Goal: Check status: Check status

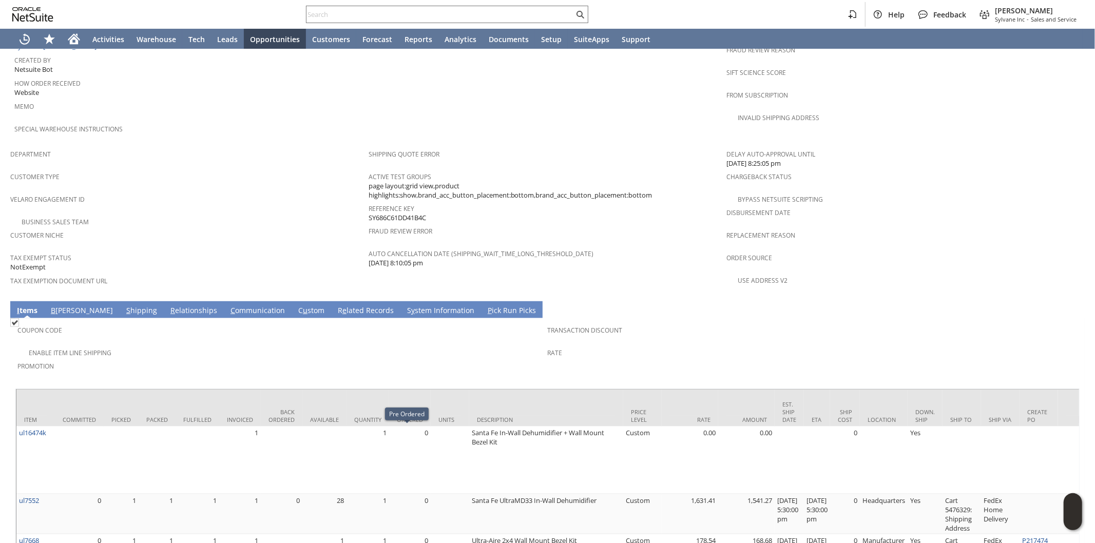
scroll to position [363, 0]
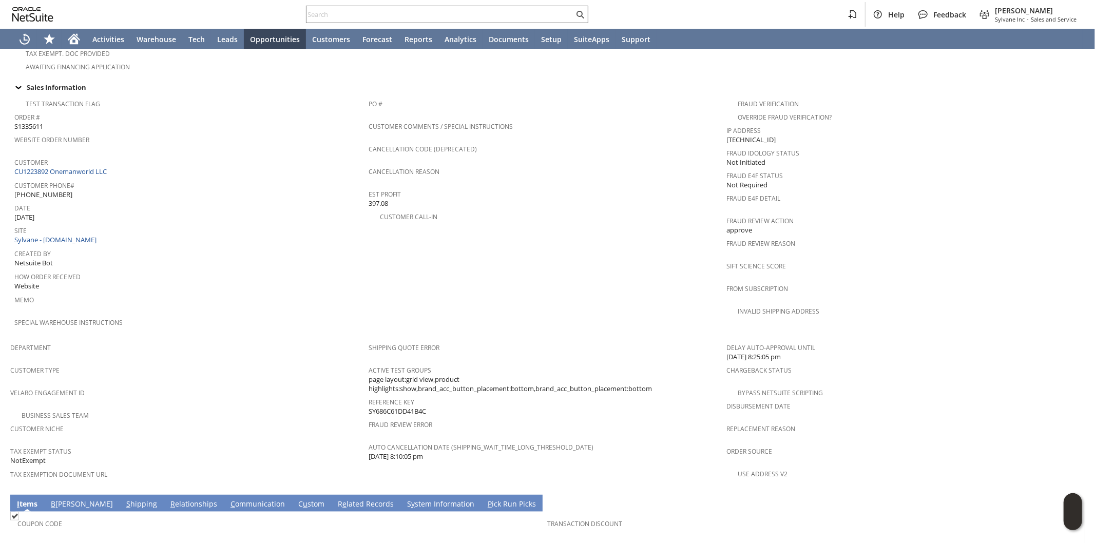
click at [124, 499] on link "S hipping" at bounding box center [142, 504] width 36 height 11
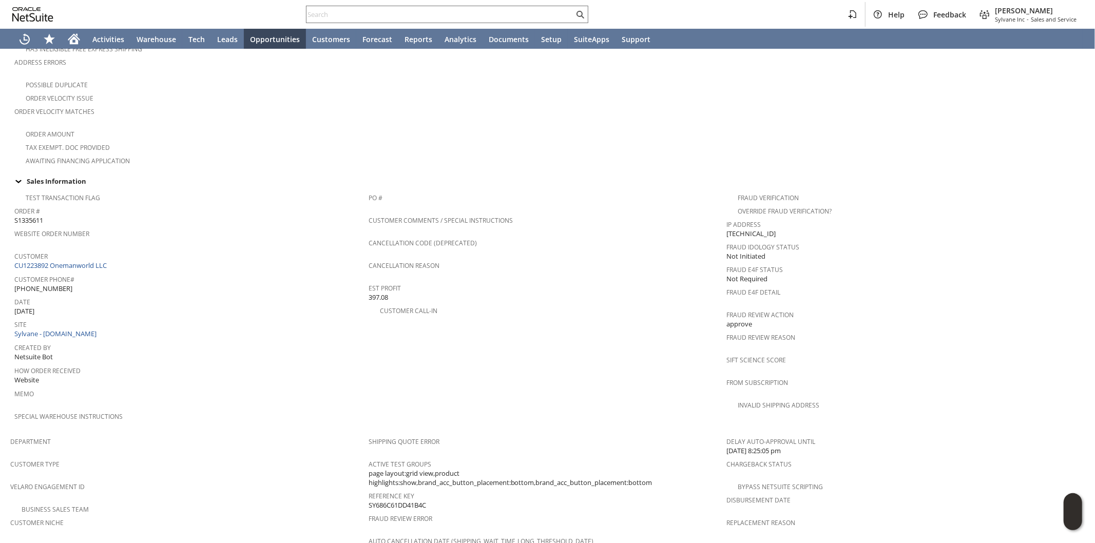
scroll to position [219, 0]
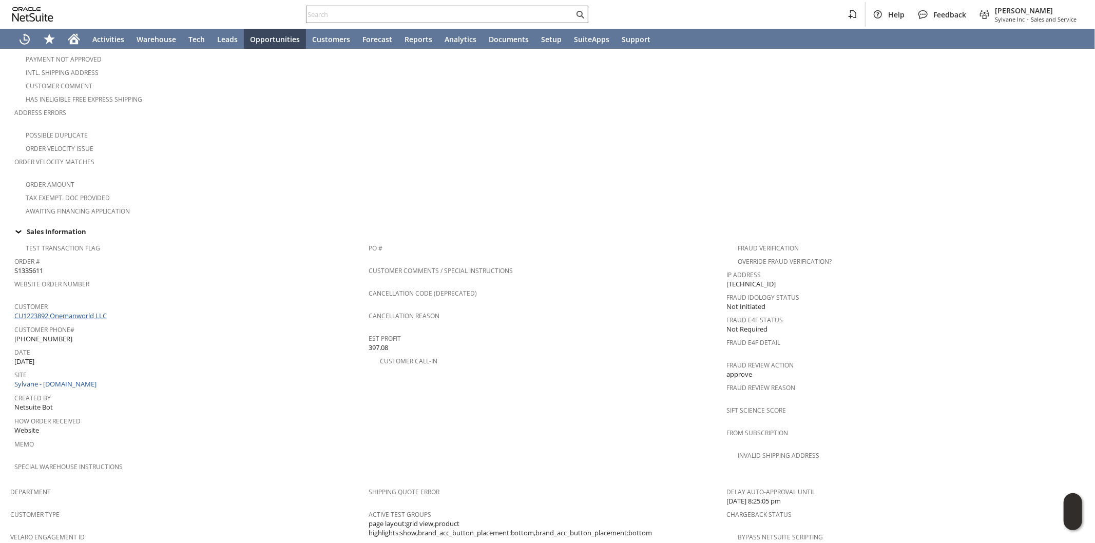
click at [99, 311] on link "CU1223892 Onemanworld LLC" at bounding box center [61, 315] width 95 height 9
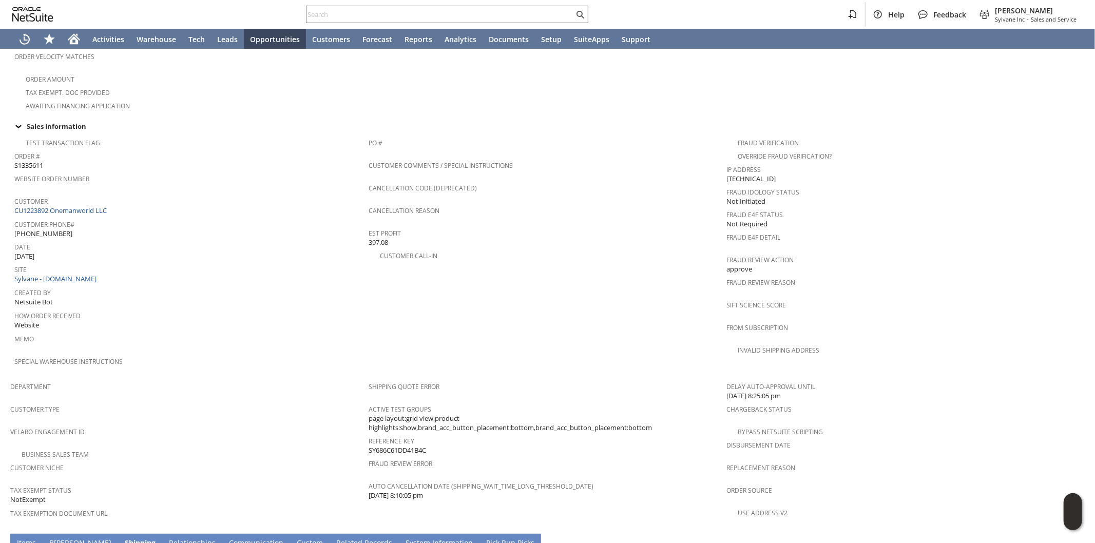
scroll to position [504, 0]
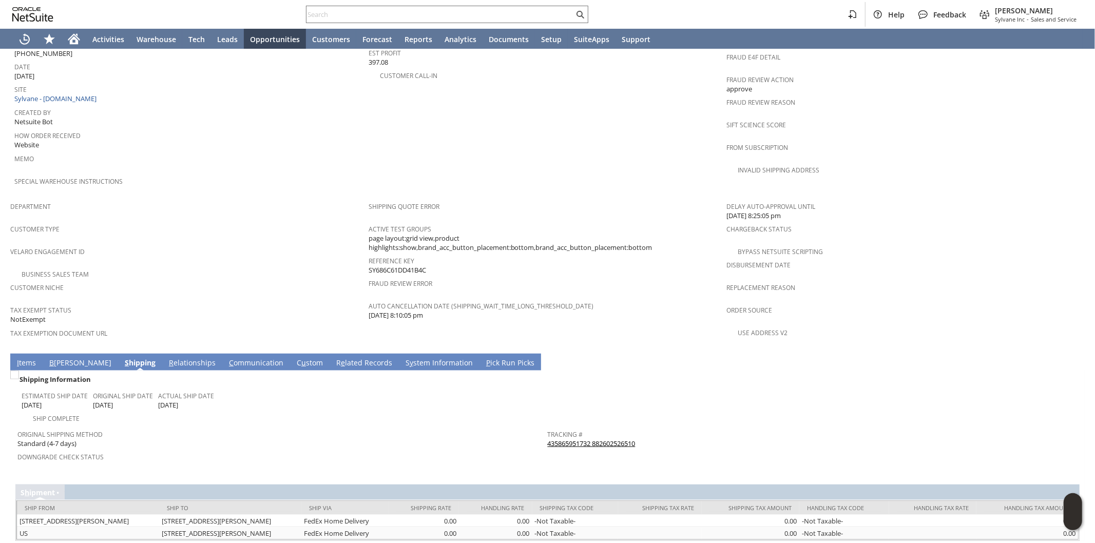
click at [27, 358] on link "I tems" at bounding box center [26, 363] width 24 height 11
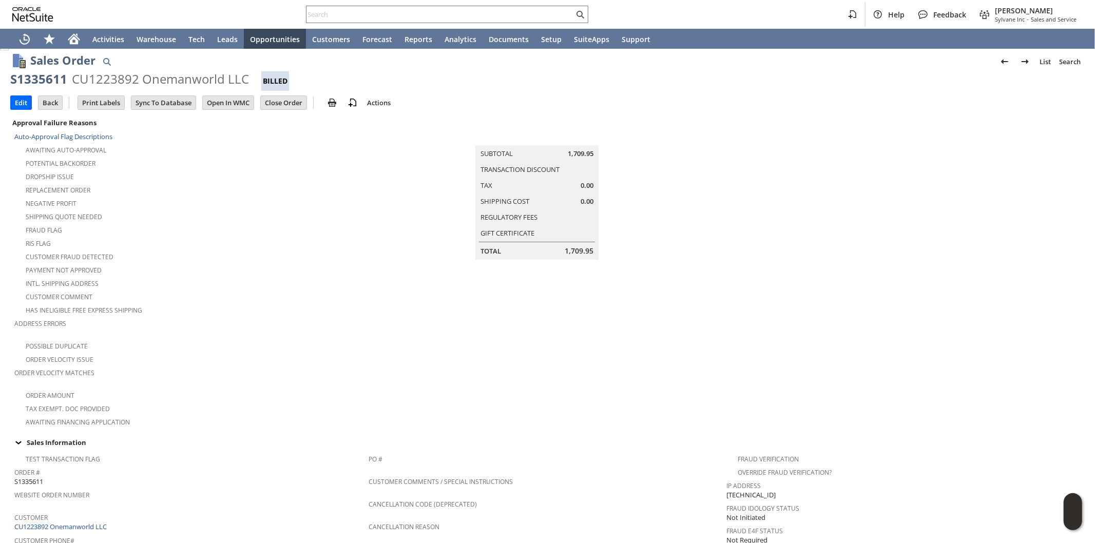
scroll to position [0, 0]
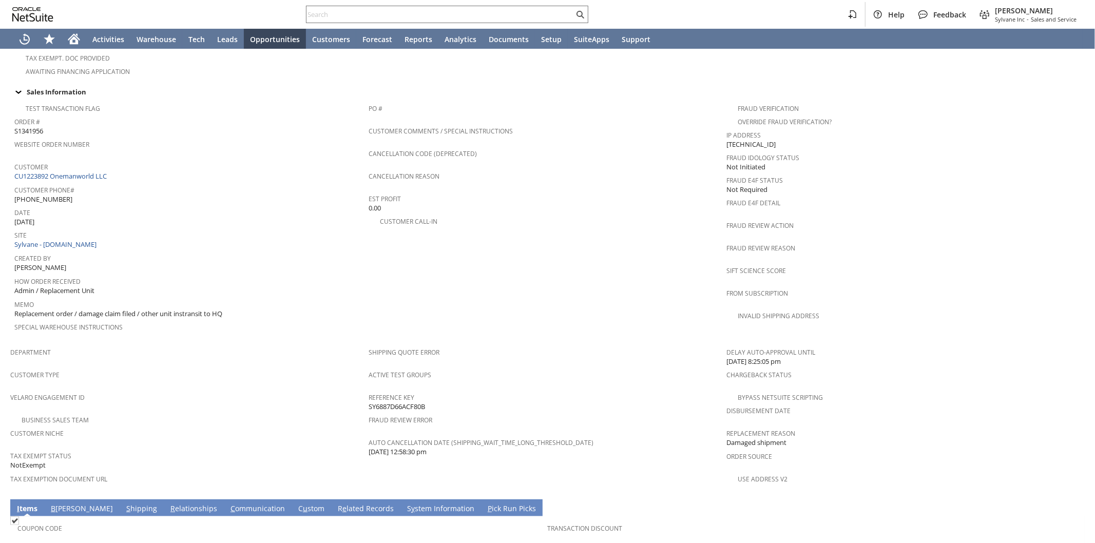
scroll to position [493, 0]
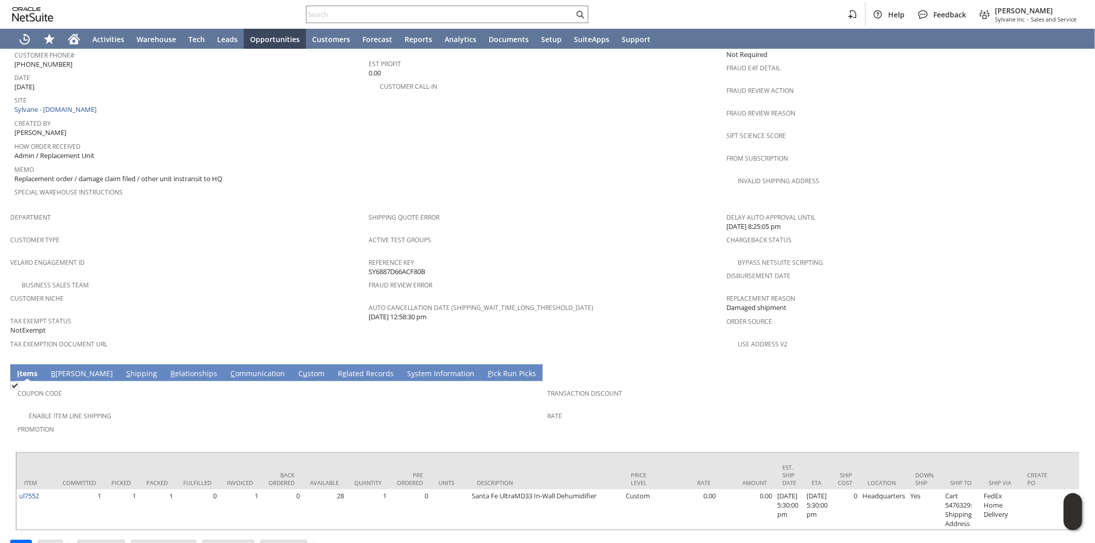
click at [124, 369] on link "S hipping" at bounding box center [142, 374] width 36 height 11
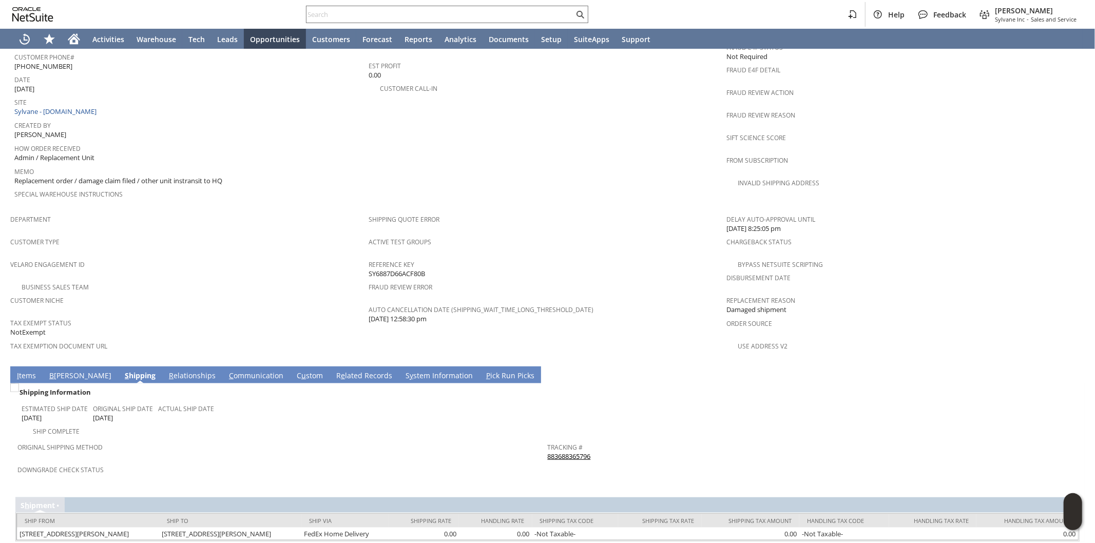
click at [26, 371] on link "I tems" at bounding box center [26, 376] width 24 height 11
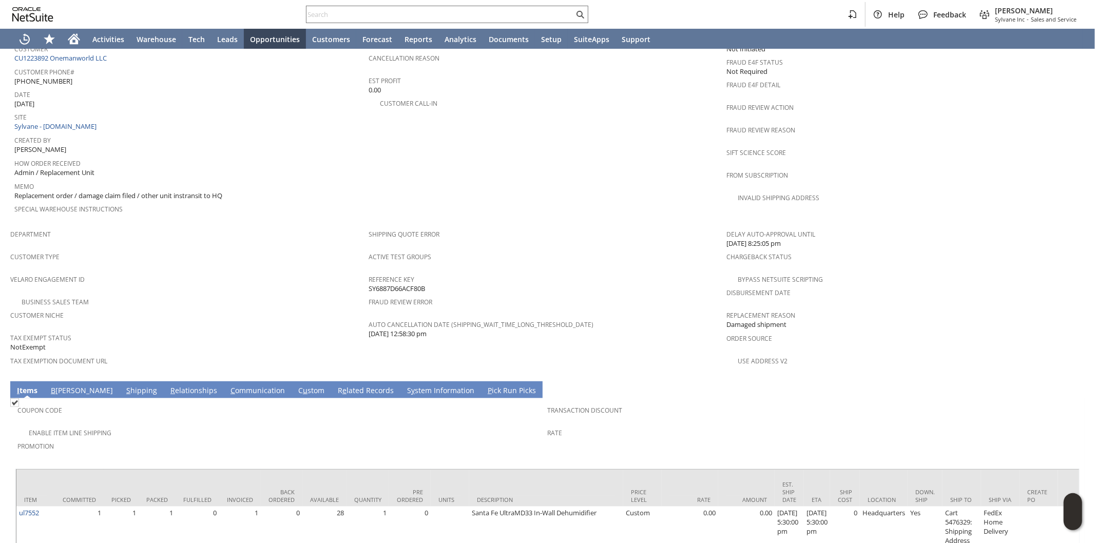
scroll to position [493, 0]
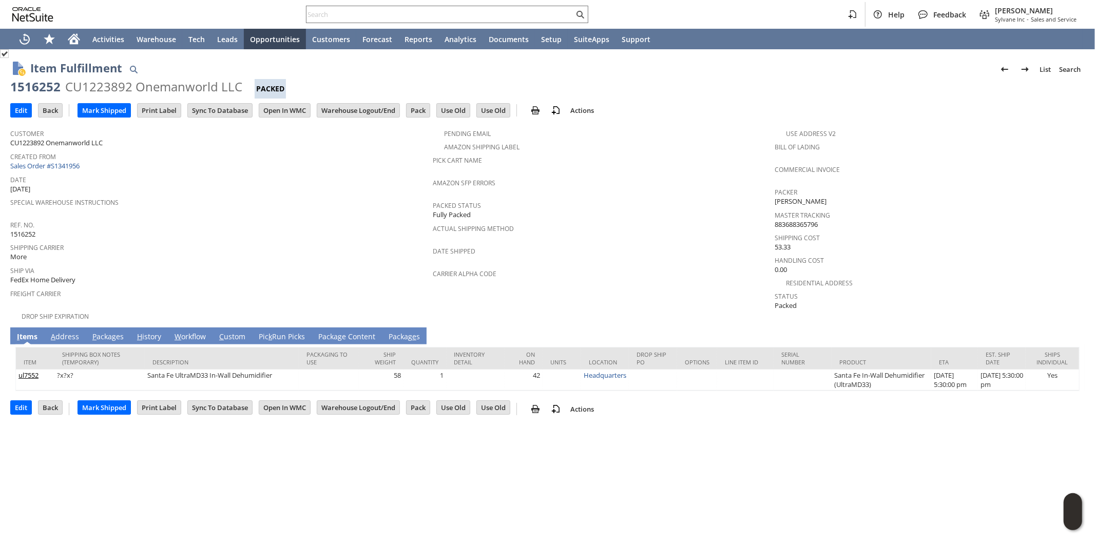
click at [106, 332] on link "P ackages" at bounding box center [108, 337] width 36 height 11
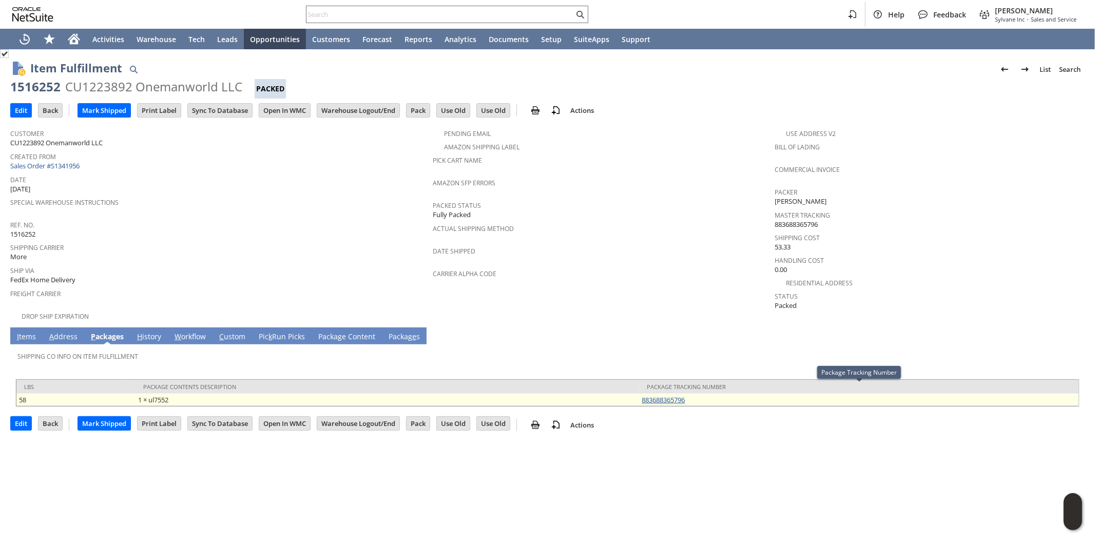
click at [659, 395] on link "883688365796" at bounding box center [663, 399] width 43 height 9
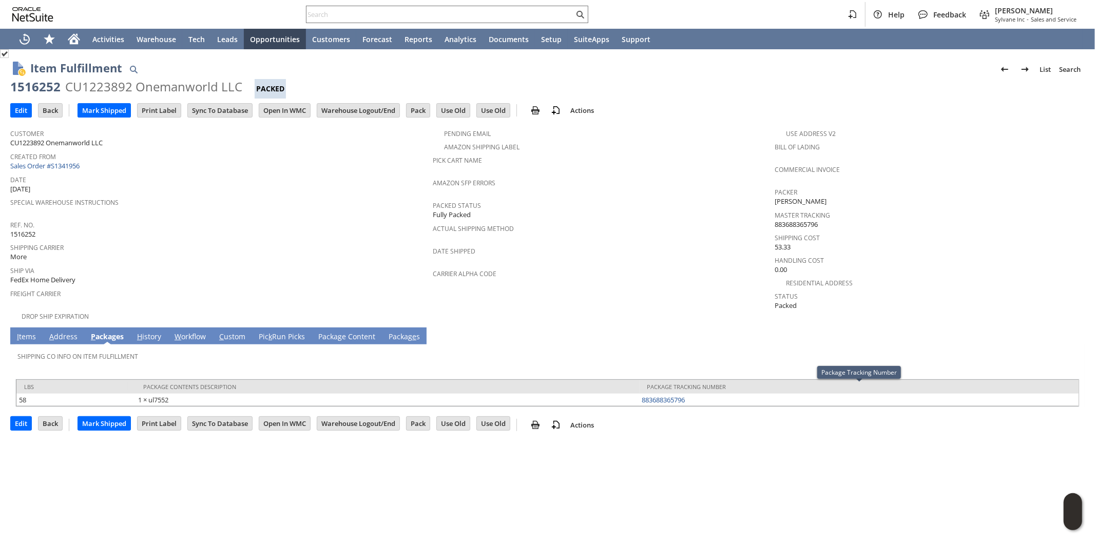
drag, startPoint x: 694, startPoint y: 389, endPoint x: 824, endPoint y: 182, distance: 244.3
click at [637, 394] on tr "58 1 × ul7552 883688365796" at bounding box center [547, 400] width 1062 height 12
copy tr "1 × ul7552 883688365796"
click at [24, 332] on link "I tems" at bounding box center [26, 337] width 24 height 11
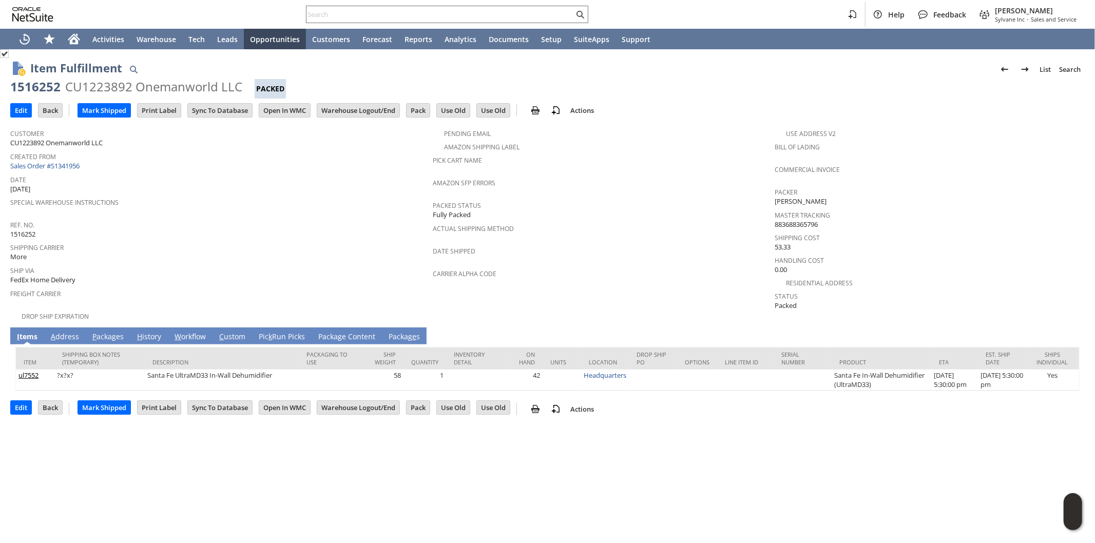
click at [102, 332] on link "P ackages" at bounding box center [108, 337] width 36 height 11
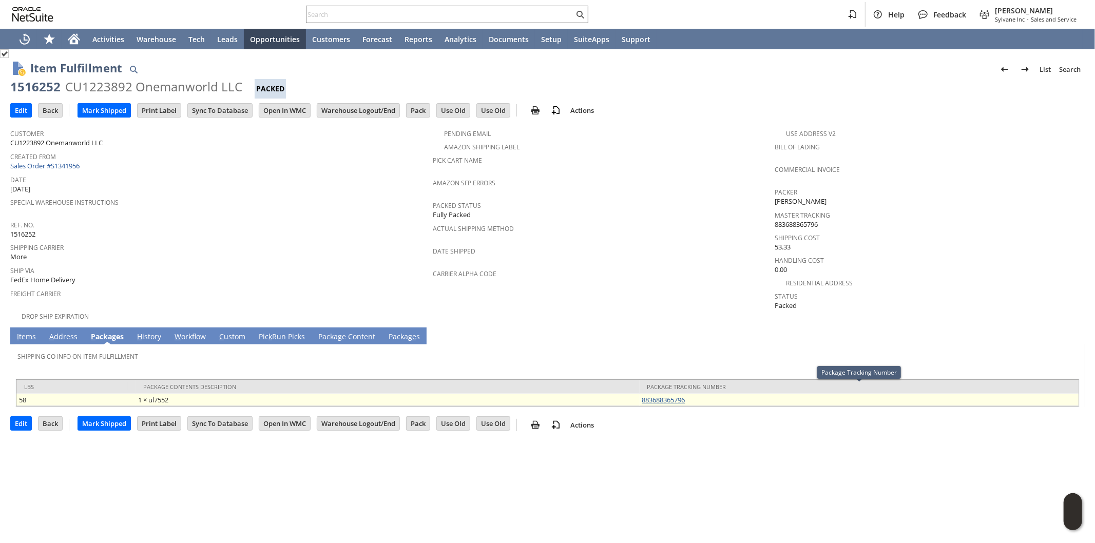
copy tr "1 × ul7552 883688365796"
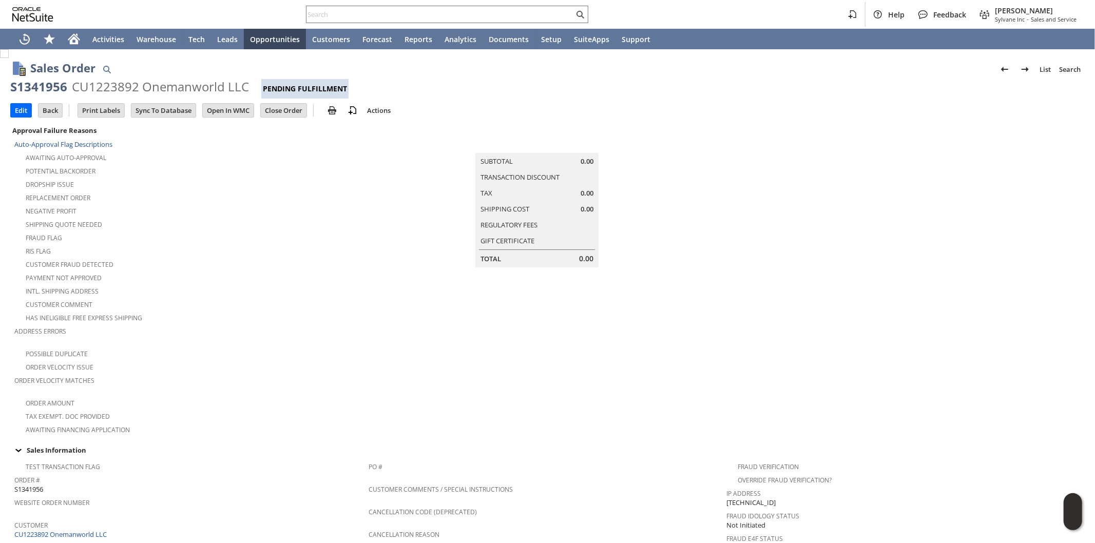
click at [503, 296] on td "Summary Subtotal 0.00 Transaction Discount Tax 0.00 Shipping Cost 0.00 Regulato…" at bounding box center [548, 280] width 358 height 312
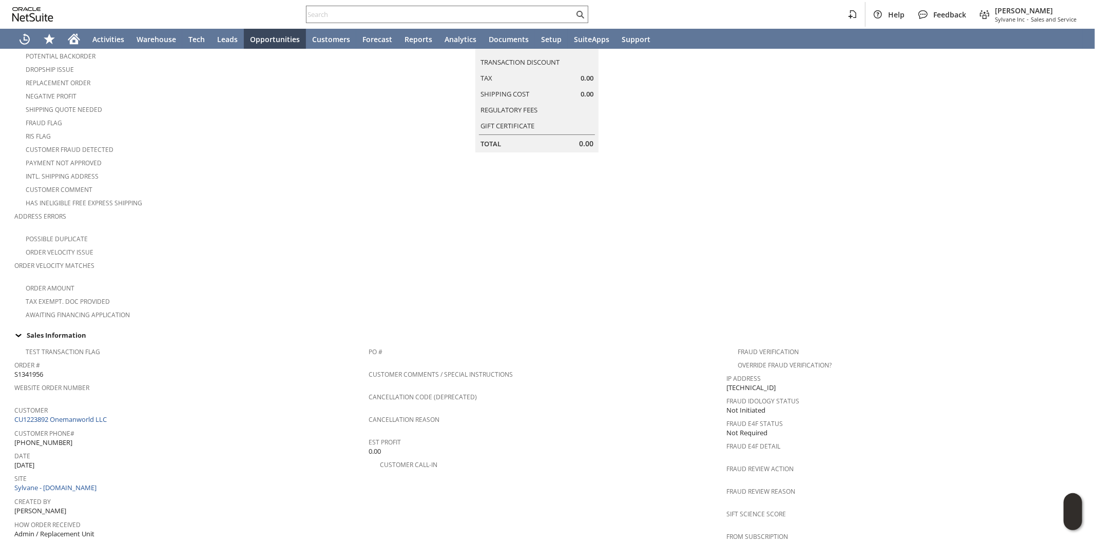
scroll to position [114, 0]
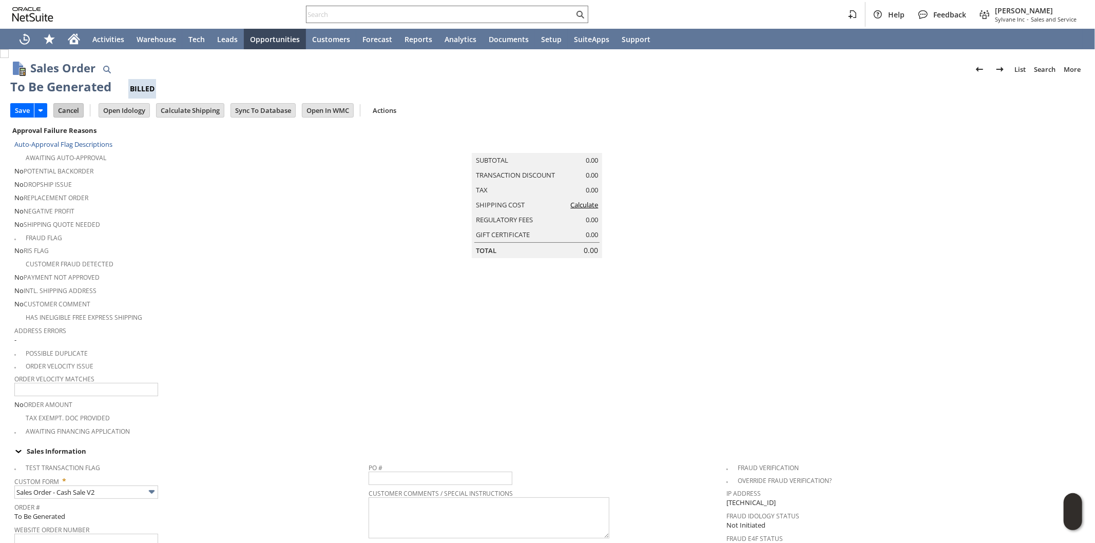
click at [74, 110] on input "Cancel" at bounding box center [68, 110] width 29 height 13
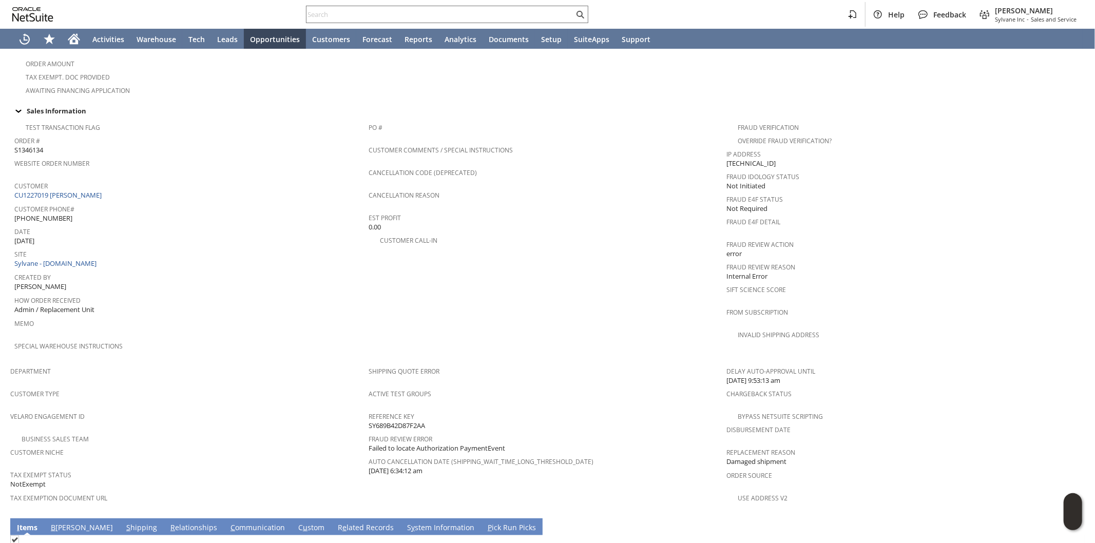
scroll to position [399, 0]
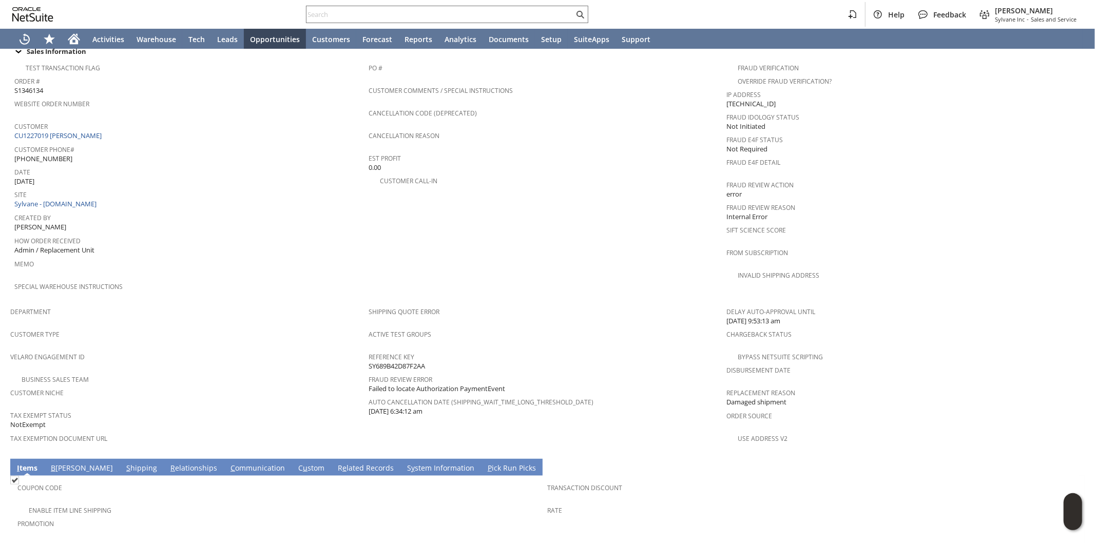
drag, startPoint x: 425, startPoint y: 339, endPoint x: 297, endPoint y: 339, distance: 128.4
click at [365, 341] on tr "Department Customer Type Velaro Engagement ID Business Sales Team Customer Nich…" at bounding box center [547, 378] width 1075 height 152
copy tr "Business Sales Team Customer Niche Tax Exempt Status NotExempt Tax Exemption Do…"
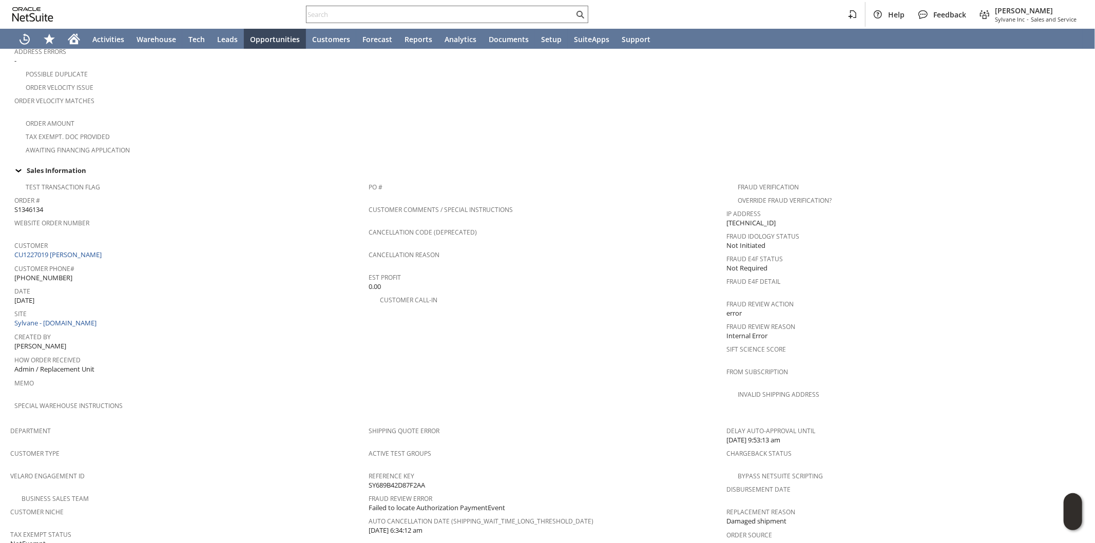
scroll to position [285, 0]
click at [428, 464] on span "Reference Key" at bounding box center [545, 470] width 353 height 12
drag, startPoint x: 428, startPoint y: 450, endPoint x: 366, endPoint y: 450, distance: 62.1
click at [369, 464] on div "Reference Key SY689B42D87F2AA" at bounding box center [545, 475] width 353 height 22
copy span "SY689B42D87F2AA"
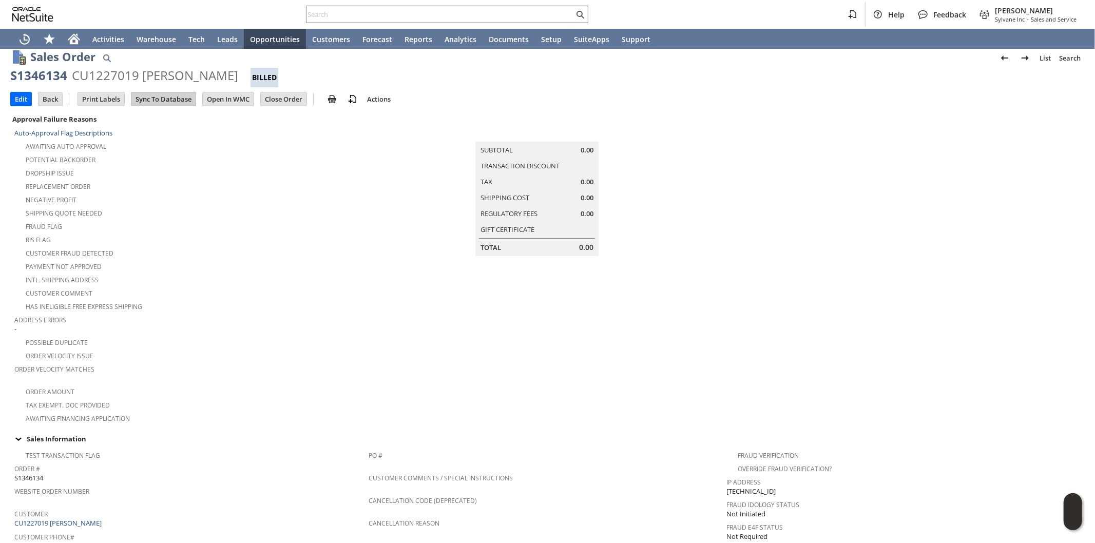
scroll to position [0, 0]
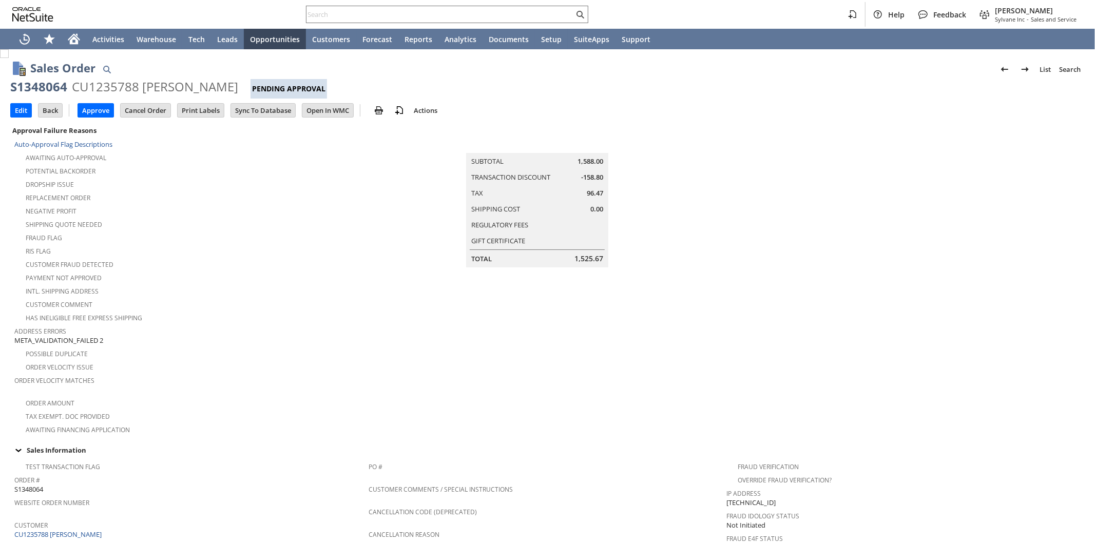
scroll to position [466, 0]
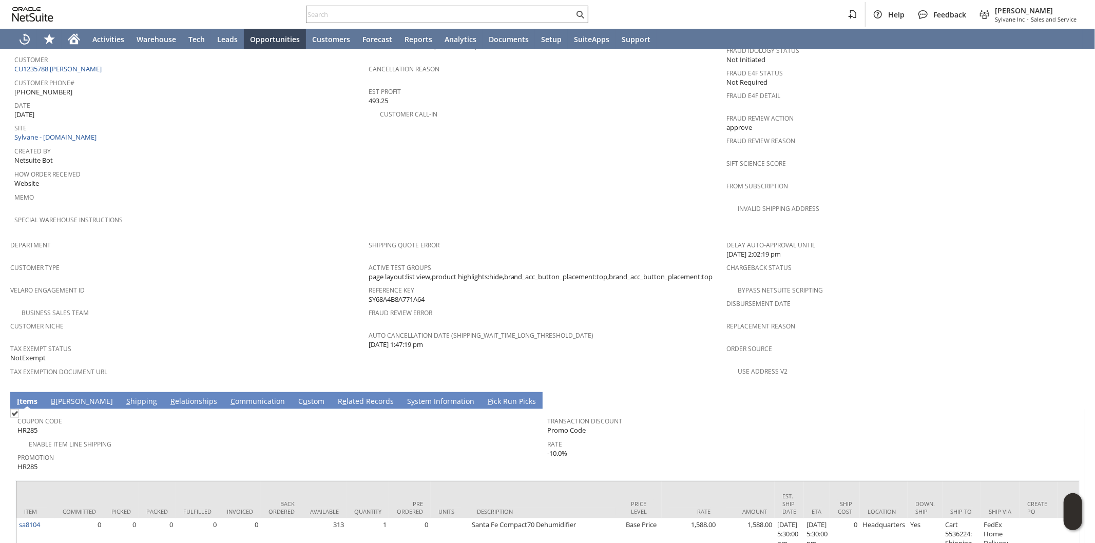
click at [124, 396] on link "S hipping" at bounding box center [142, 401] width 36 height 11
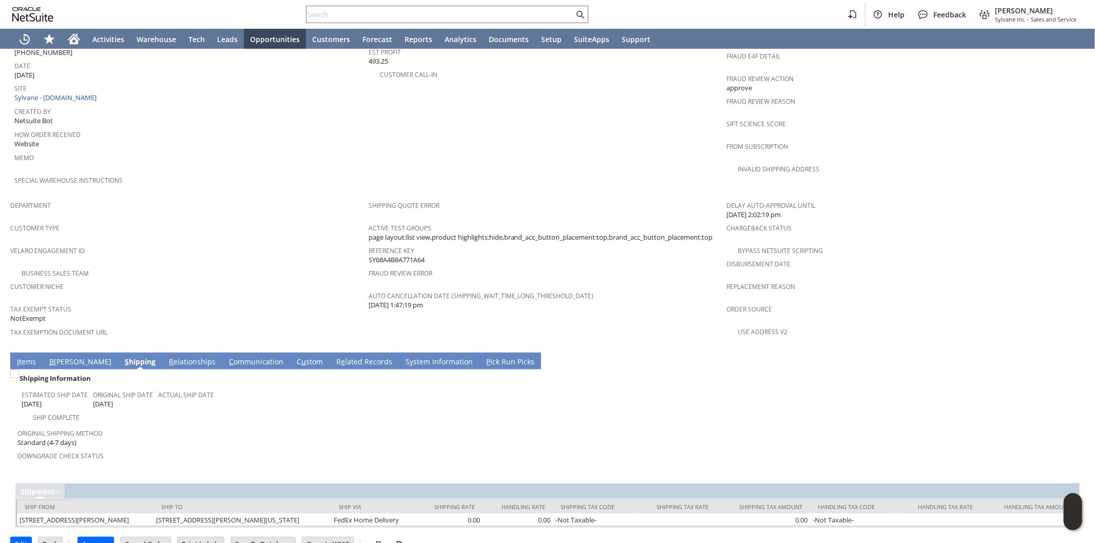
scroll to position [509, 0]
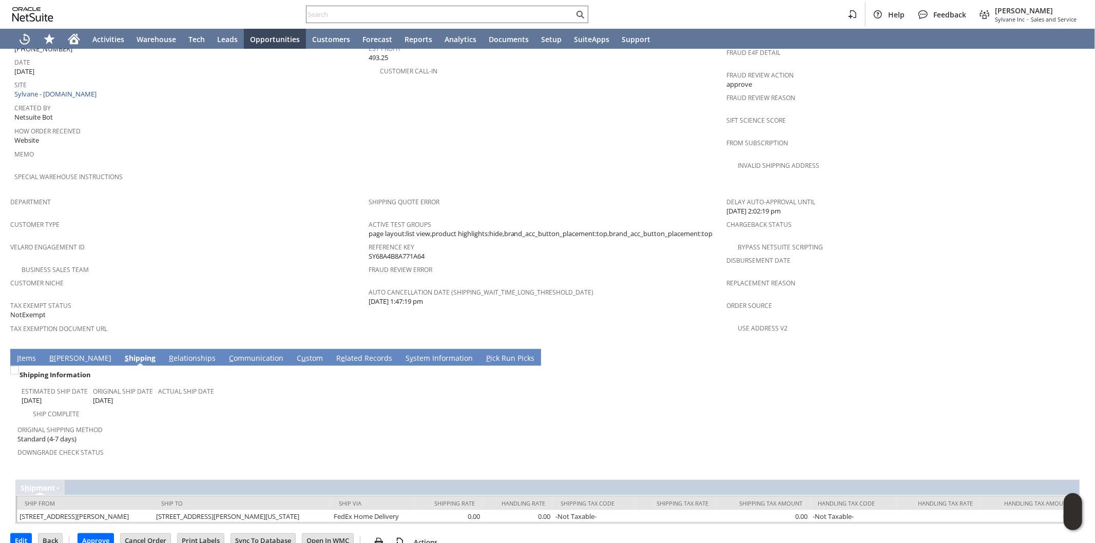
click at [29, 353] on link "I tems" at bounding box center [26, 358] width 24 height 11
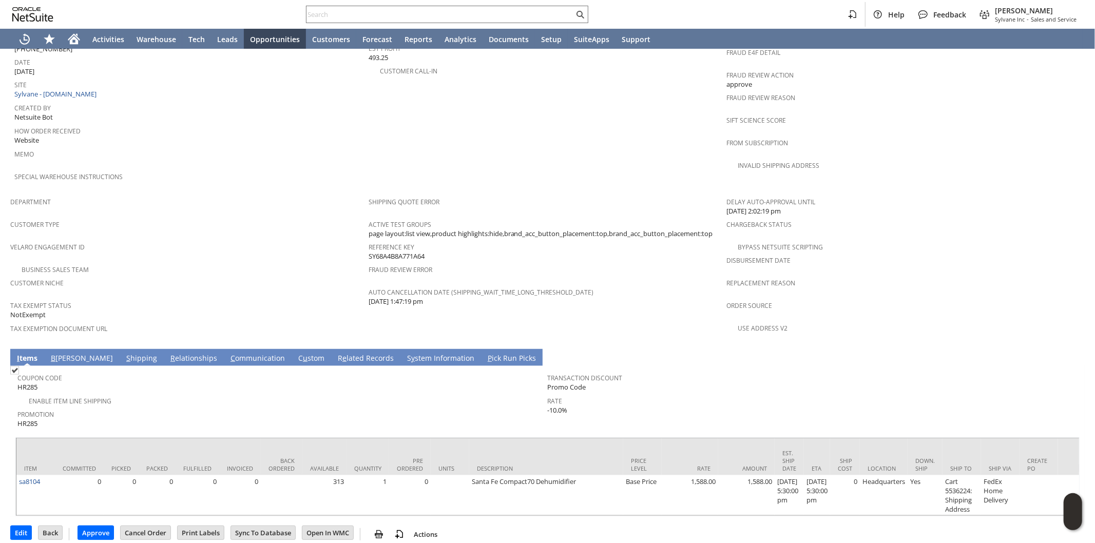
scroll to position [493, 0]
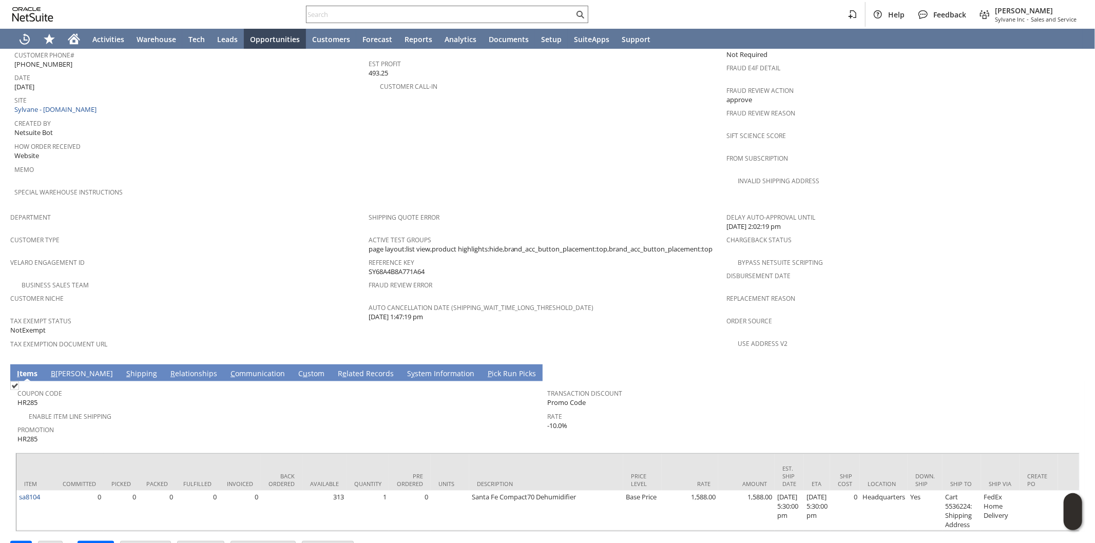
click at [124, 369] on link "S hipping" at bounding box center [142, 374] width 36 height 11
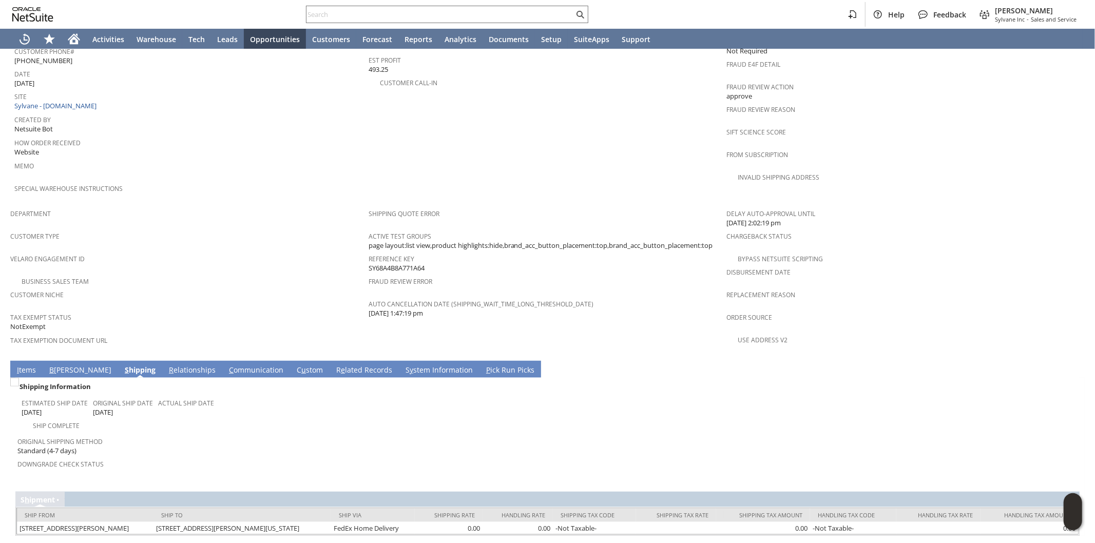
scroll to position [509, 0]
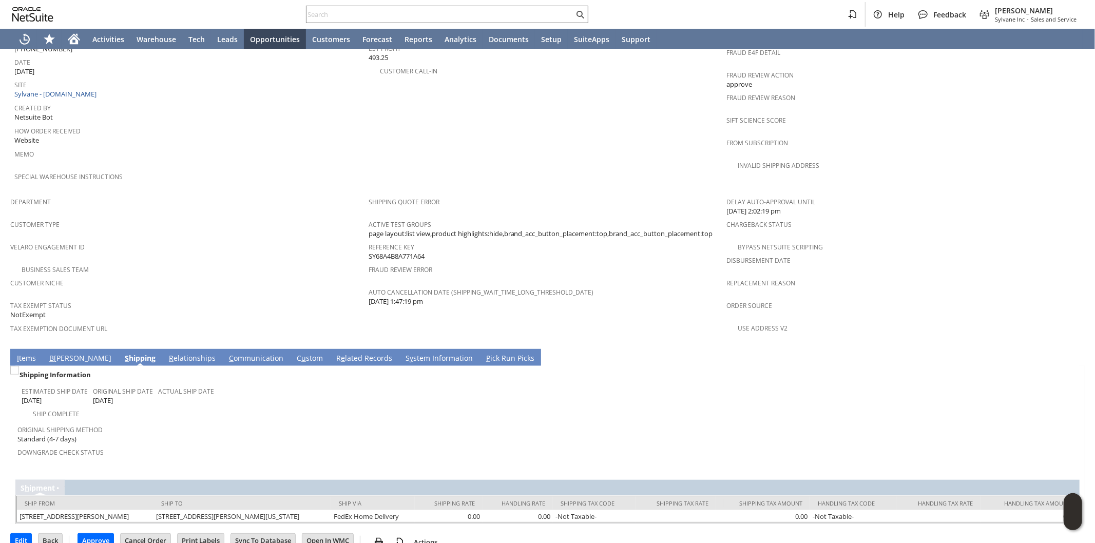
click at [31, 353] on link "I tems" at bounding box center [26, 358] width 24 height 11
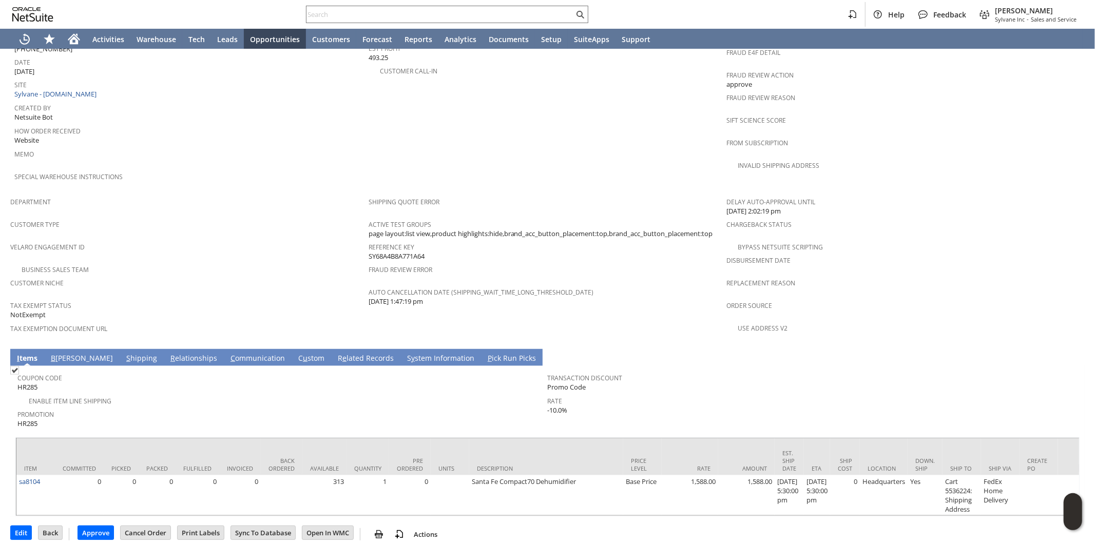
scroll to position [493, 0]
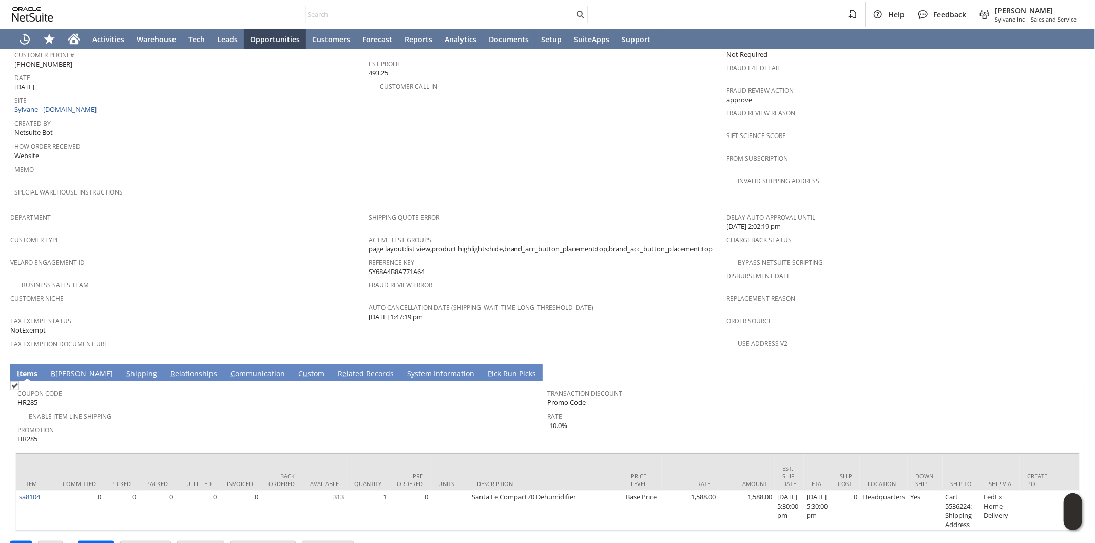
click at [124, 369] on link "S hipping" at bounding box center [142, 374] width 36 height 11
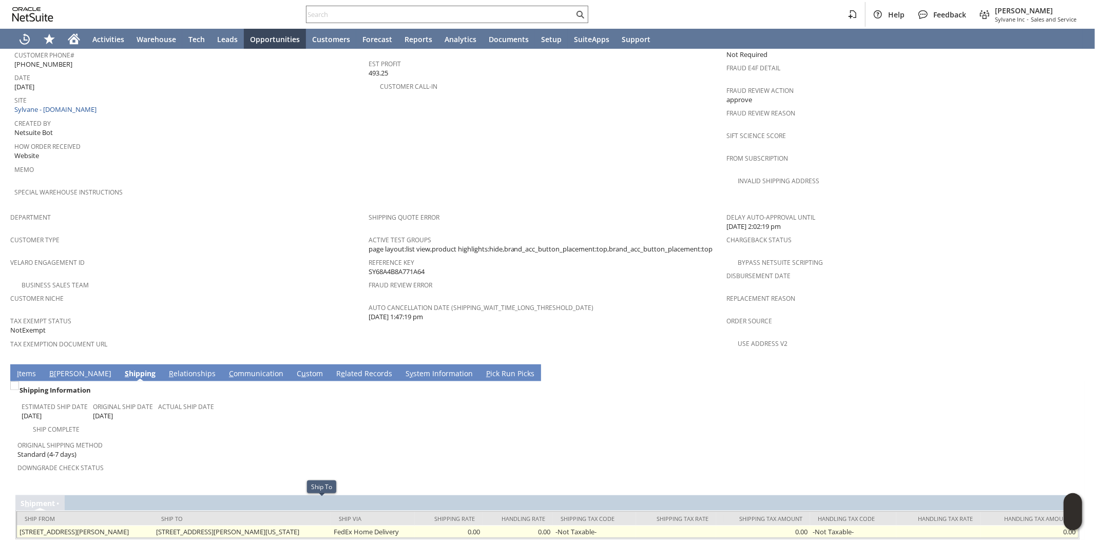
drag, startPoint x: 396, startPoint y: 504, endPoint x: 415, endPoint y: 508, distance: 19.1
click at [331, 526] on td "[STREET_ADDRESS][PERSON_NAME][US_STATE]" at bounding box center [242, 532] width 177 height 12
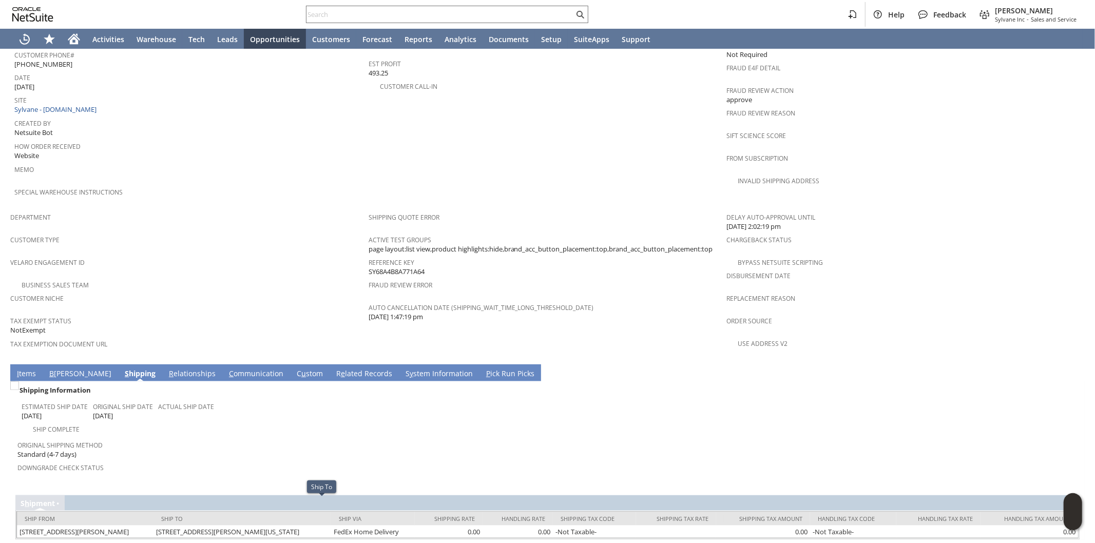
copy td "28712"
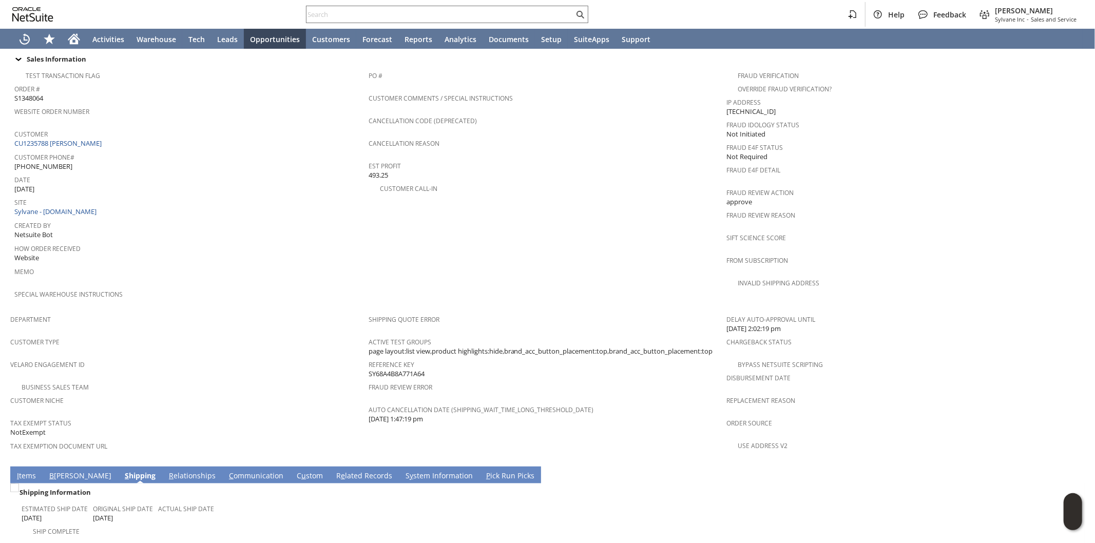
scroll to position [509, 0]
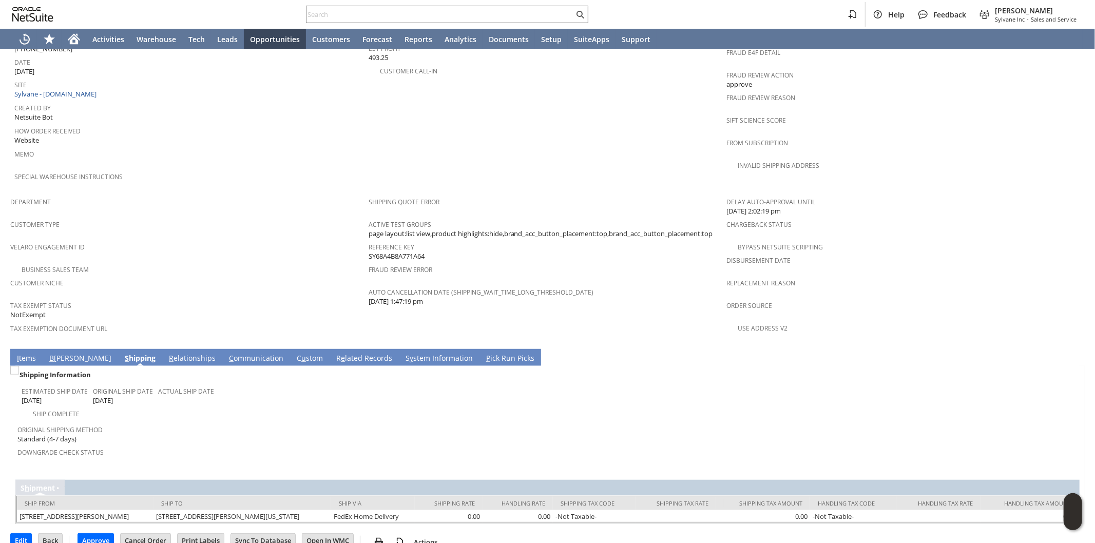
click at [26, 353] on link "I tems" at bounding box center [26, 358] width 24 height 11
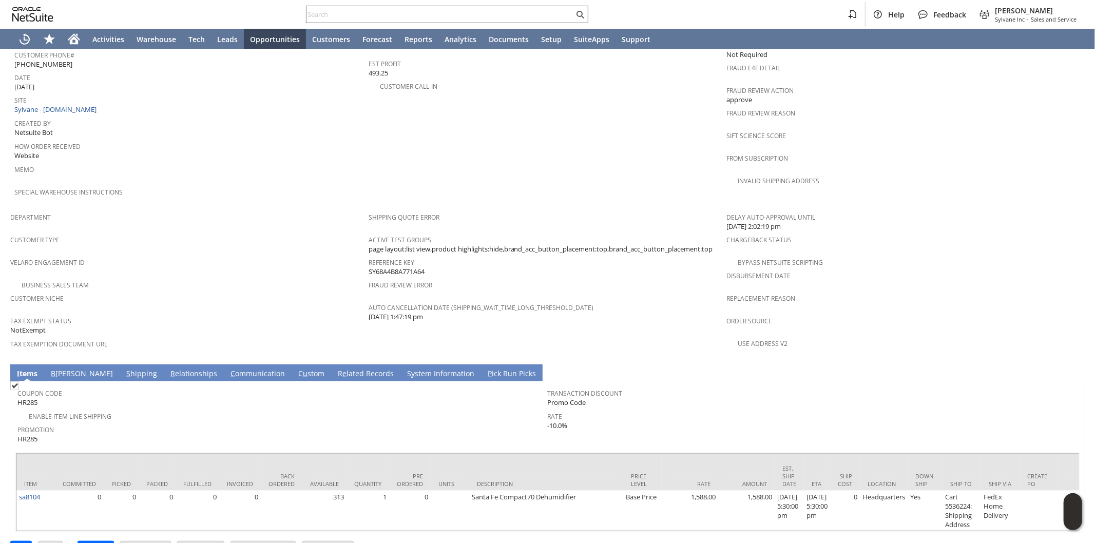
drag, startPoint x: 409, startPoint y: 403, endPoint x: 409, endPoint y: 408, distance: 5.6
click at [409, 423] on div "Promotion HR285" at bounding box center [279, 434] width 525 height 22
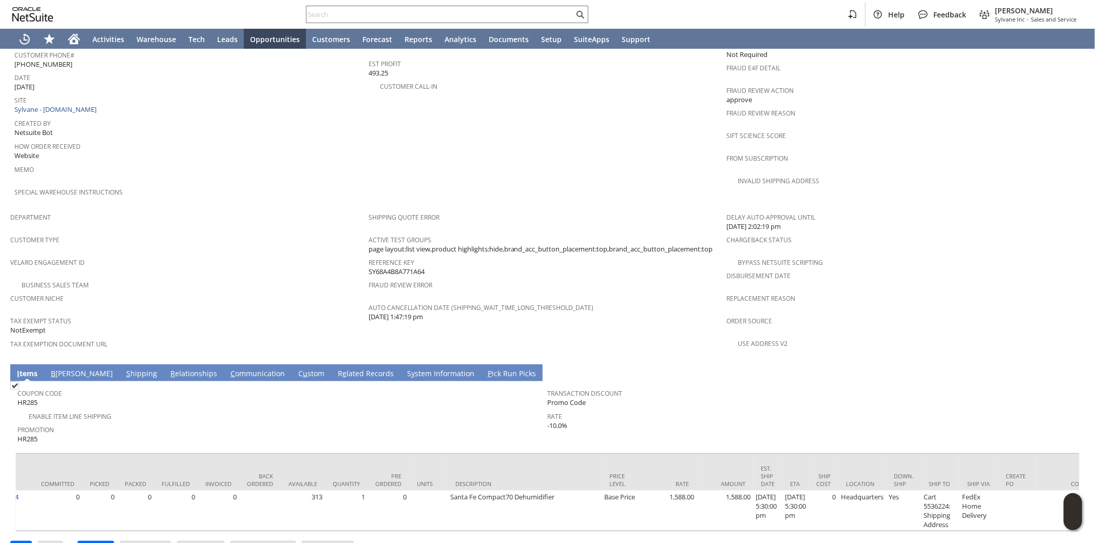
scroll to position [0, 0]
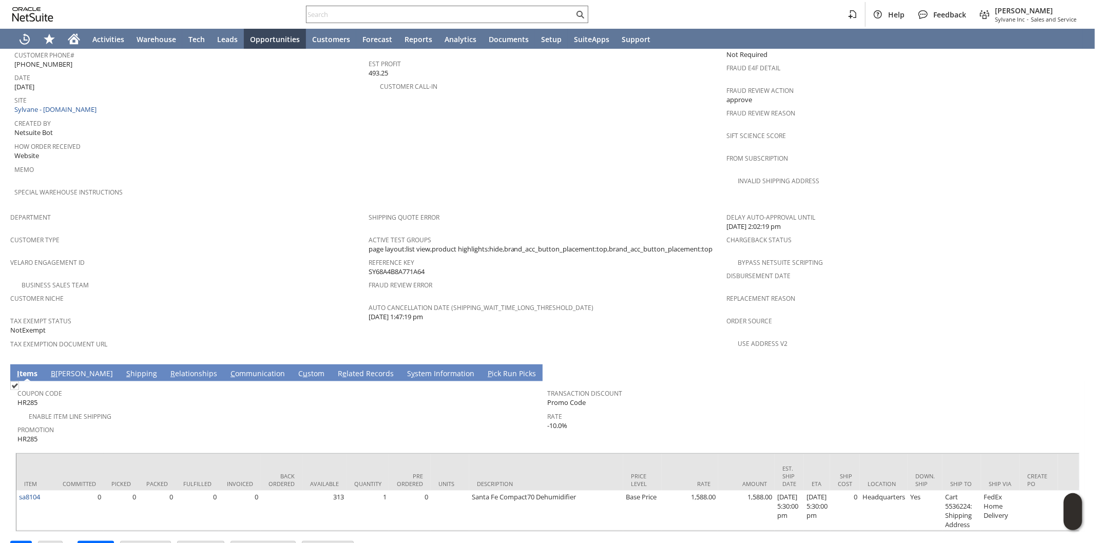
click at [55, 369] on link "B illing" at bounding box center [81, 374] width 67 height 11
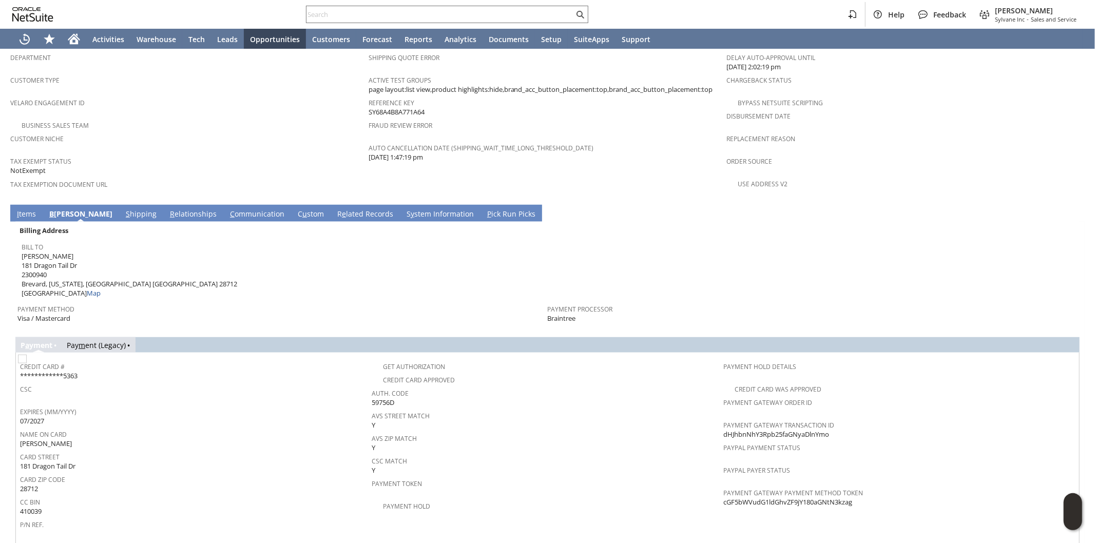
scroll to position [664, 0]
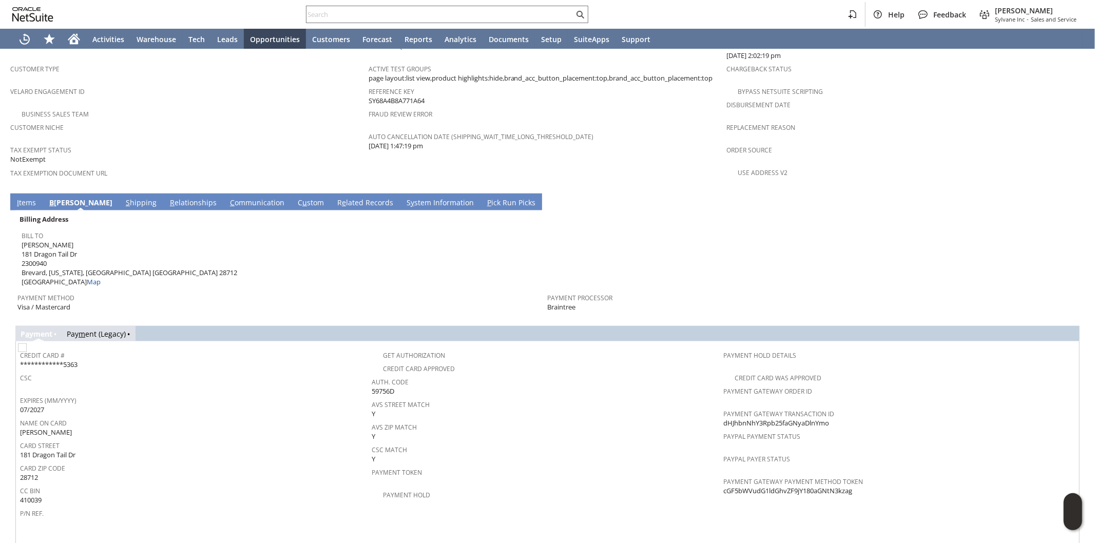
click at [28, 198] on link "I tems" at bounding box center [26, 203] width 24 height 11
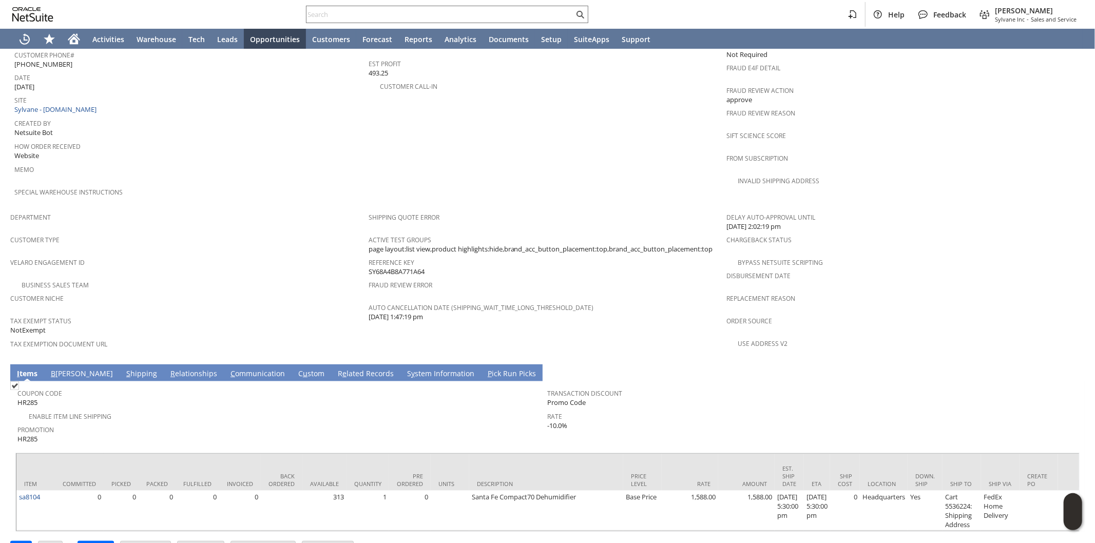
click at [404, 423] on div "Promotion HR285" at bounding box center [279, 434] width 525 height 22
click at [124, 369] on link "S hipping" at bounding box center [142, 374] width 36 height 11
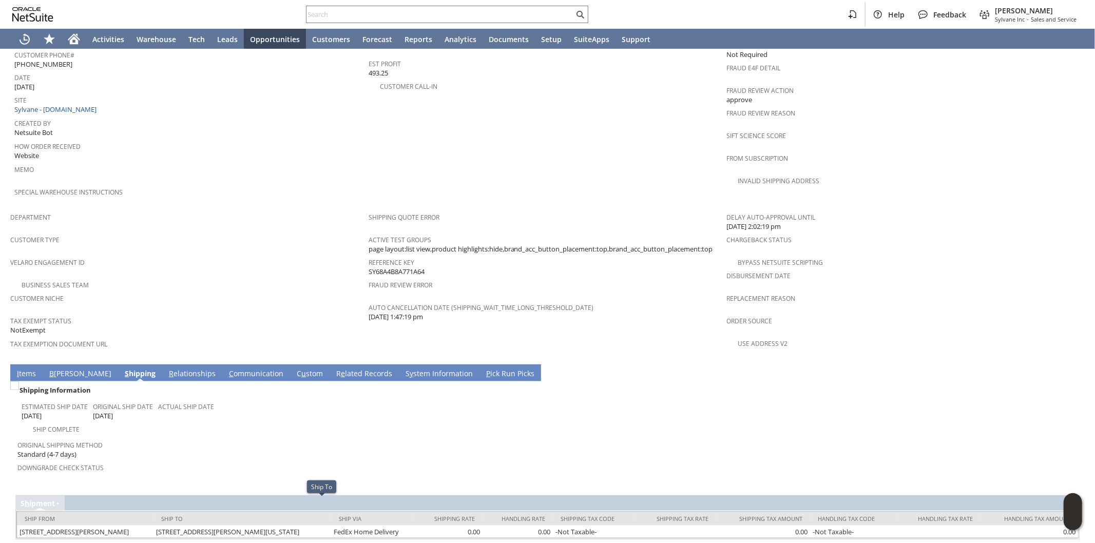
click at [347, 461] on div "Downgrade Check Status" at bounding box center [279, 472] width 525 height 22
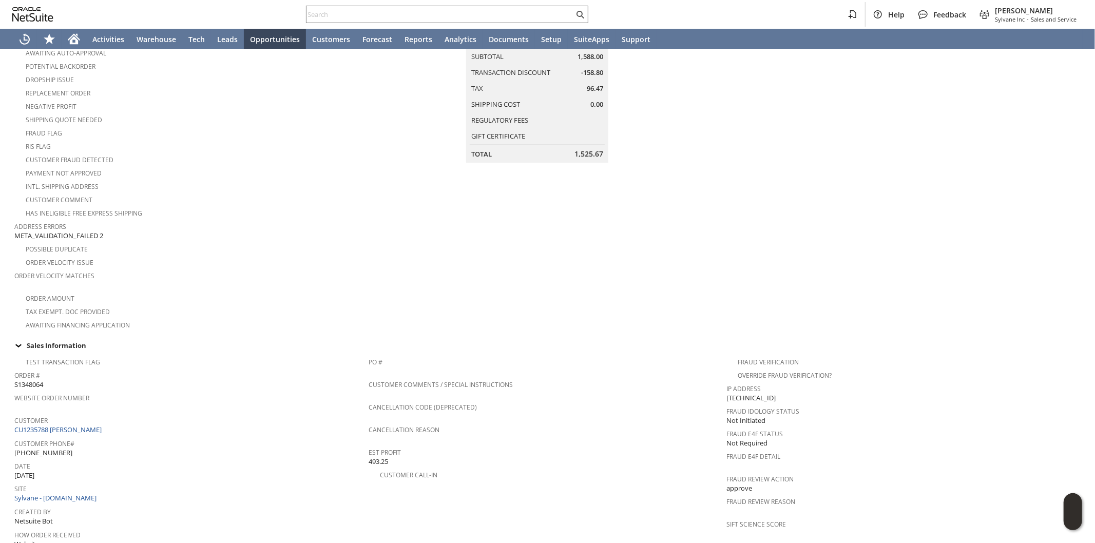
scroll to position [285, 0]
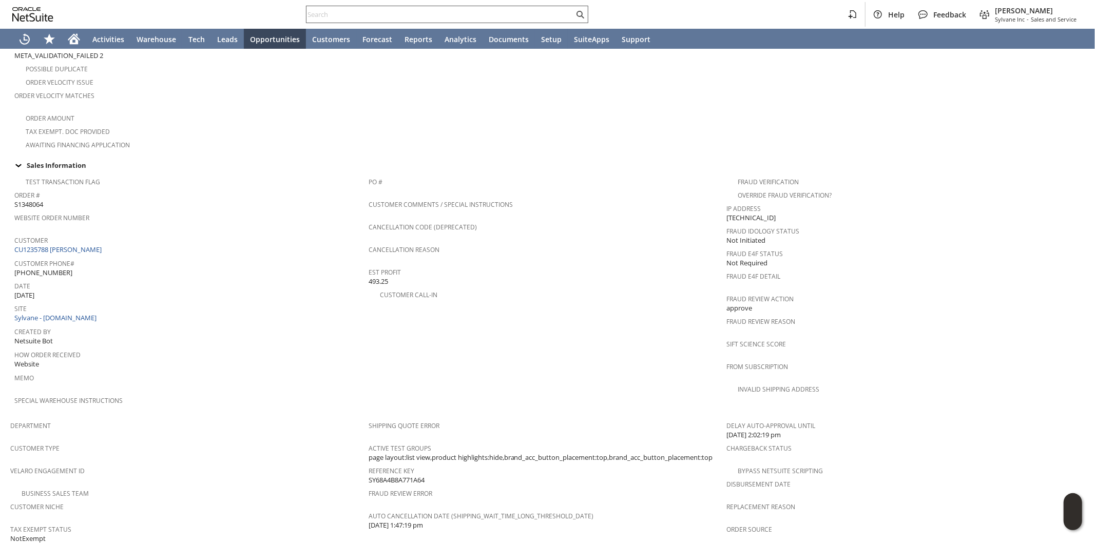
click at [503, 17] on input "text" at bounding box center [441, 14] width 268 height 12
paste input "pltnny@yahoo.com"
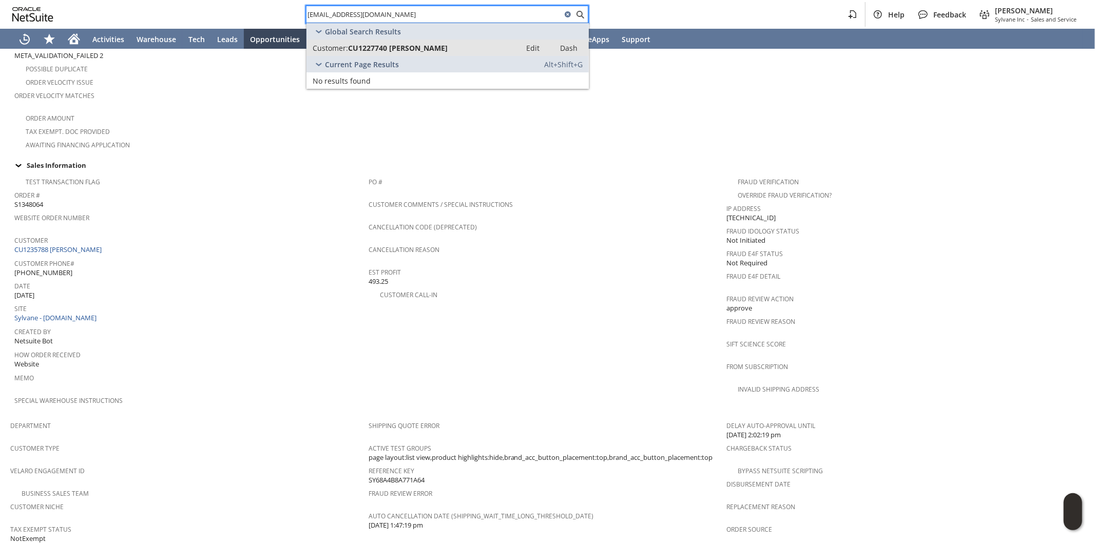
type input "pltnny@yahoo.com"
click at [416, 47] on span "CU1227740 Paul C Tenney" at bounding box center [398, 48] width 100 height 10
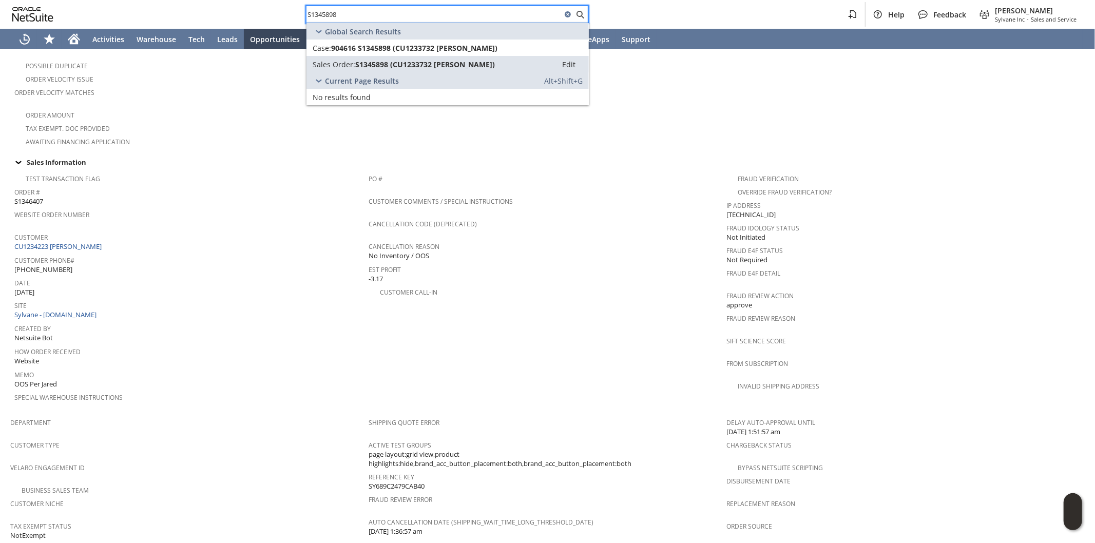
scroll to position [285, 0]
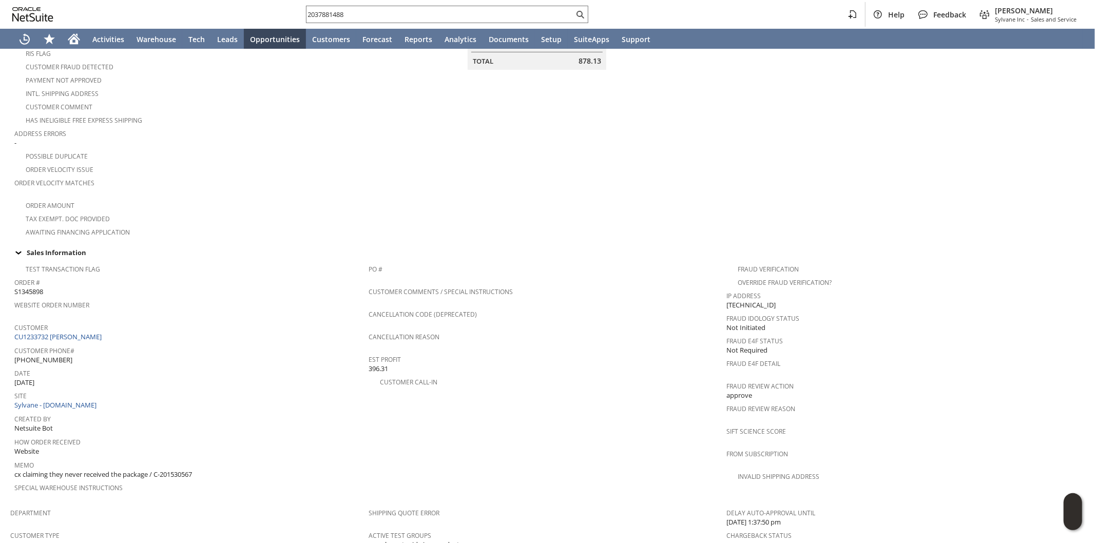
scroll to position [228, 0]
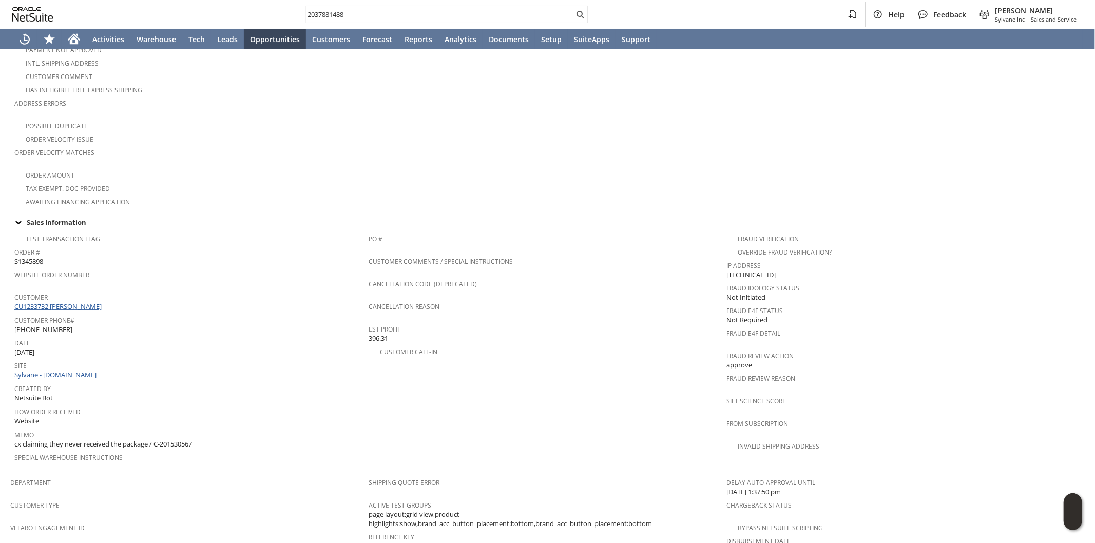
click at [86, 302] on link "CU1233732 [PERSON_NAME]" at bounding box center [59, 306] width 90 height 9
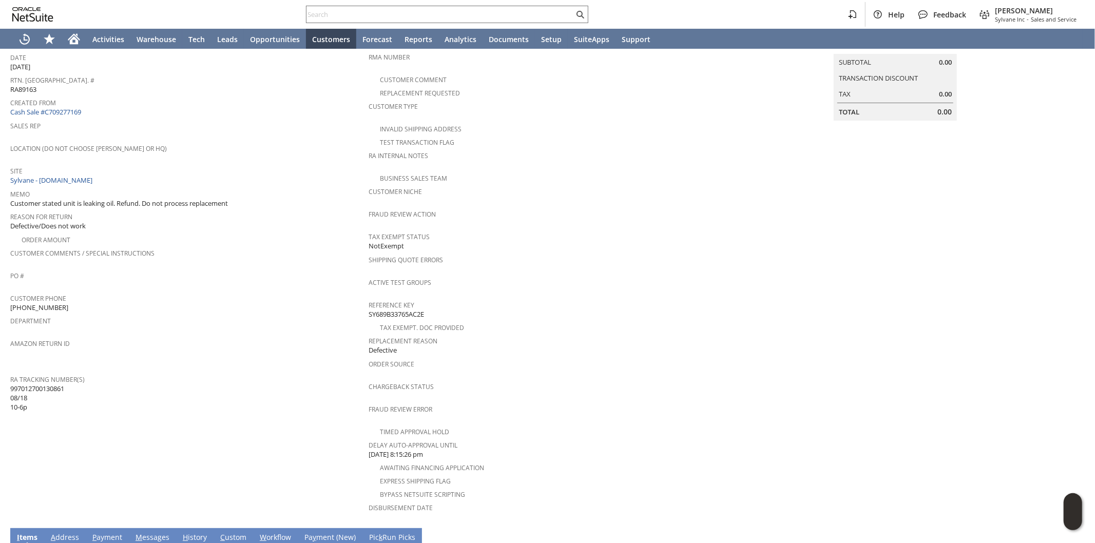
scroll to position [114, 0]
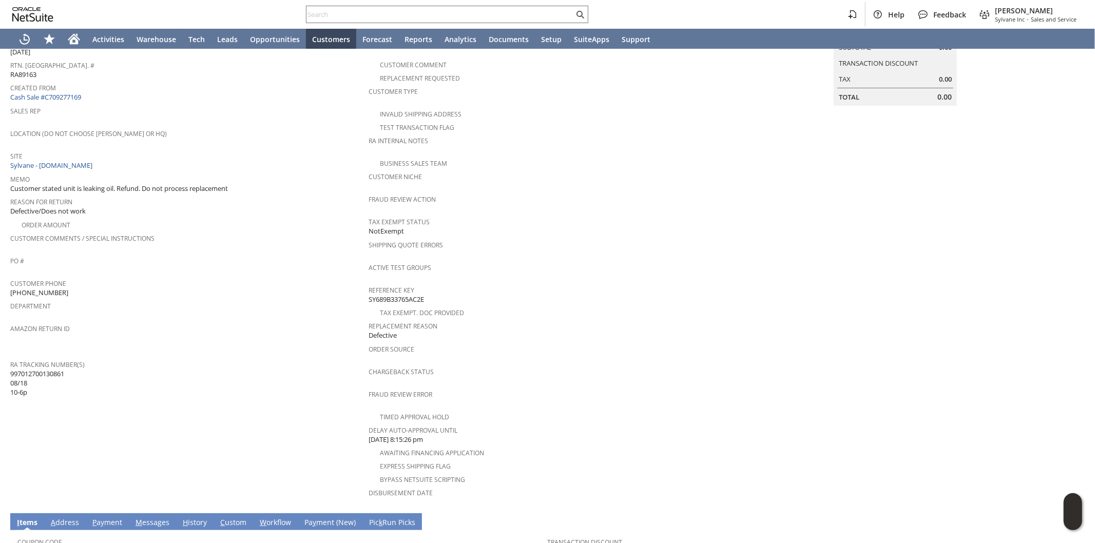
drag, startPoint x: 67, startPoint y: 358, endPoint x: 11, endPoint y: 358, distance: 56.5
click at [11, 369] on span "997012700130861 08/18 10-6p" at bounding box center [37, 383] width 54 height 28
copy span "997012700130861"
click at [460, 13] on input "text" at bounding box center [441, 14] width 268 height 12
paste input "SY689F4AC04E1CD."
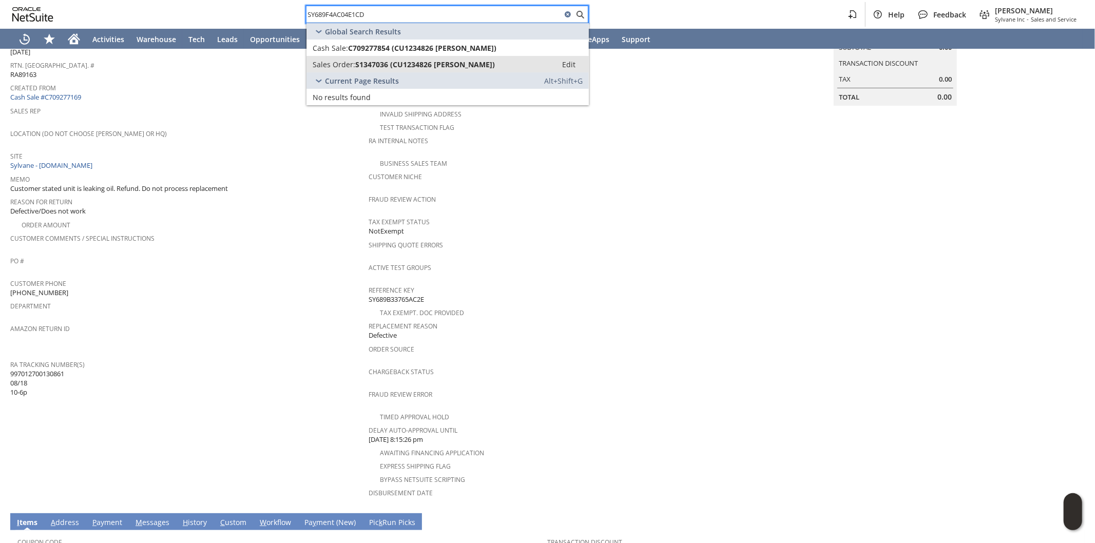
type input "SY689F4AC04E1CD"
click at [412, 58] on link "Sales Order: S1347036 (CU1234826 Ali A Mashhadani) Edit" at bounding box center [448, 64] width 282 height 16
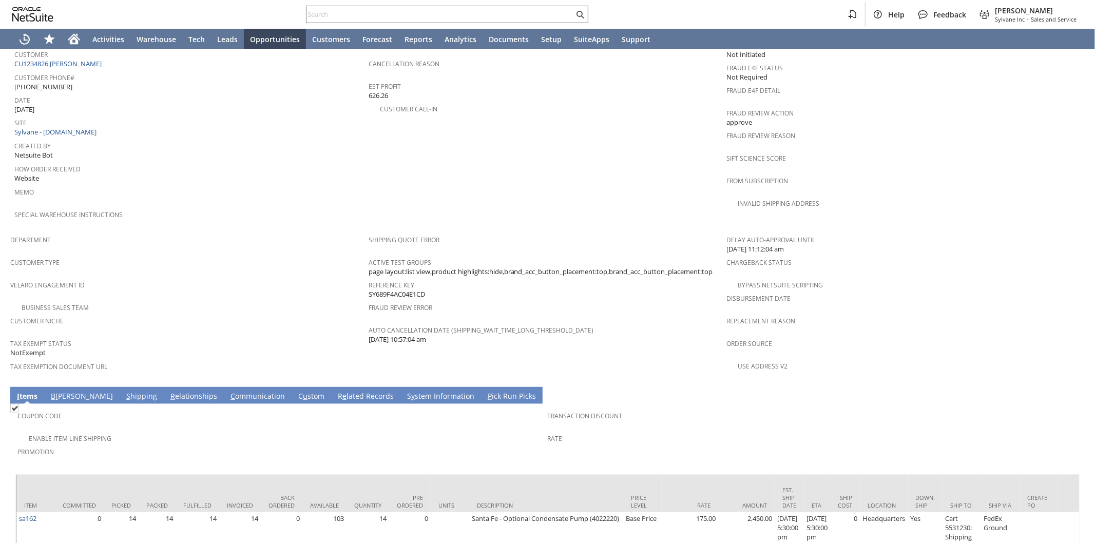
scroll to position [493, 0]
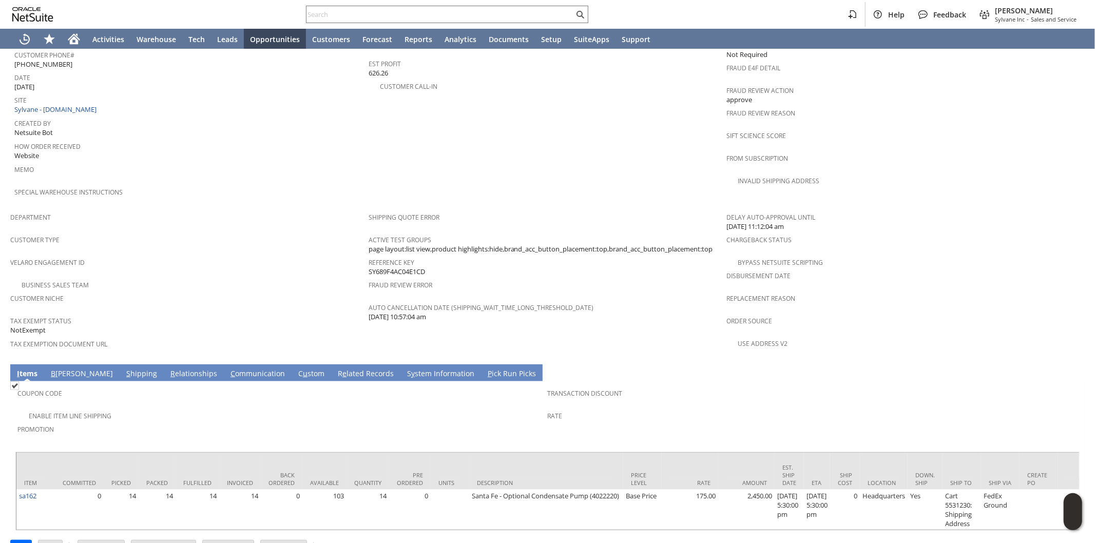
click at [120, 365] on td "S hipping" at bounding box center [142, 373] width 44 height 17
click at [124, 369] on link "S hipping" at bounding box center [142, 374] width 36 height 11
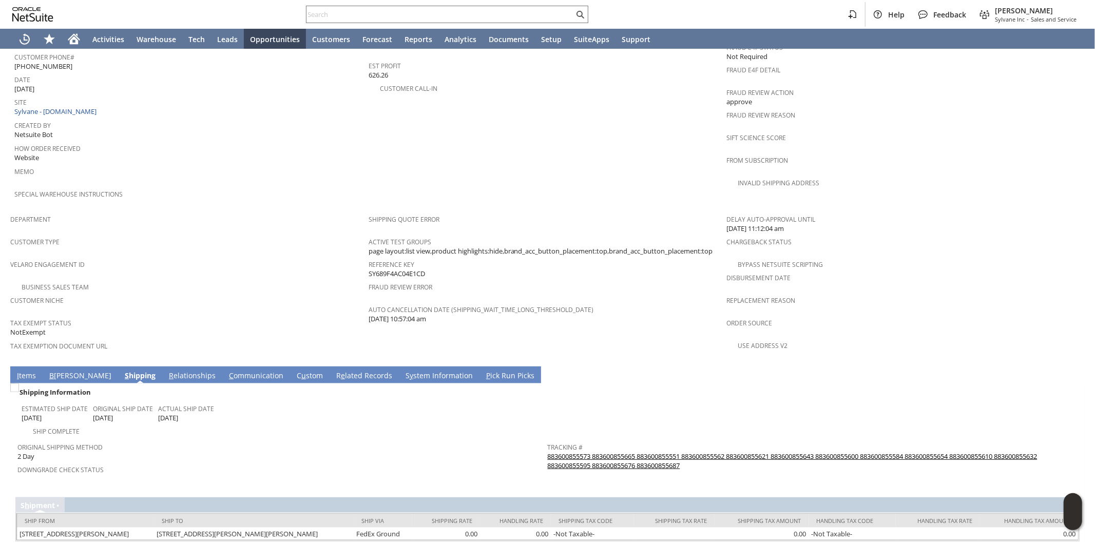
click at [27, 371] on link "I tems" at bounding box center [26, 376] width 24 height 11
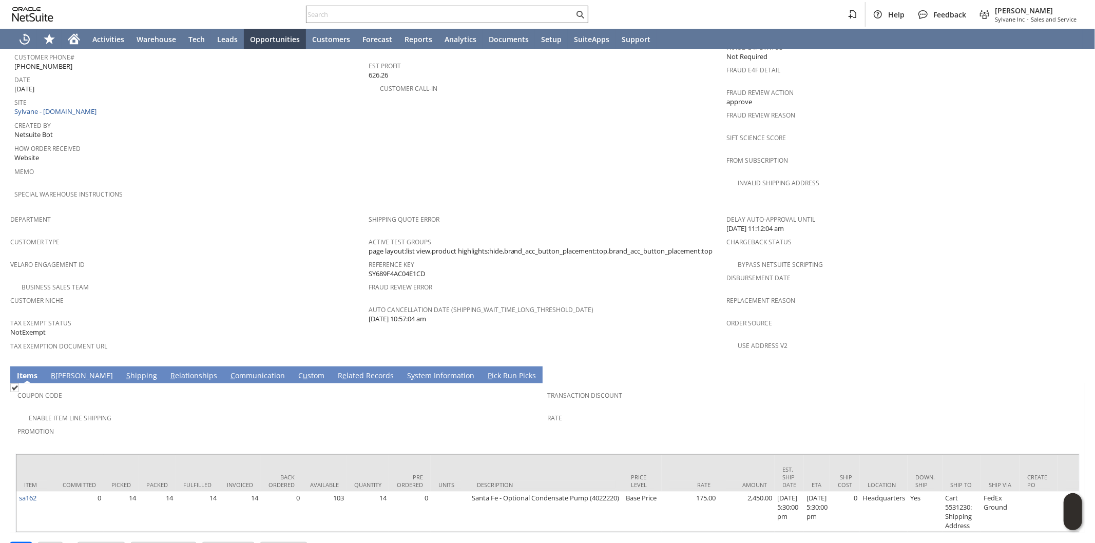
click at [168, 371] on link "R elationships" at bounding box center [194, 376] width 52 height 11
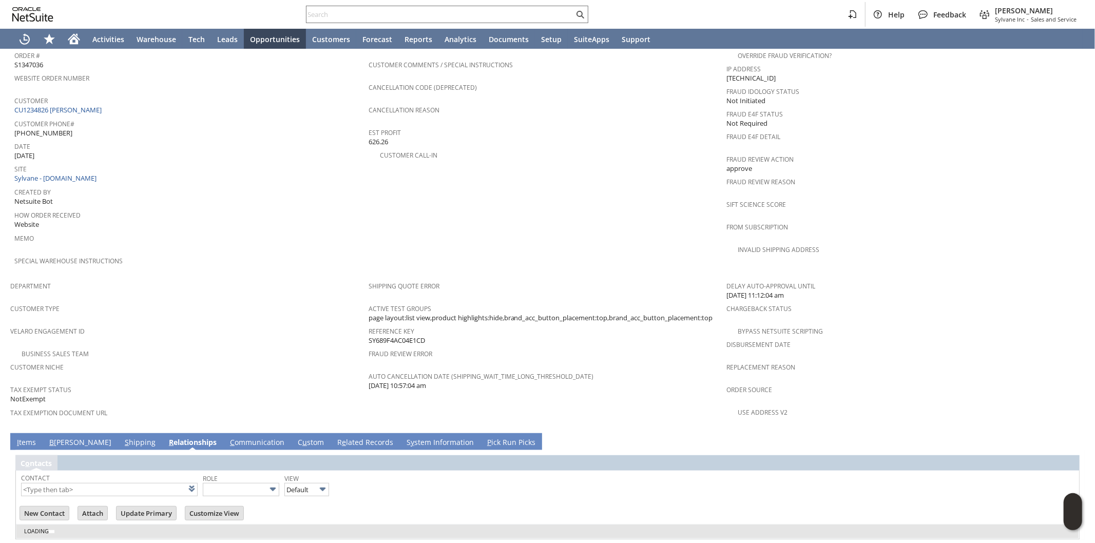
scroll to position [439, 0]
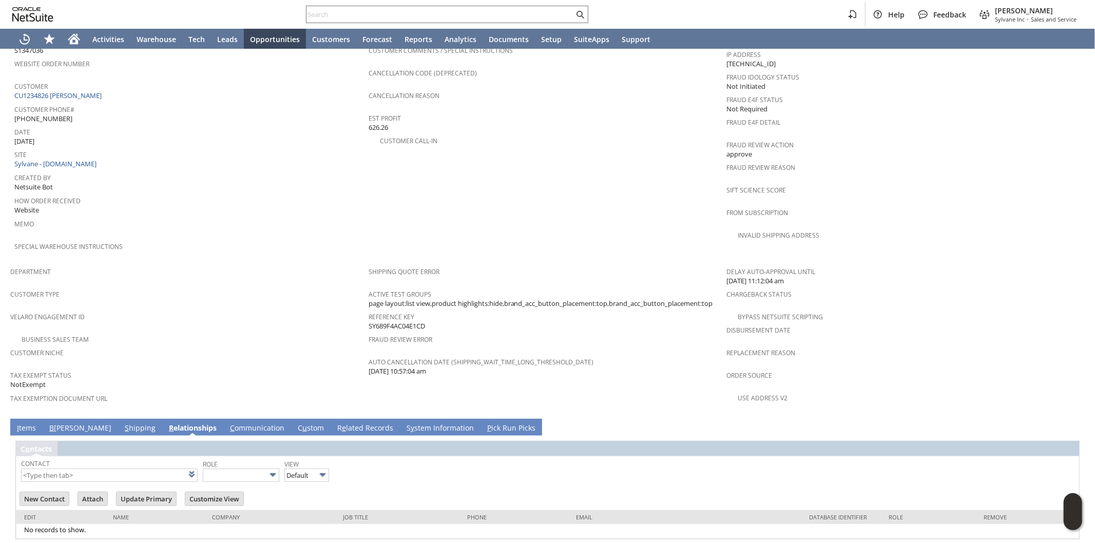
click at [166, 423] on link "R elationships" at bounding box center [192, 428] width 53 height 11
click at [122, 423] on link "S hipping" at bounding box center [140, 428] width 36 height 11
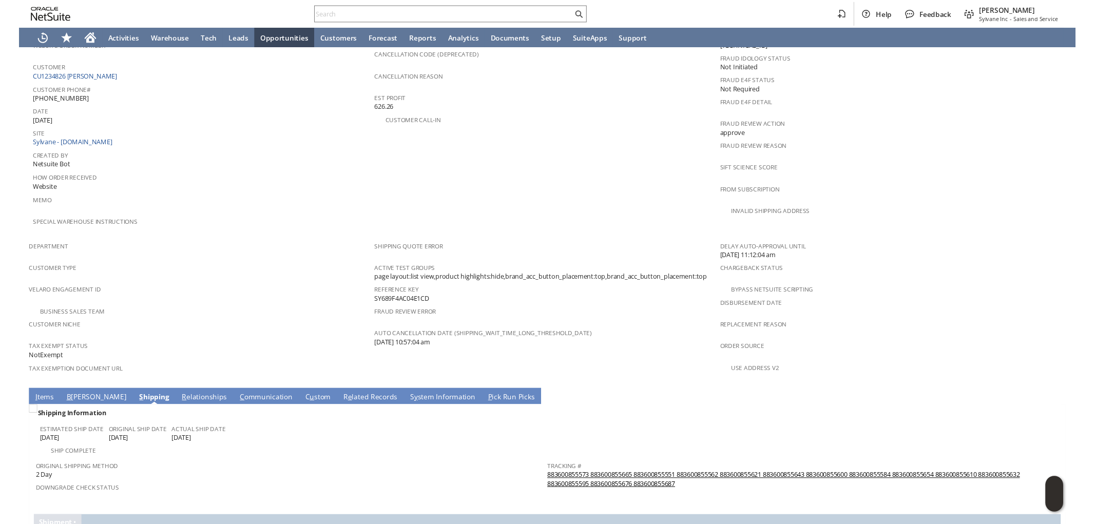
scroll to position [491, 0]
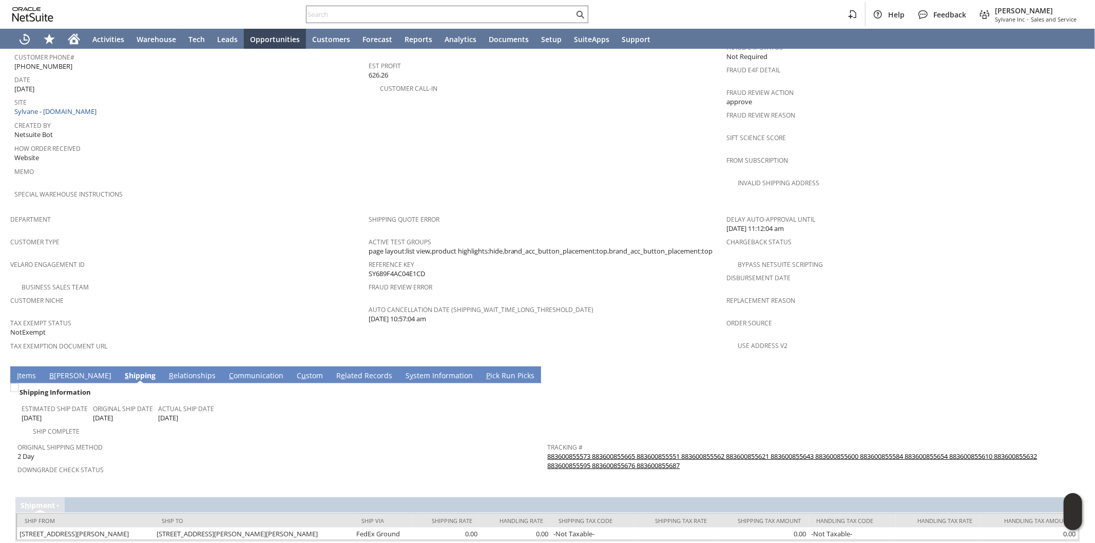
click at [666, 452] on link "883600855573 883600855665 883600855551 883600855562 883600855621 883600855643 8…" at bounding box center [793, 461] width 490 height 18
click at [387, 13] on input "text" at bounding box center [441, 14] width 268 height 12
paste input "SY689A74C29B80A"
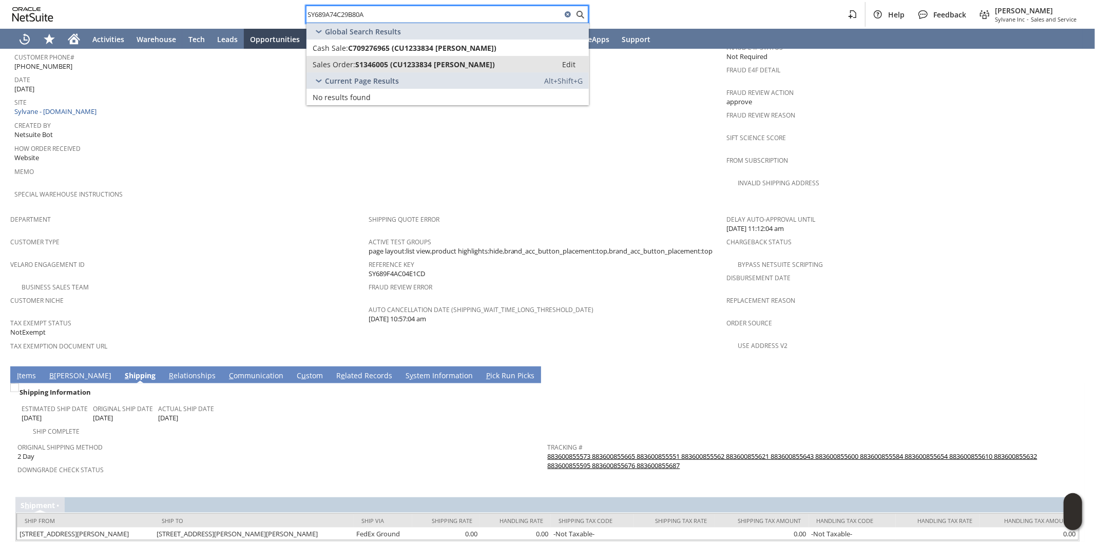
type input "SY689A74C29B80A"
click at [448, 60] on span "S1346005 (CU1233834 Ryane Cooley)" at bounding box center [425, 65] width 140 height 10
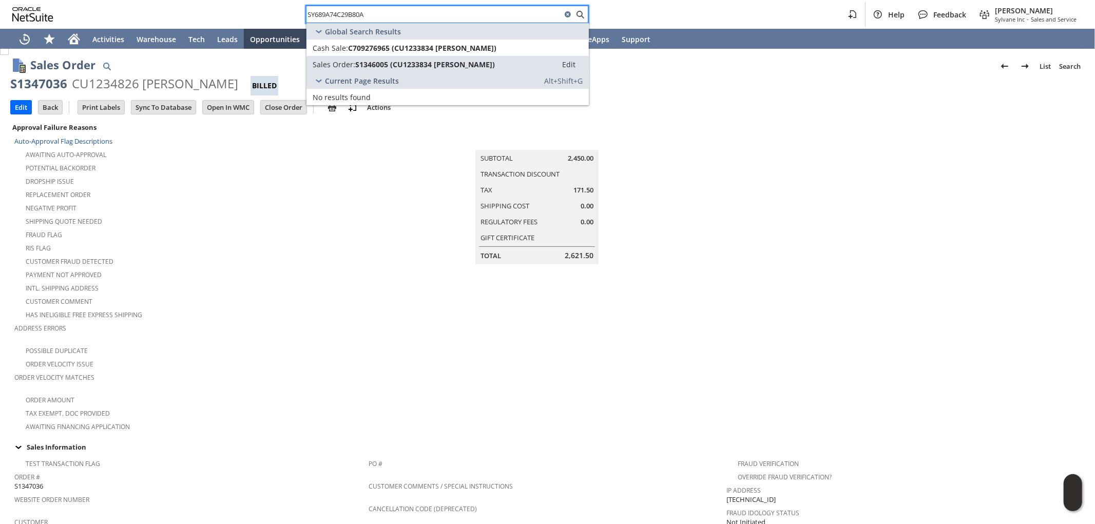
scroll to position [0, 0]
click at [301, 217] on div "Shipping Quote Needed" at bounding box center [191, 223] width 354 height 12
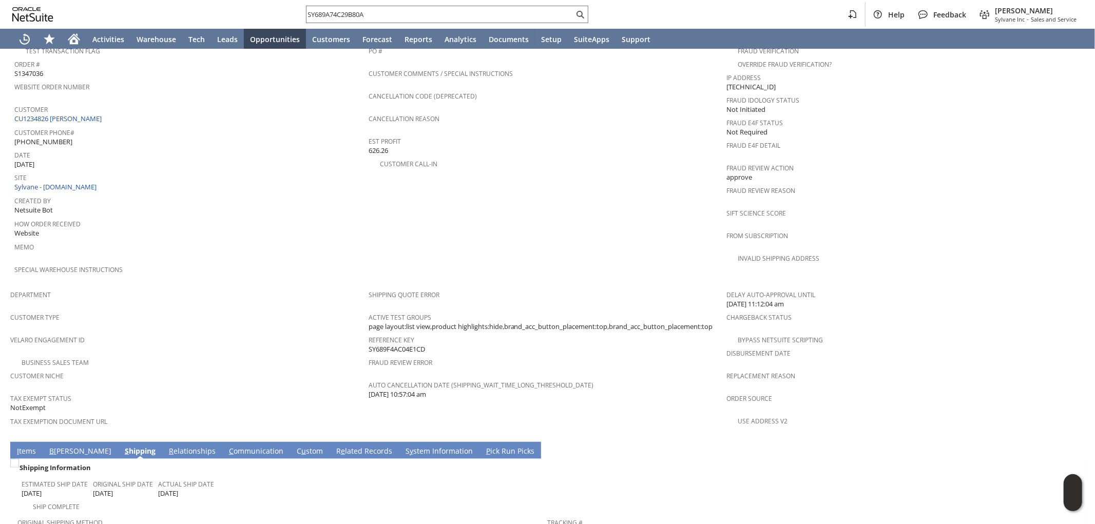
scroll to position [397, 0]
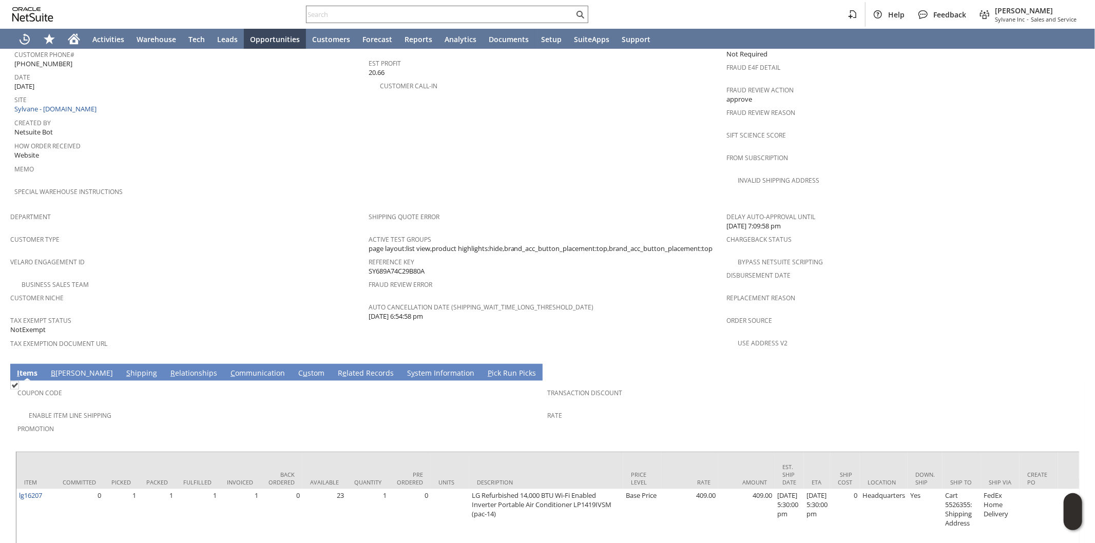
scroll to position [539, 0]
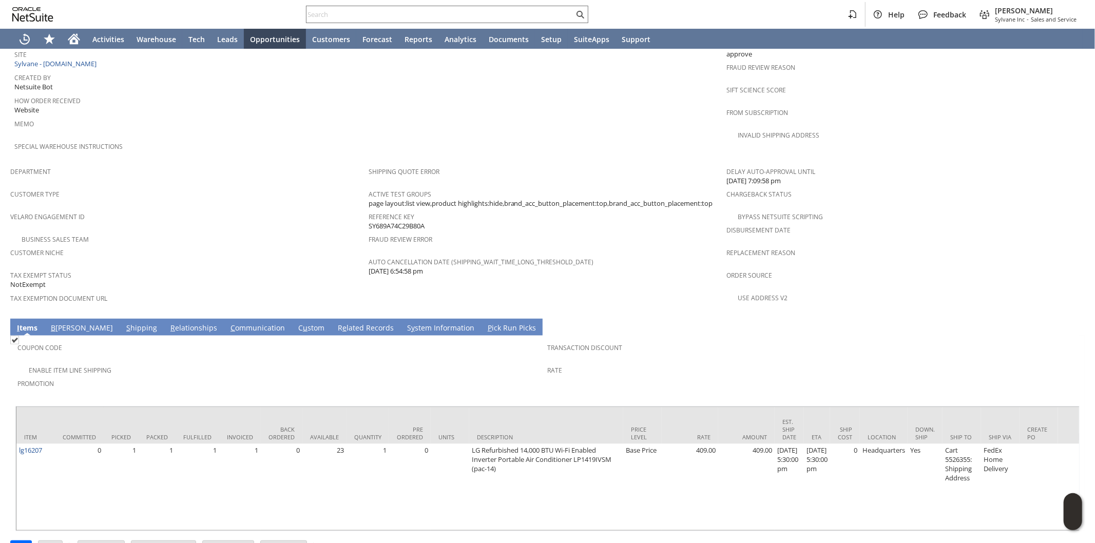
click at [124, 323] on link "S hipping" at bounding box center [142, 328] width 36 height 11
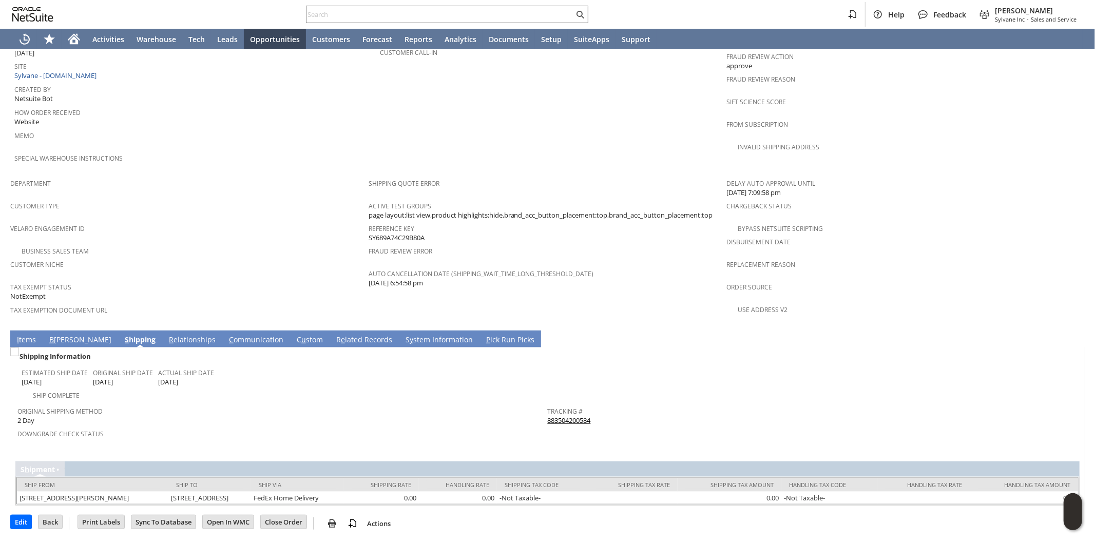
scroll to position [491, 0]
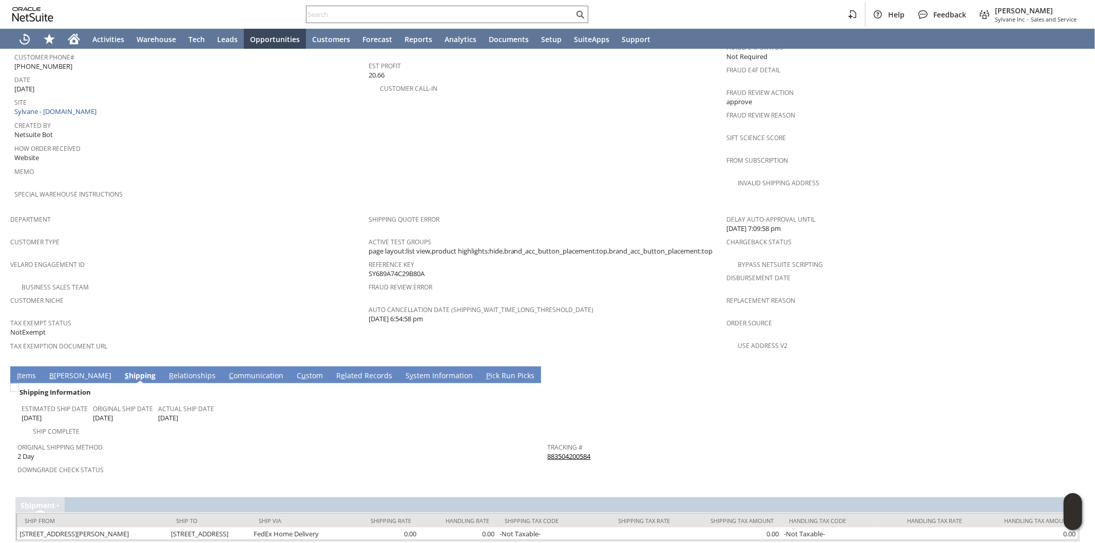
click at [576, 452] on link "883504200584" at bounding box center [569, 456] width 43 height 9
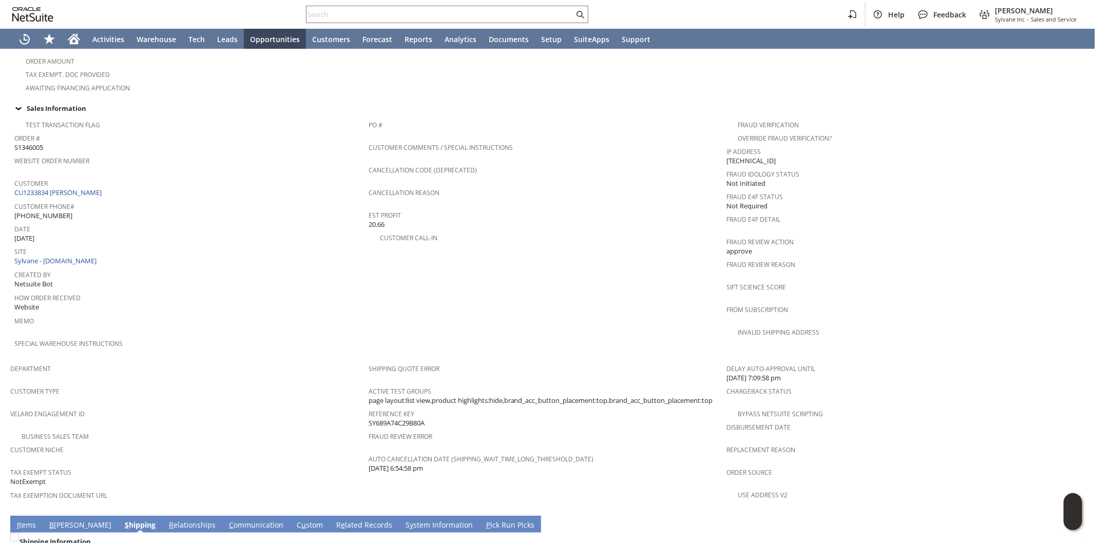
scroll to position [320, 0]
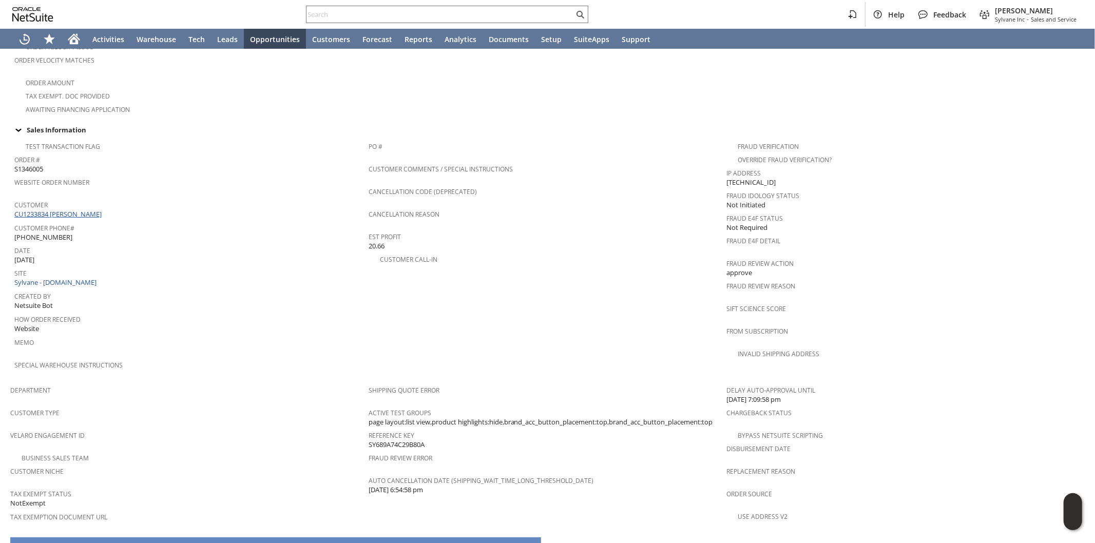
click at [78, 209] on link "CU1233834 [PERSON_NAME]" at bounding box center [59, 213] width 90 height 9
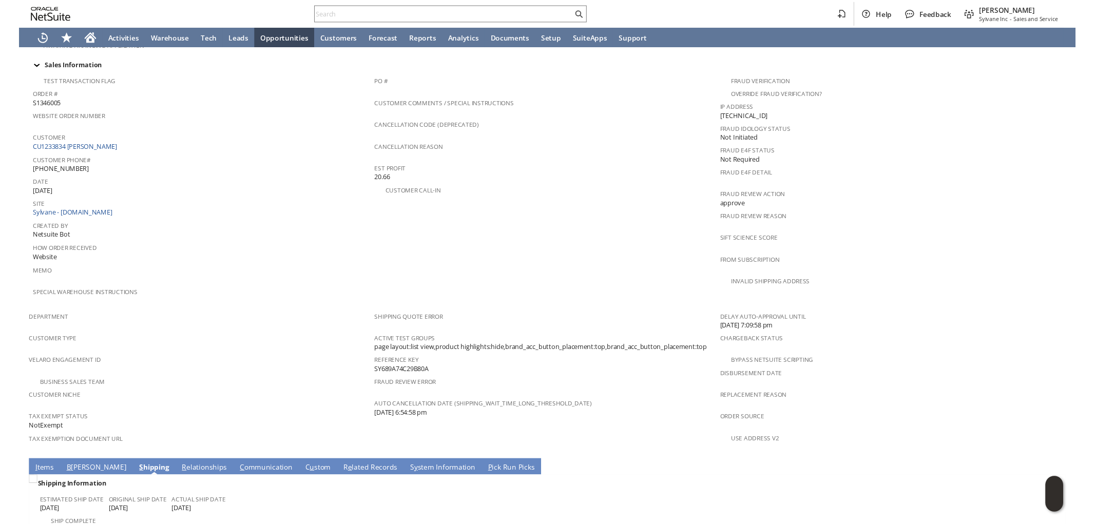
scroll to position [491, 0]
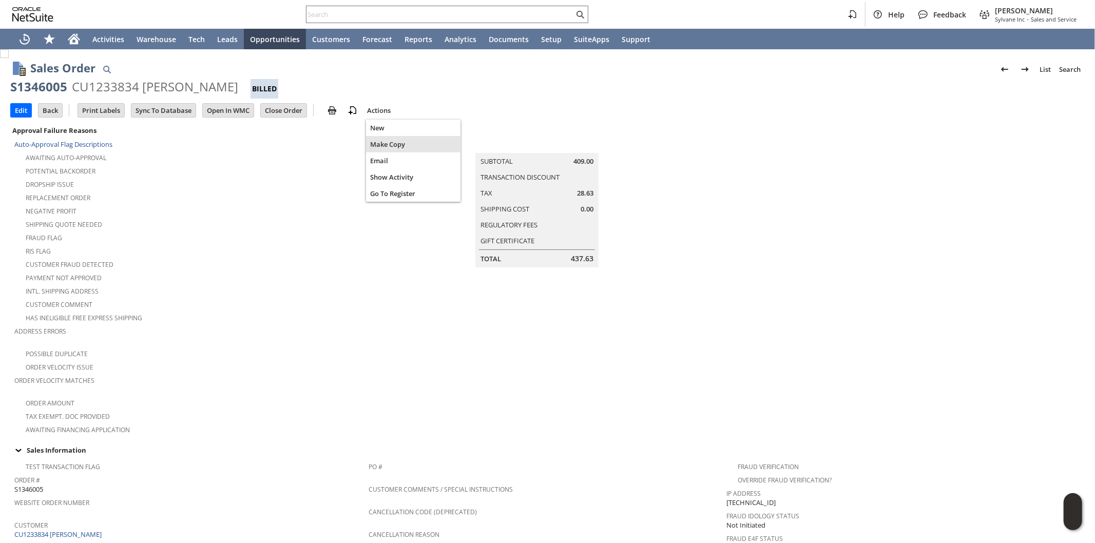
click at [382, 144] on span "Make Copy" at bounding box center [413, 144] width 86 height 9
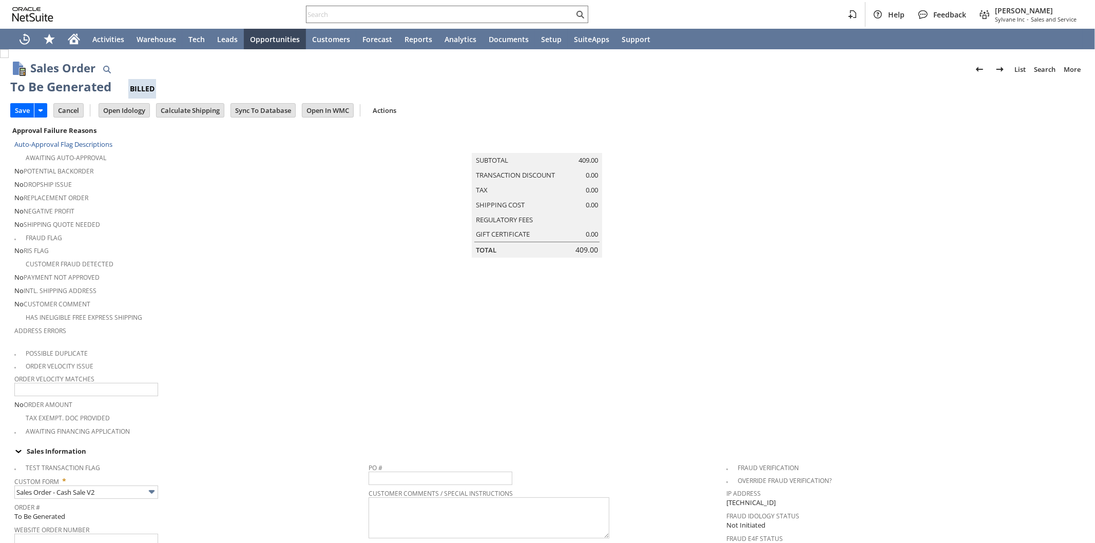
type input "Headquarters - Phone/Fax"
type input "Make Copy"
type input "Intelligent Recommendations ⁰"
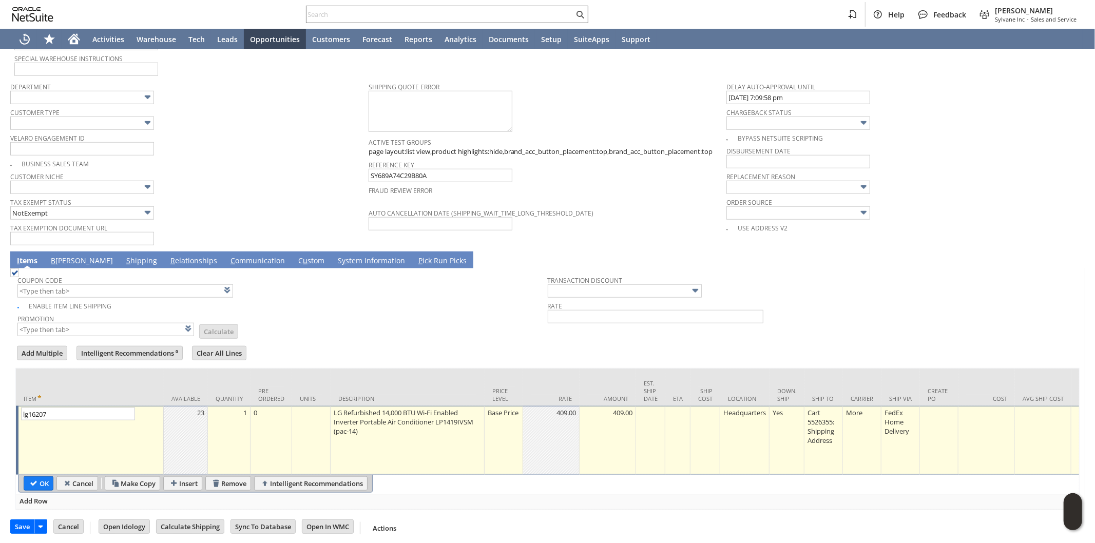
click at [508, 424] on td "Base Price" at bounding box center [504, 440] width 39 height 69
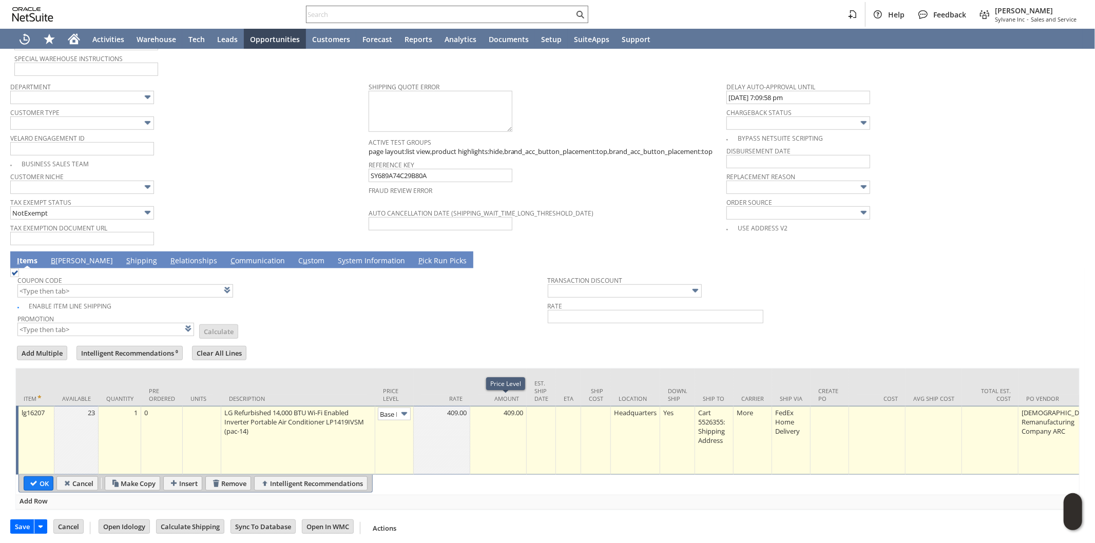
scroll to position [0, 15]
drag, startPoint x: 393, startPoint y: 399, endPoint x: 391, endPoint y: 439, distance: 39.6
click at [393, 408] on input "Base Price" at bounding box center [394, 414] width 33 height 13
type input "Custom"
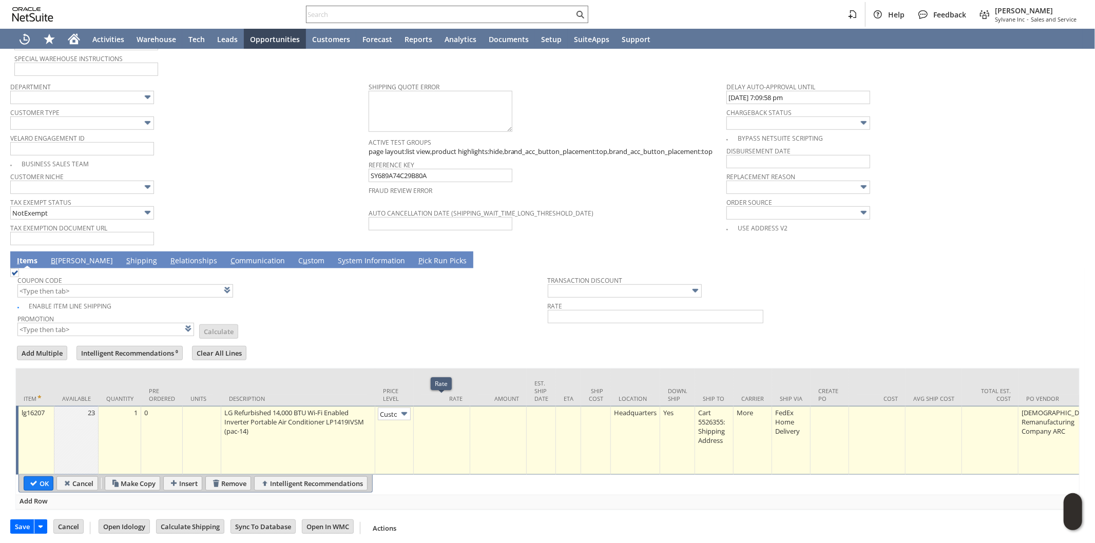
click at [440, 419] on td at bounding box center [442, 440] width 56 height 69
type input "0"
type input "0.00"
click at [512, 411] on td "0.00" at bounding box center [498, 440] width 56 height 69
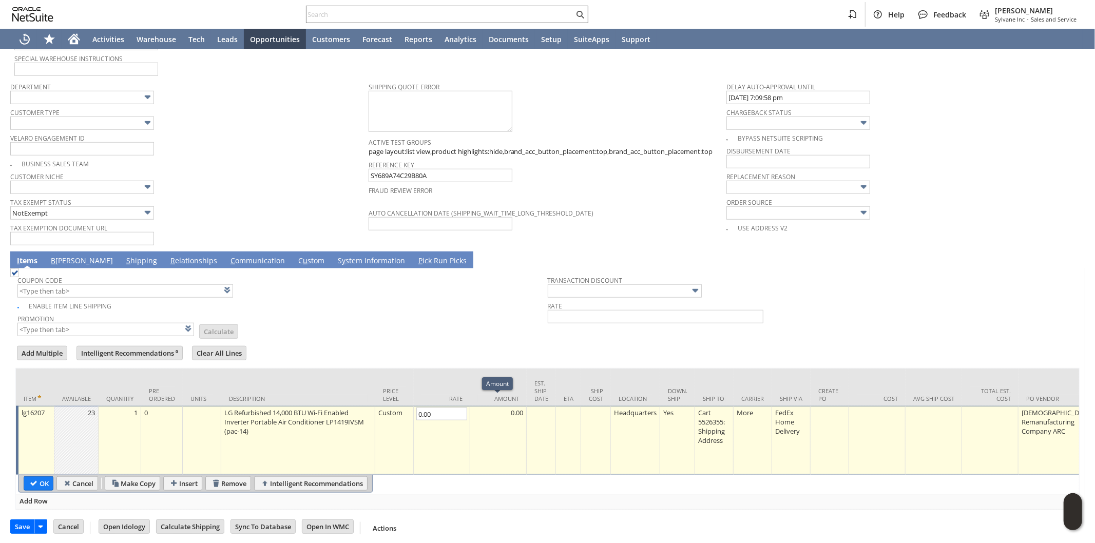
type input "0"
type input "0.00"
click at [20, 478] on table "OK Cancel Make Copy Insert Remove Intelligent Recommendations" at bounding box center [195, 484] width 354 height 18
click at [40, 477] on input "OK" at bounding box center [38, 483] width 29 height 13
type input "Add"
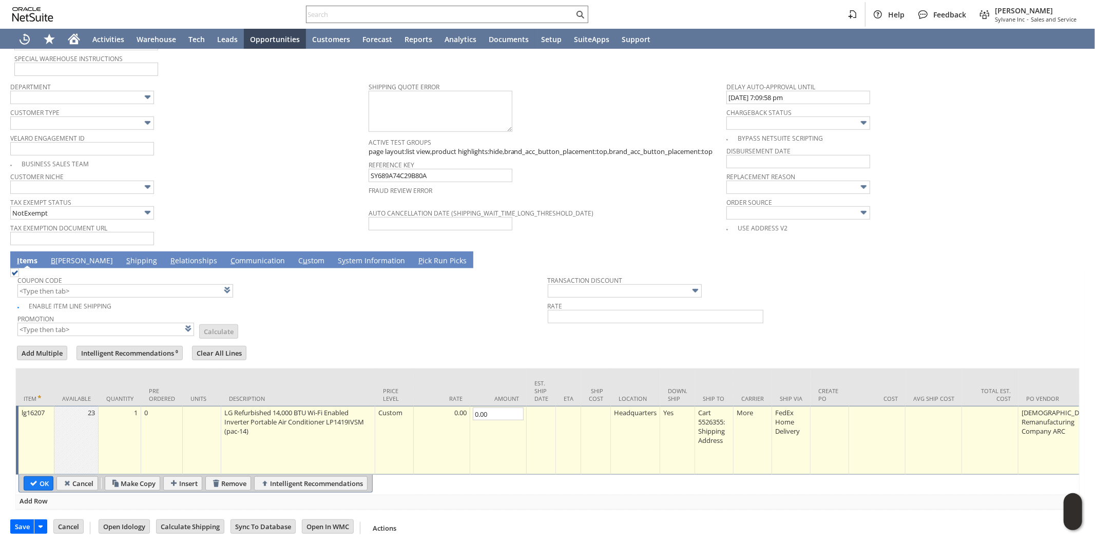
type input "Copy Previous"
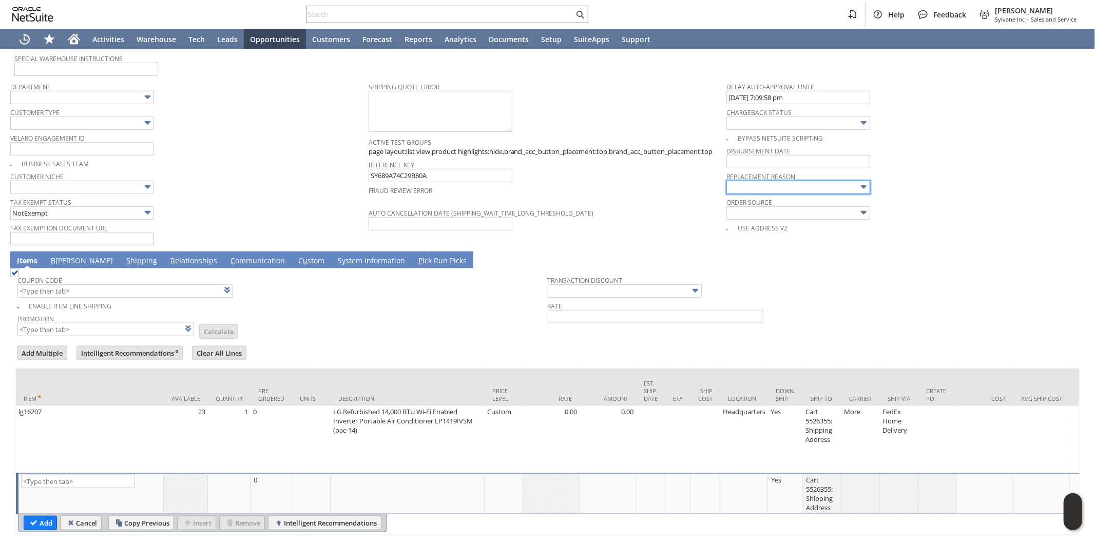
click at [803, 181] on input "text" at bounding box center [799, 187] width 144 height 13
type input "Lost shipment"
click at [62, 256] on link "B illing" at bounding box center [81, 261] width 67 height 11
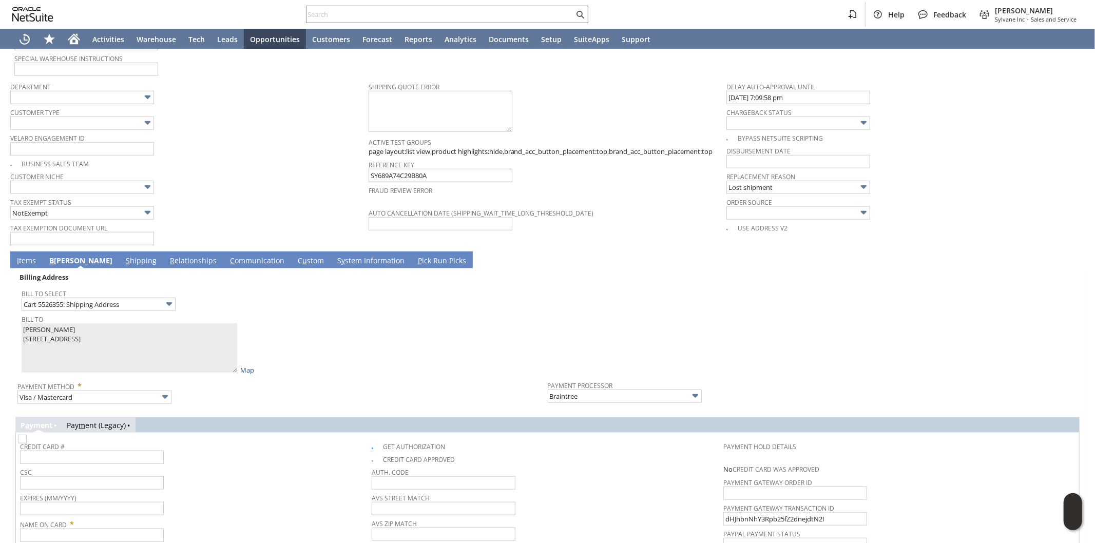
click at [27, 435] on img at bounding box center [22, 439] width 9 height 9
checkbox input "false"
click at [7, 322] on div "Sales Order List Search More Add To Shortcuts To Be Generated Billed Go Save Sa…" at bounding box center [547, 18] width 1095 height 1344
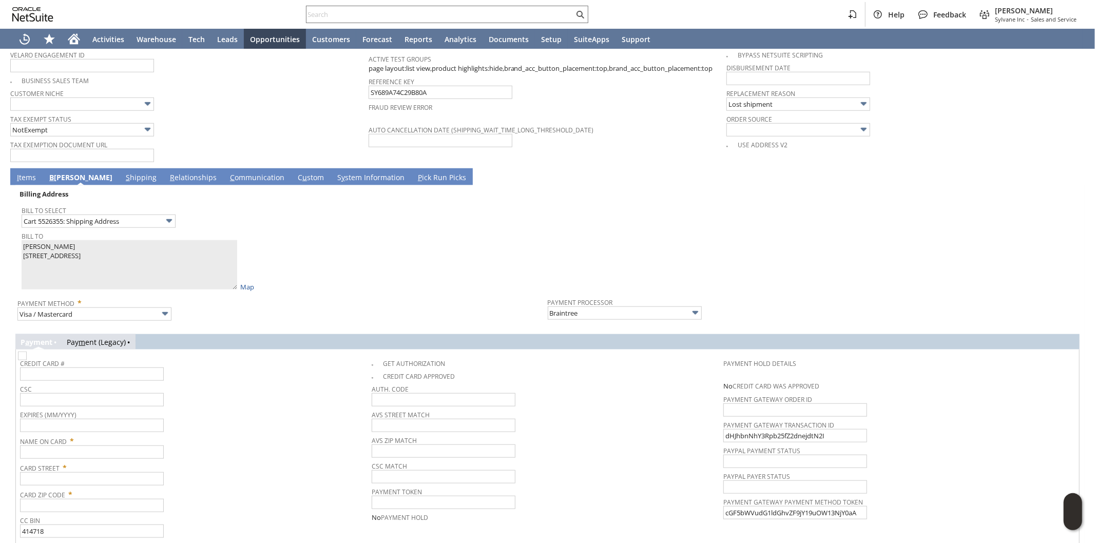
scroll to position [817, 0]
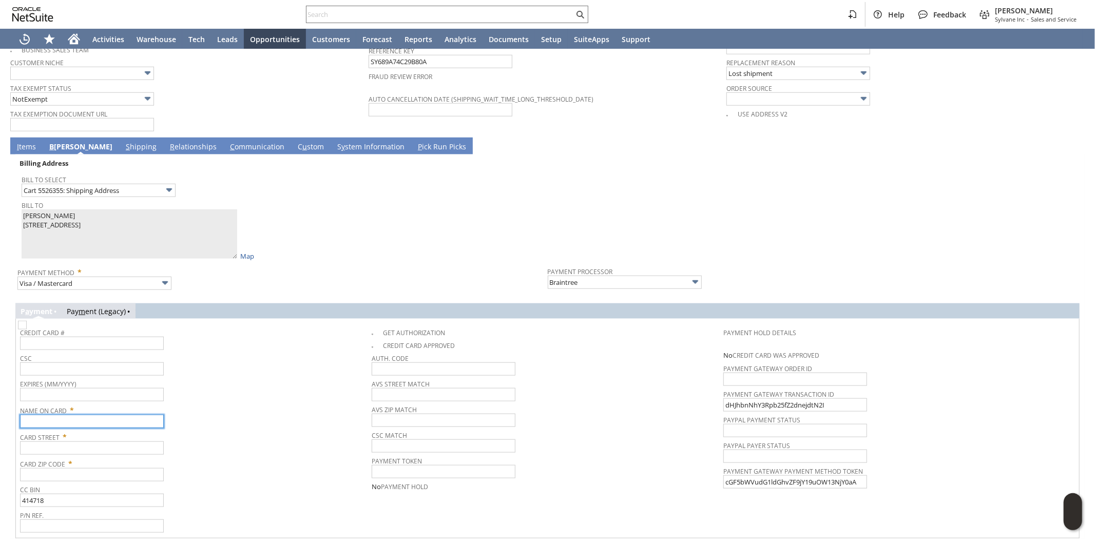
click at [70, 415] on input "text" at bounding box center [92, 421] width 144 height 13
paste input "[PERSON_NAME]"
type input "[PERSON_NAME]"
click at [85, 442] on input "text" at bounding box center [92, 448] width 144 height 13
paste input "[STREET_ADDRESS]"
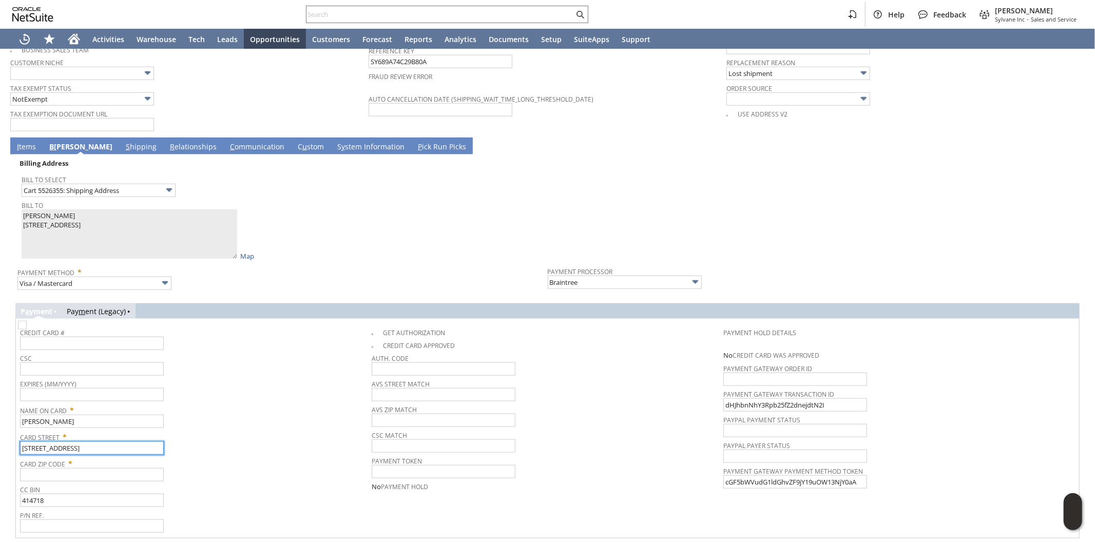
type input "[STREET_ADDRESS]"
click at [69, 468] on input "text" at bounding box center [92, 474] width 144 height 13
paste input "47201"
type input "47201"
click at [266, 456] on span "Card Zip Code *" at bounding box center [193, 462] width 347 height 12
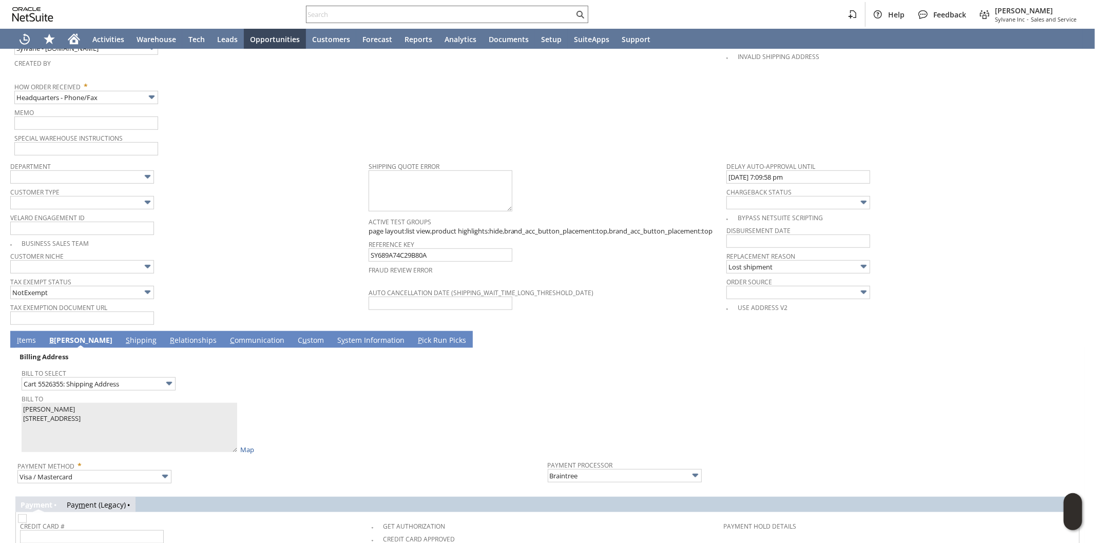
scroll to position [532, 0]
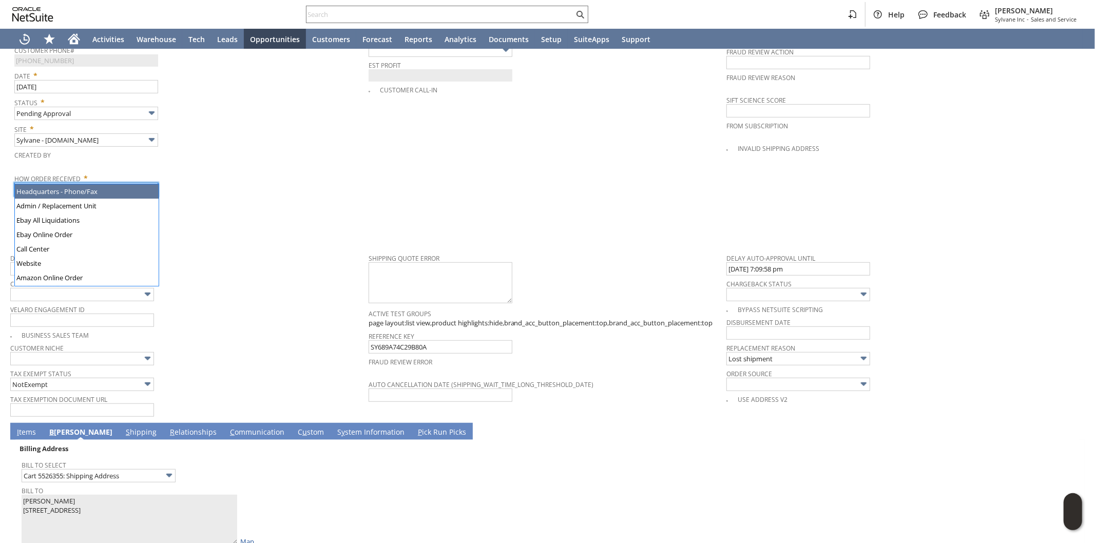
click at [94, 183] on input "Headquarters - Phone/Fax" at bounding box center [86, 189] width 144 height 13
type input "Admin / Replacement Unit"
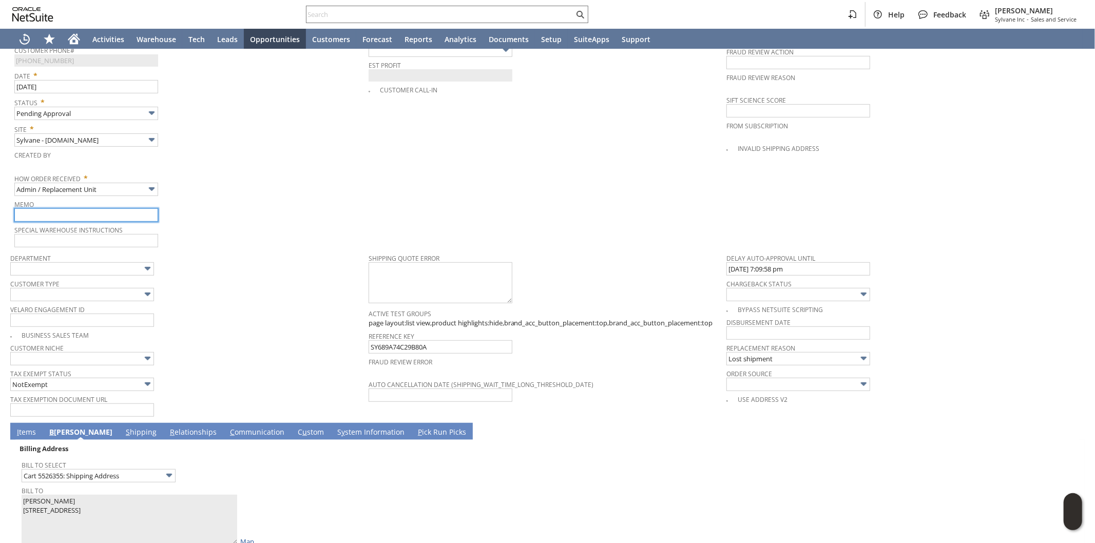
click at [127, 208] on input "text" at bounding box center [86, 214] width 144 height 13
type input "Replacement order / Lost claim filed"
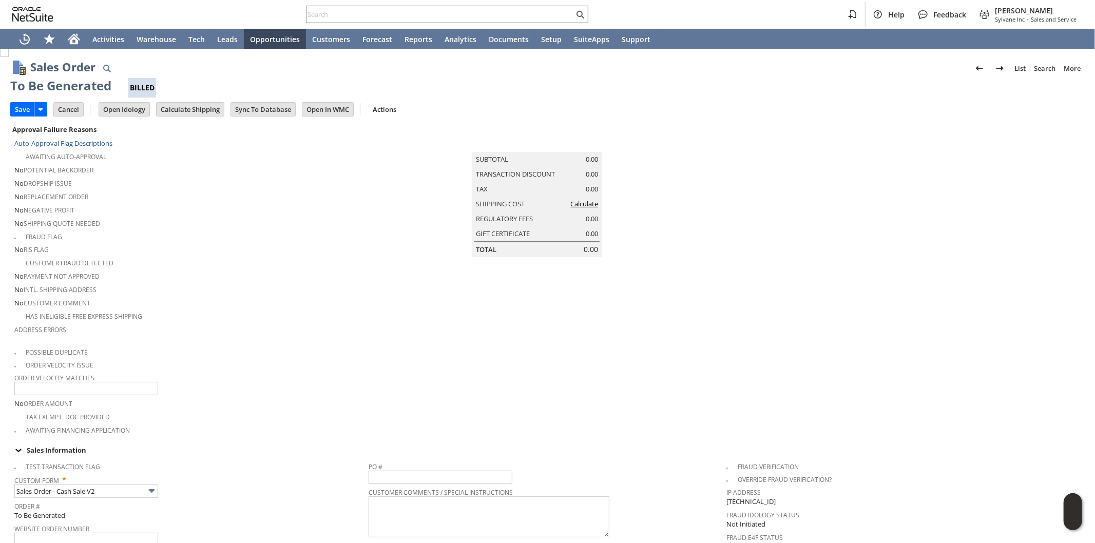
scroll to position [0, 0]
click at [589, 209] on link "Calculate" at bounding box center [584, 204] width 28 height 9
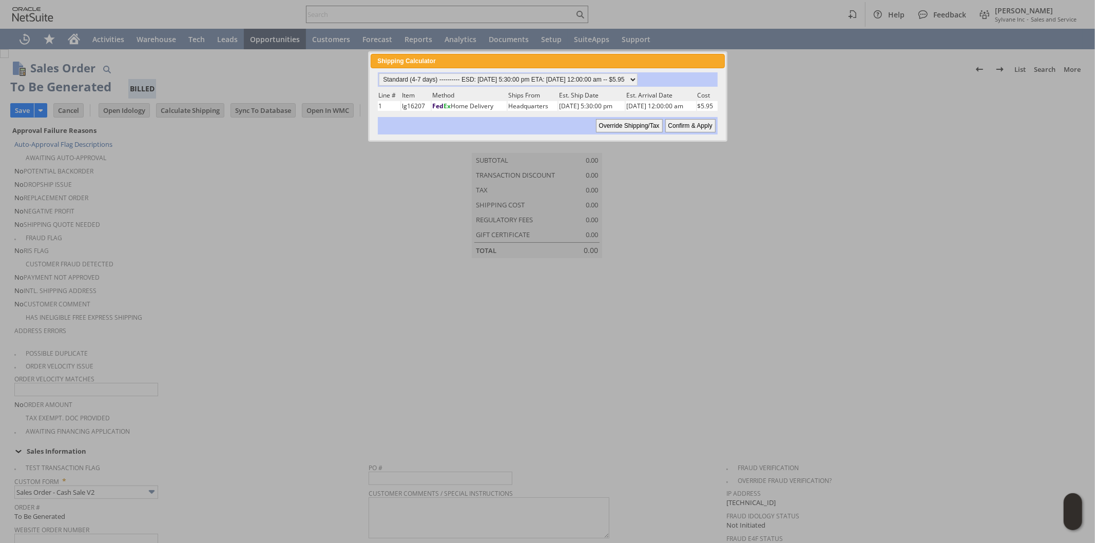
click at [640, 122] on input "Override Shipping/Tax" at bounding box center [629, 125] width 67 height 13
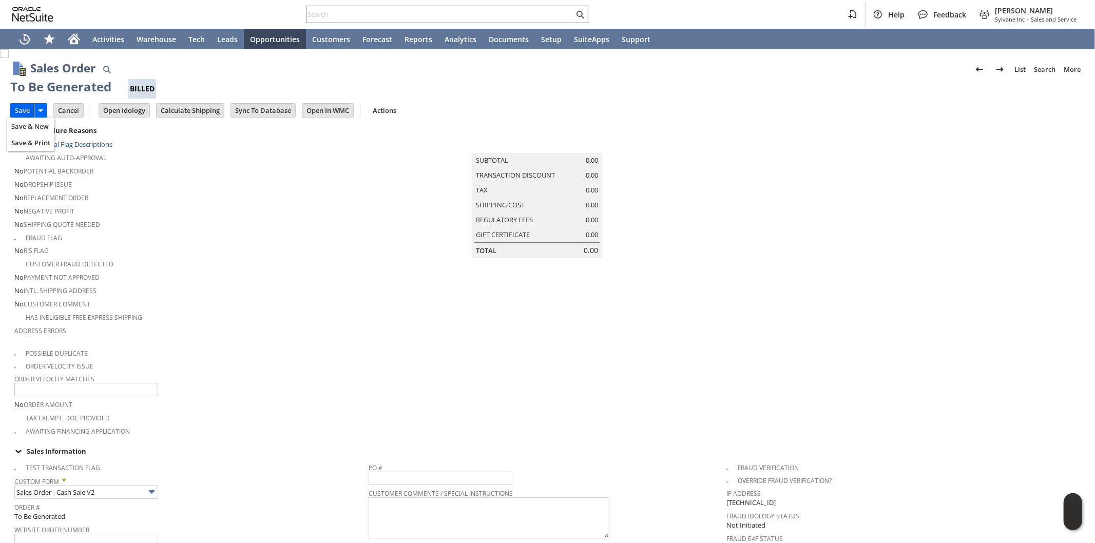
click at [22, 110] on input "Save" at bounding box center [22, 110] width 23 height 13
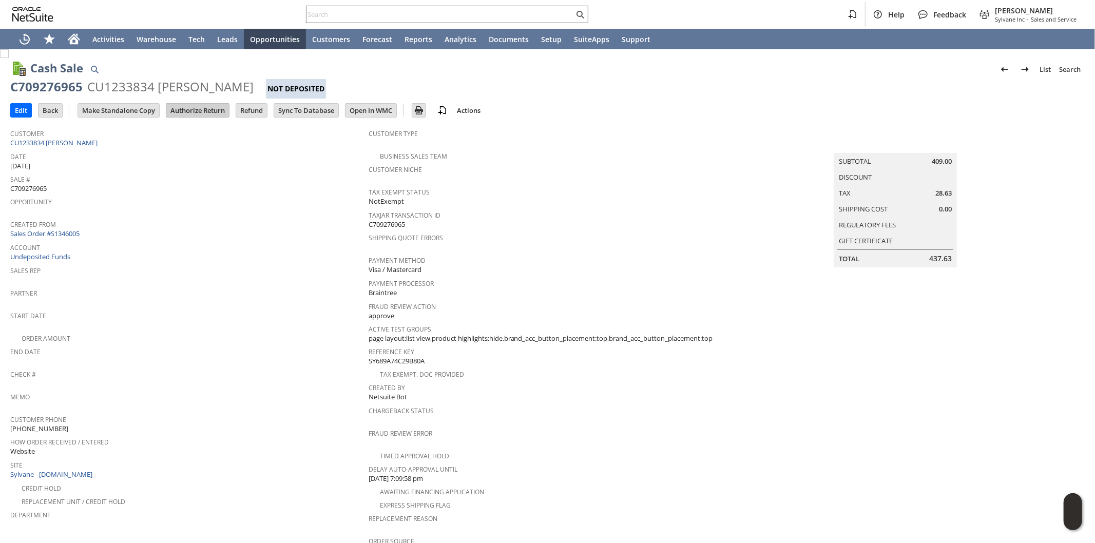
click at [206, 109] on input "Authorize Return" at bounding box center [197, 110] width 63 height 13
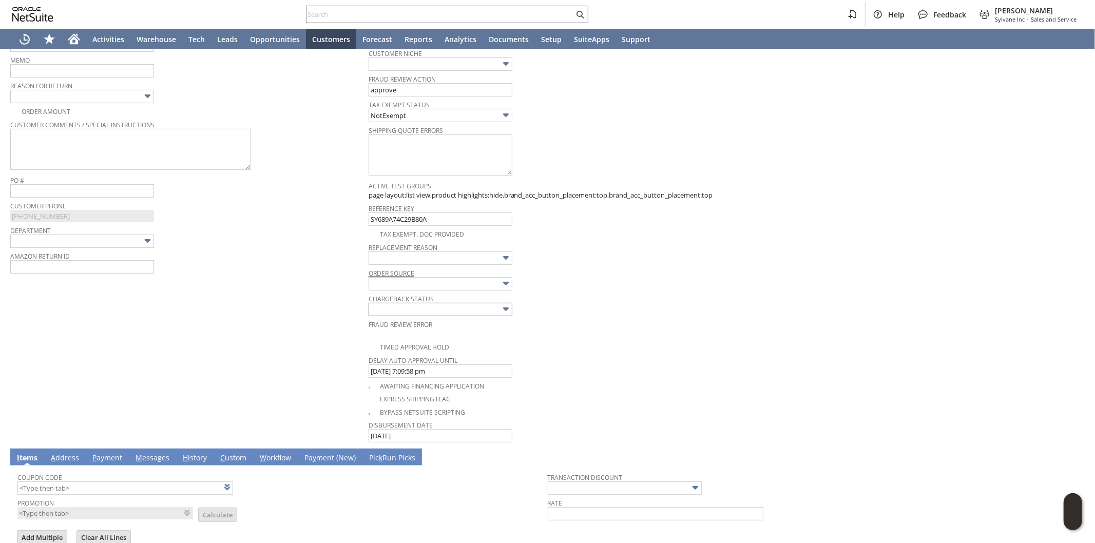
scroll to position [321, 0]
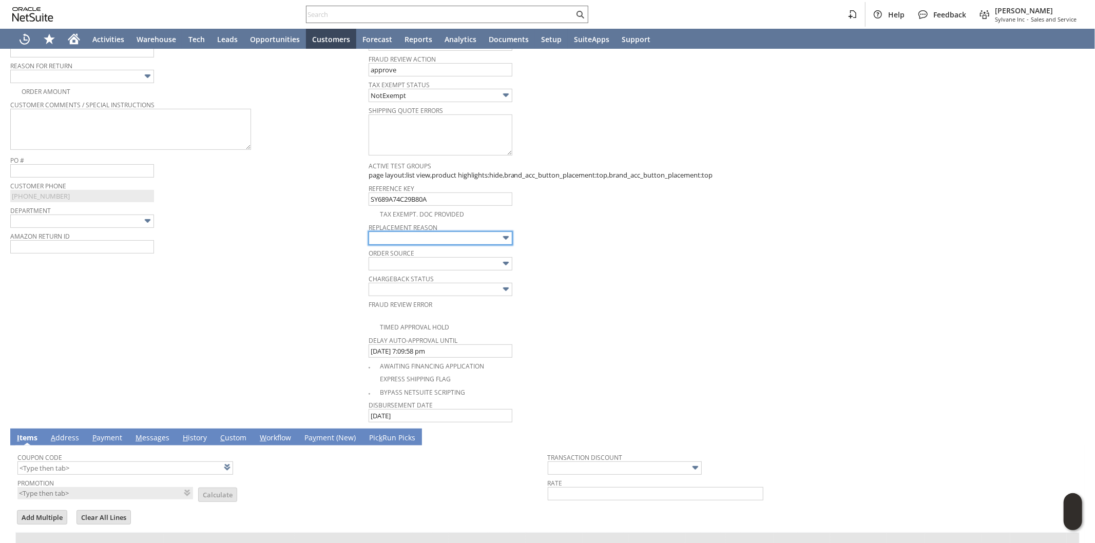
click at [438, 235] on input "text" at bounding box center [441, 238] width 144 height 13
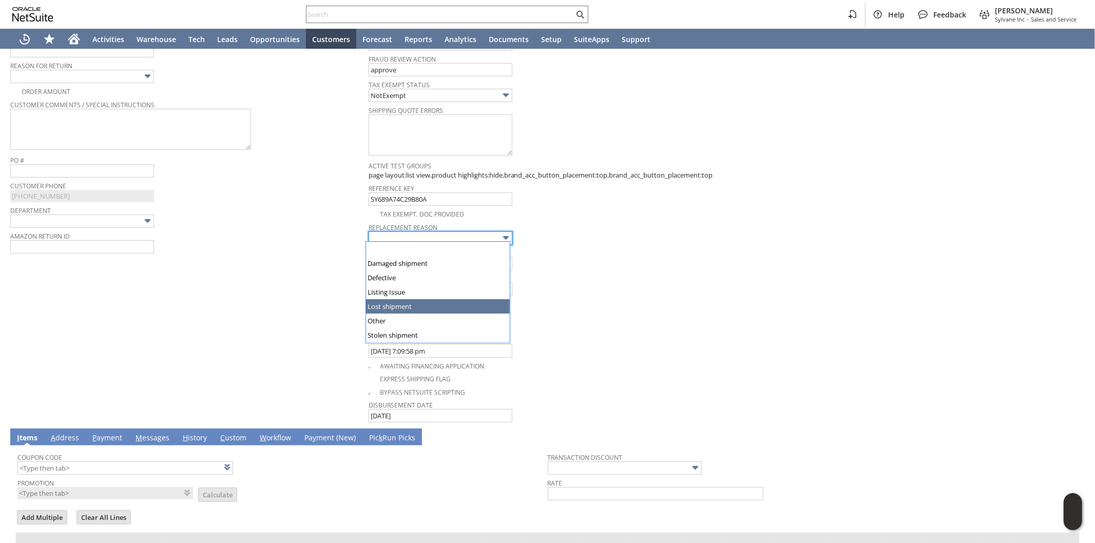
type input "Lost shipment"
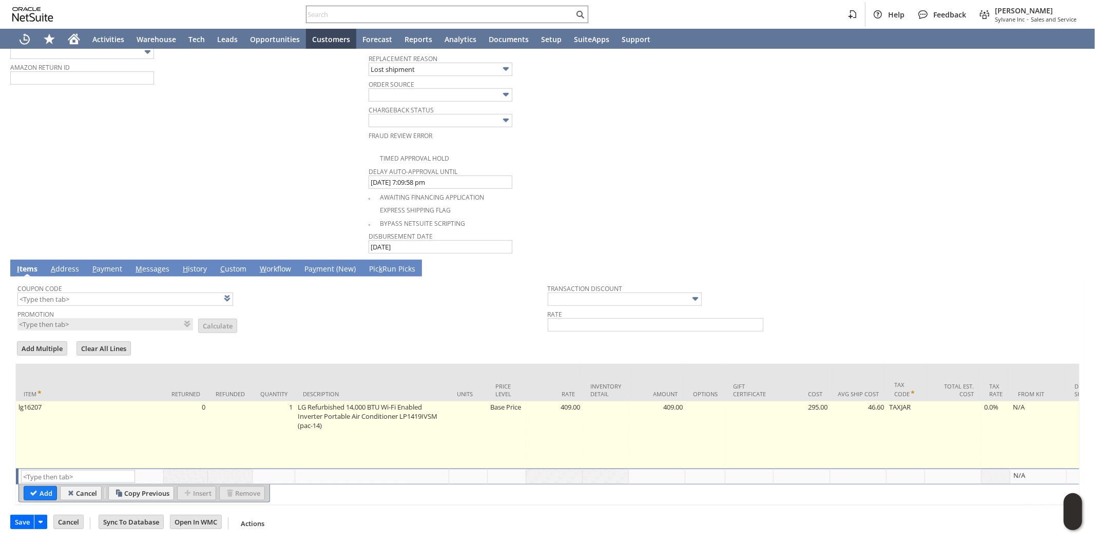
click at [524, 427] on td "Base Price" at bounding box center [507, 435] width 39 height 67
type input "Base Price"
type input "lg16207"
type input "OK"
type input "Make Copy"
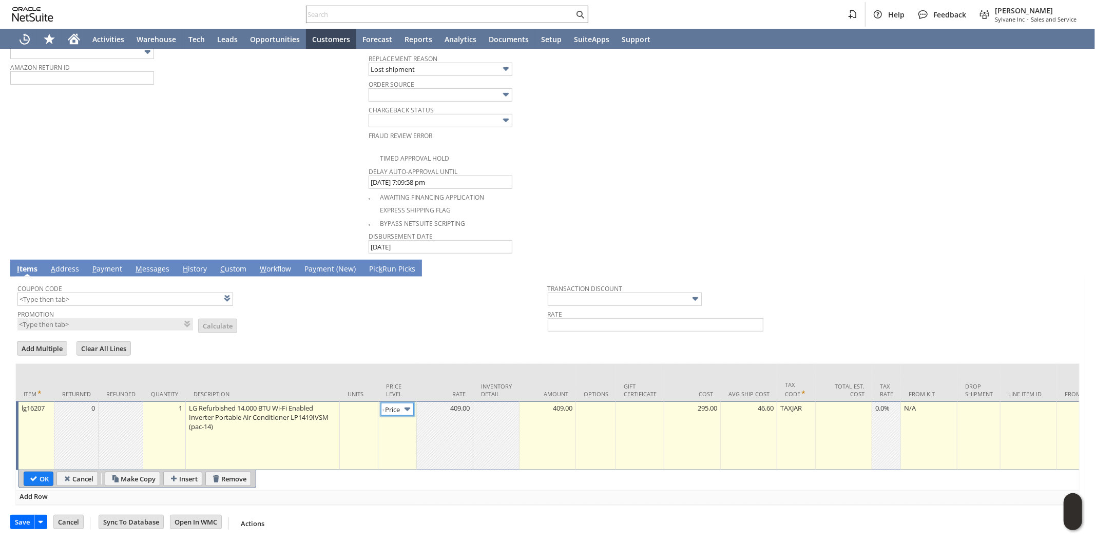
scroll to position [0, 0]
click at [402, 404] on img at bounding box center [408, 410] width 12 height 12
type input "Custom"
click at [438, 438] on td at bounding box center [445, 436] width 56 height 69
type input "0.00"
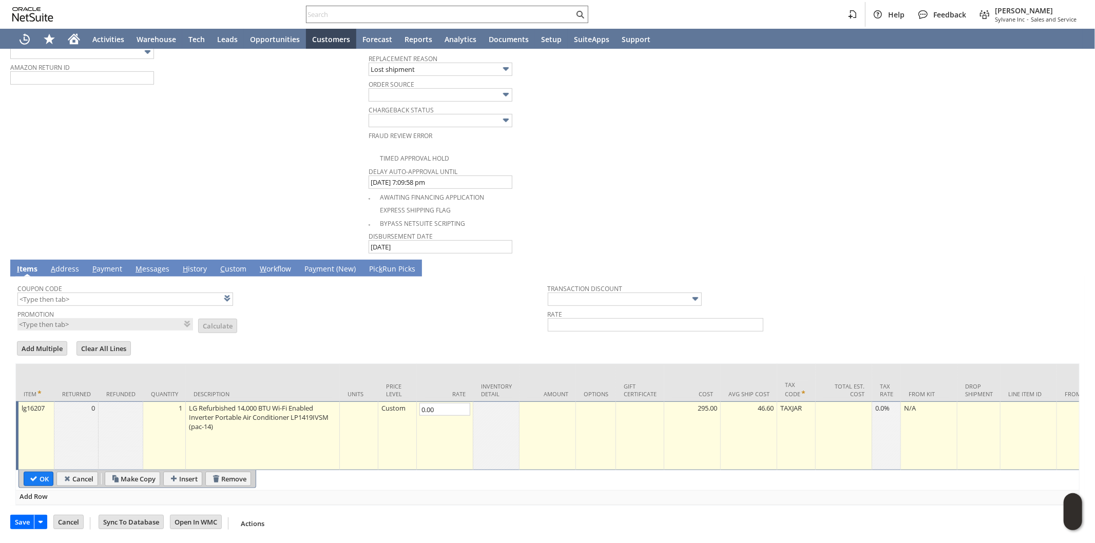
click at [562, 419] on td at bounding box center [548, 436] width 56 height 69
type input "0.00"
click at [41, 472] on input "OK" at bounding box center [38, 478] width 29 height 13
type input "Add"
type input "Copy Previous"
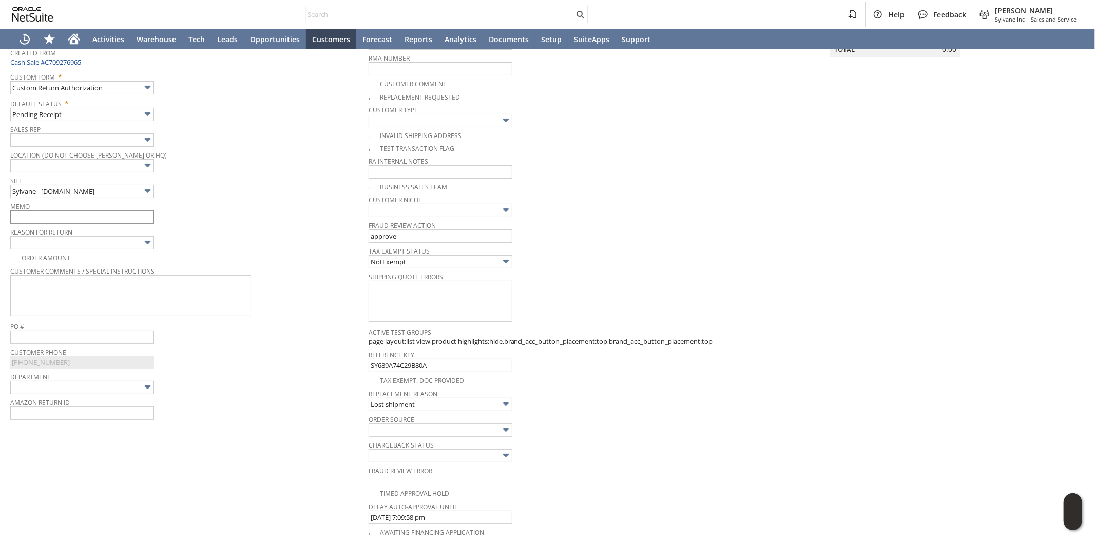
scroll to position [150, 0]
click at [94, 224] on input "text" at bounding box center [82, 221] width 144 height 13
type input "Replacement processed / Lost claim filed"
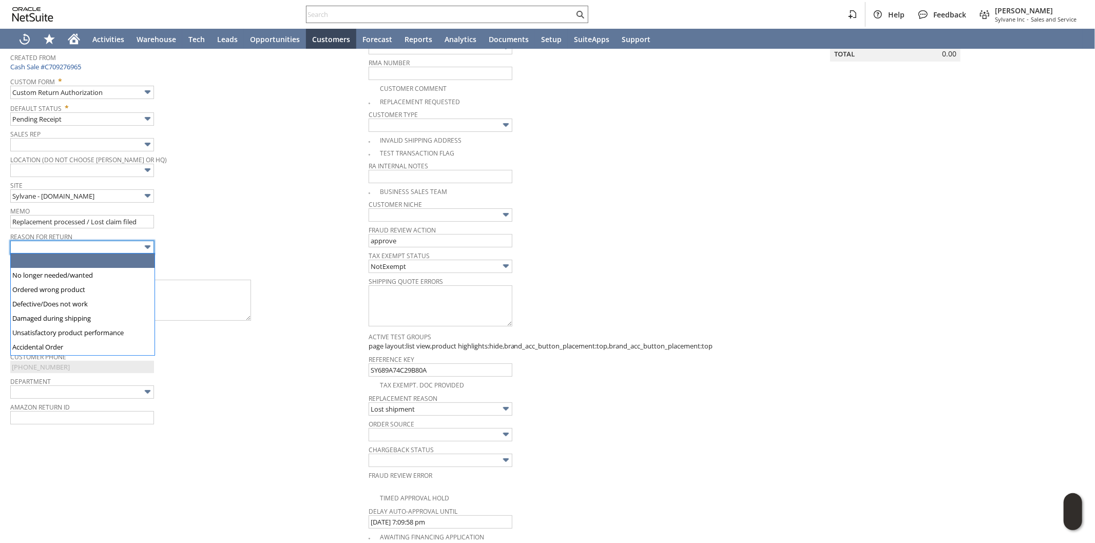
click at [96, 247] on input "text" at bounding box center [82, 247] width 144 height 13
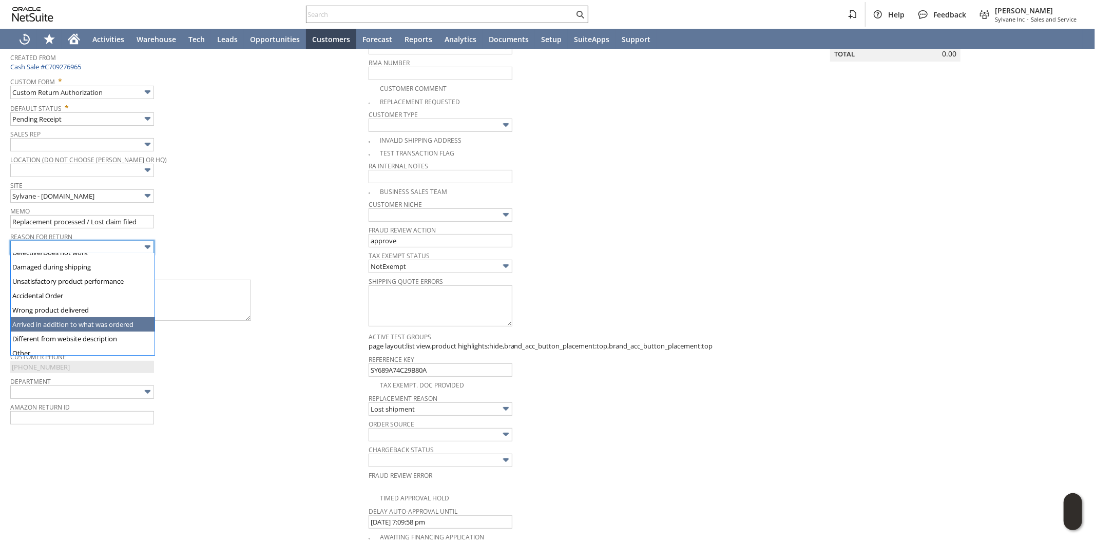
scroll to position [69, 0]
type input "Other"
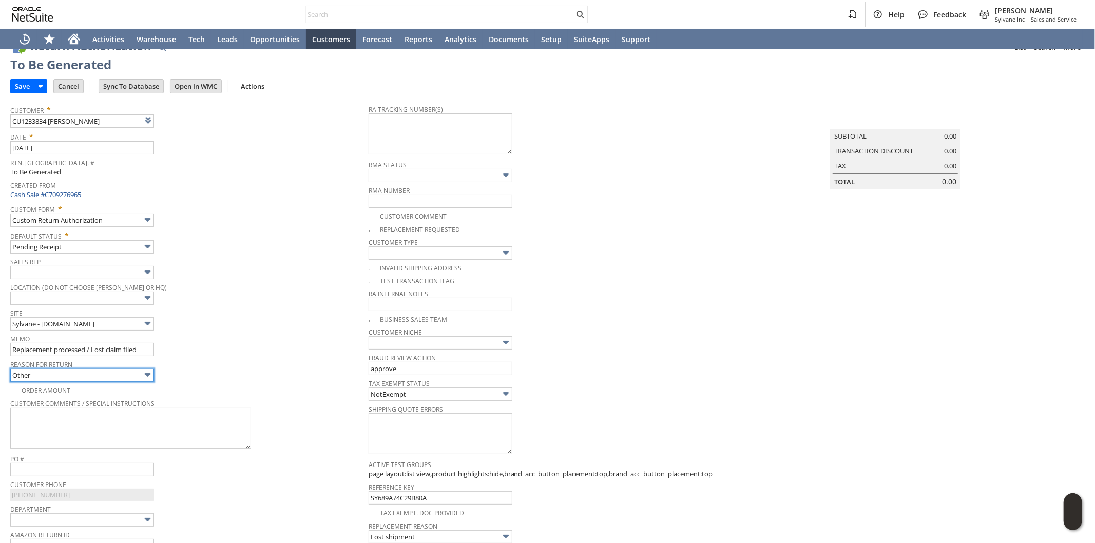
scroll to position [0, 0]
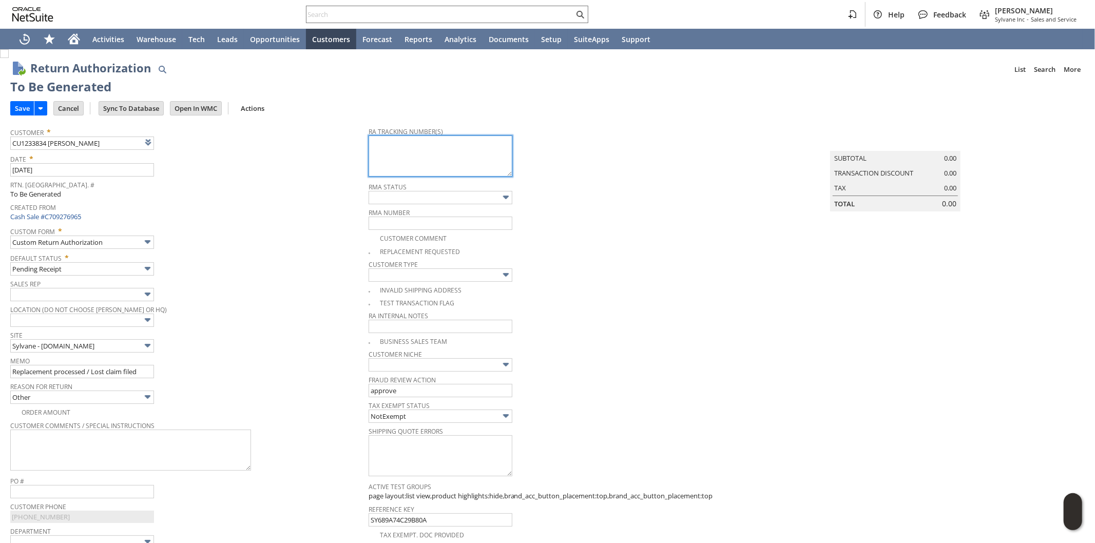
click at [428, 162] on textarea at bounding box center [441, 156] width 144 height 41
paste textarea "883504200584"
type textarea "883504200584 - lost claim filed"
click at [25, 108] on input "Save" at bounding box center [22, 108] width 23 height 13
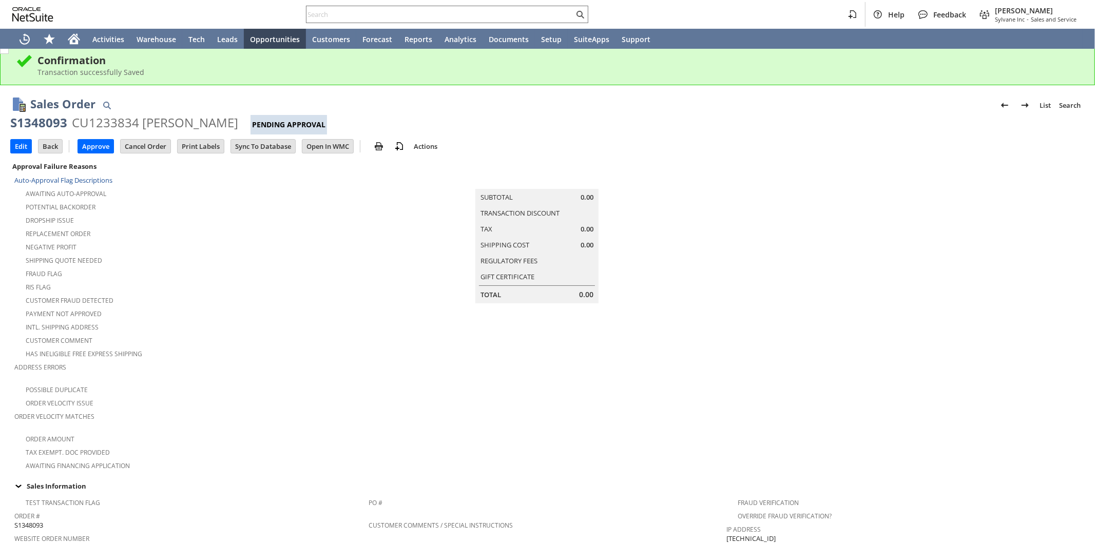
scroll to position [342, 0]
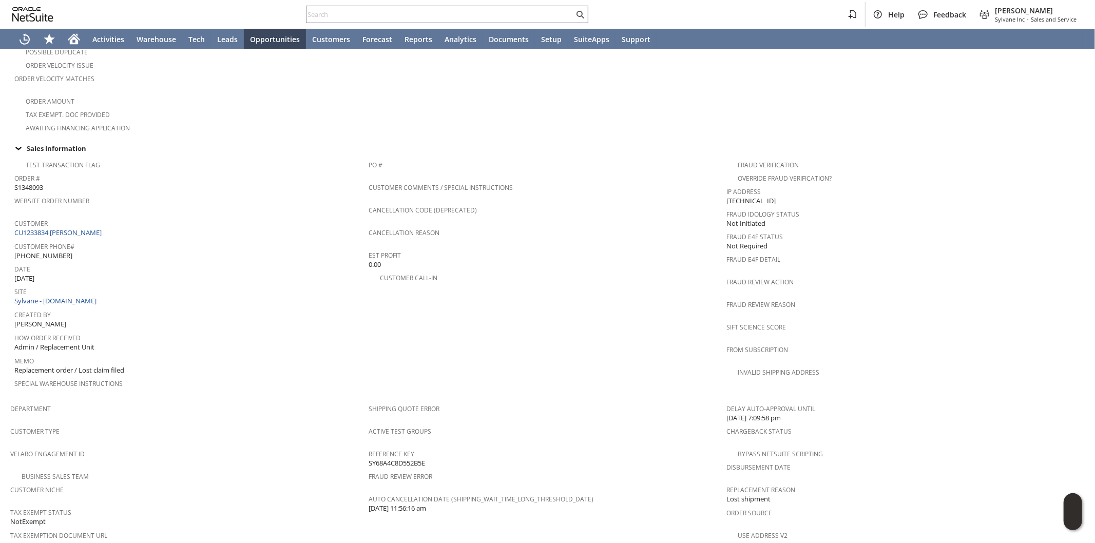
drag, startPoint x: 429, startPoint y: 433, endPoint x: 366, endPoint y: 436, distance: 63.3
click at [369, 447] on div "Reference Key SY68A4C8D552B5E" at bounding box center [545, 458] width 353 height 22
copy span "SY68A4C8D552B5E"
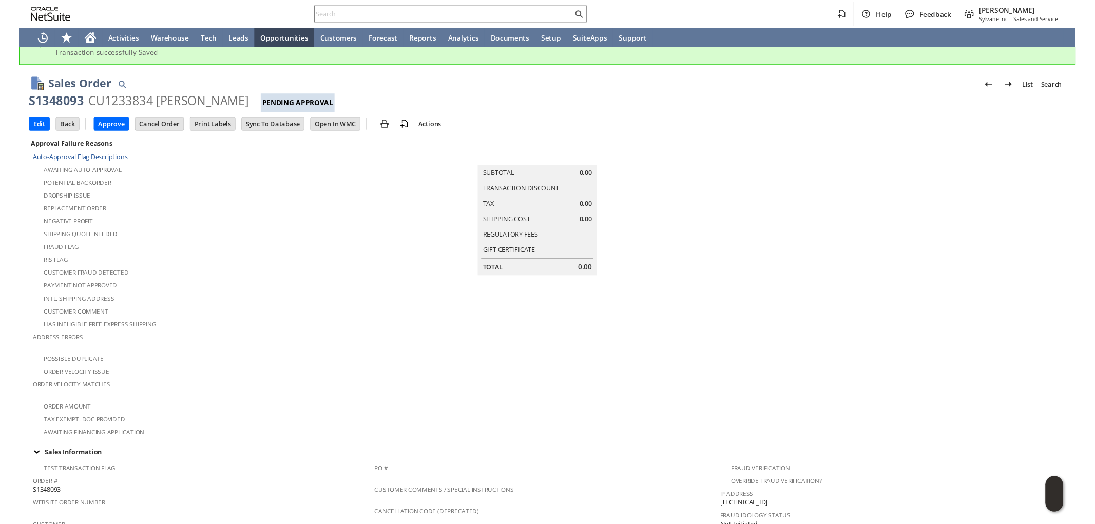
scroll to position [0, 0]
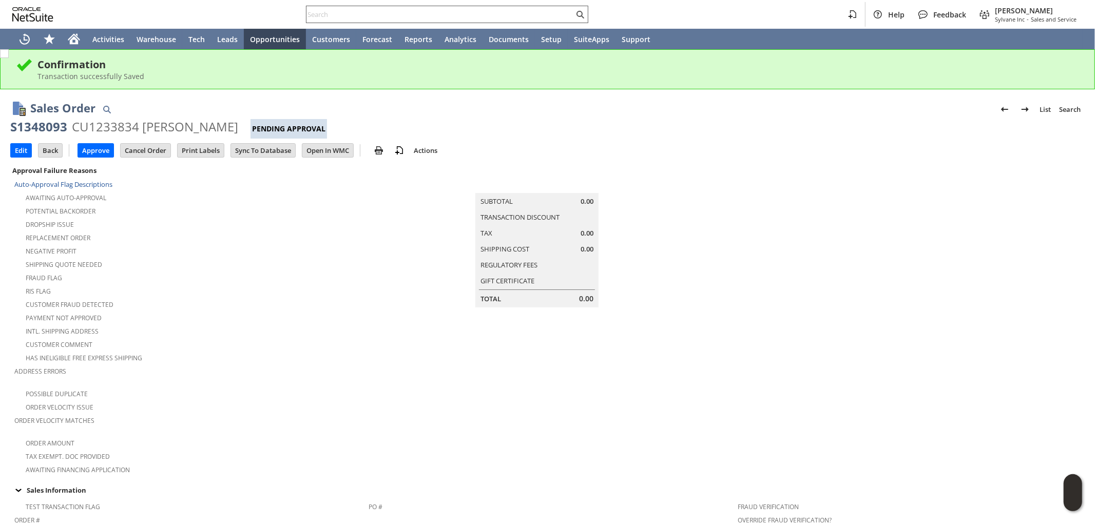
click at [337, 17] on input "text" at bounding box center [441, 14] width 268 height 12
paste input "4064314036"
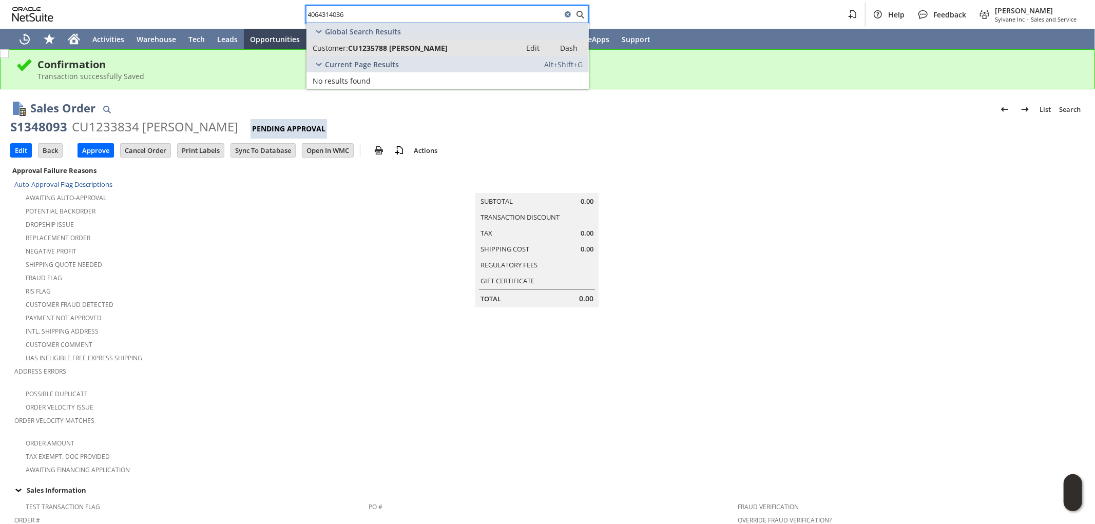
type input "4064314036"
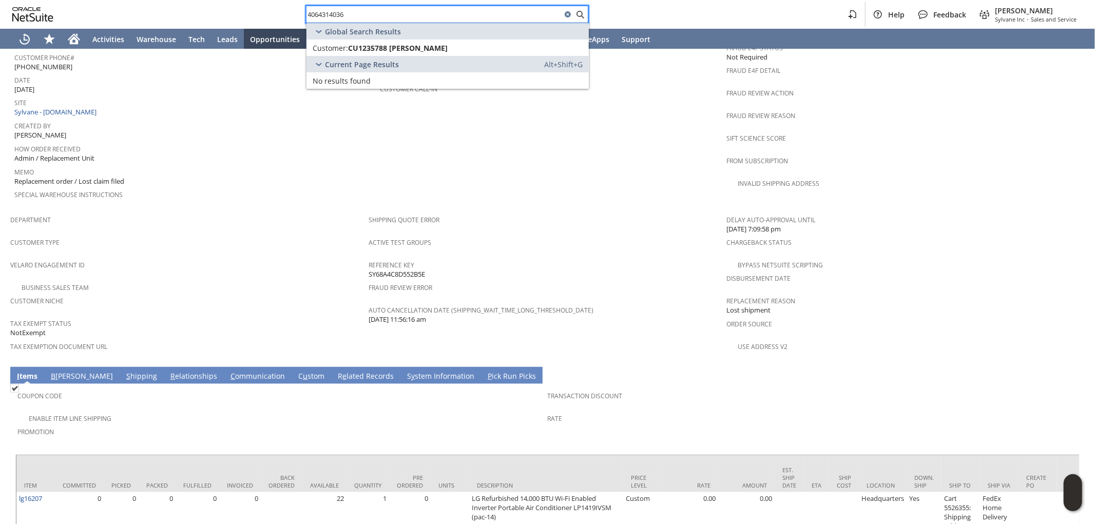
scroll to position [313, 0]
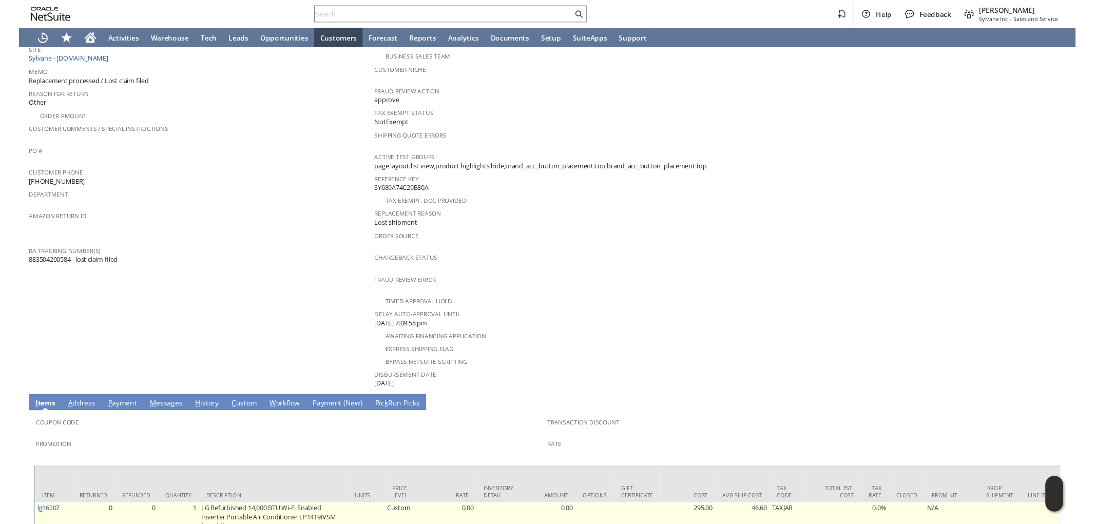
scroll to position [342, 0]
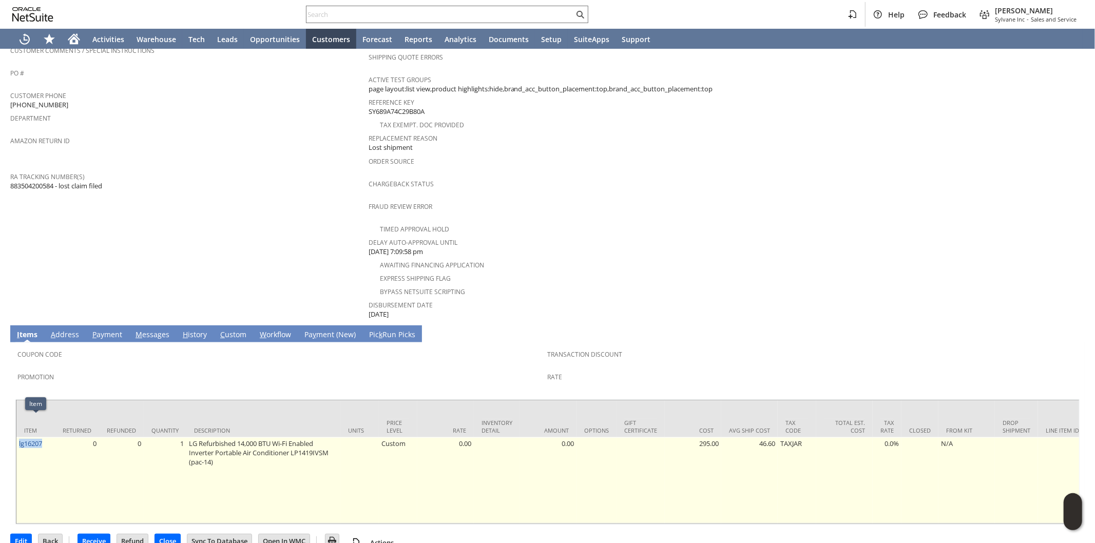
drag, startPoint x: 45, startPoint y: 423, endPoint x: 18, endPoint y: 429, distance: 26.9
click at [18, 437] on td "lg16207" at bounding box center [35, 480] width 39 height 86
copy link "lg16207"
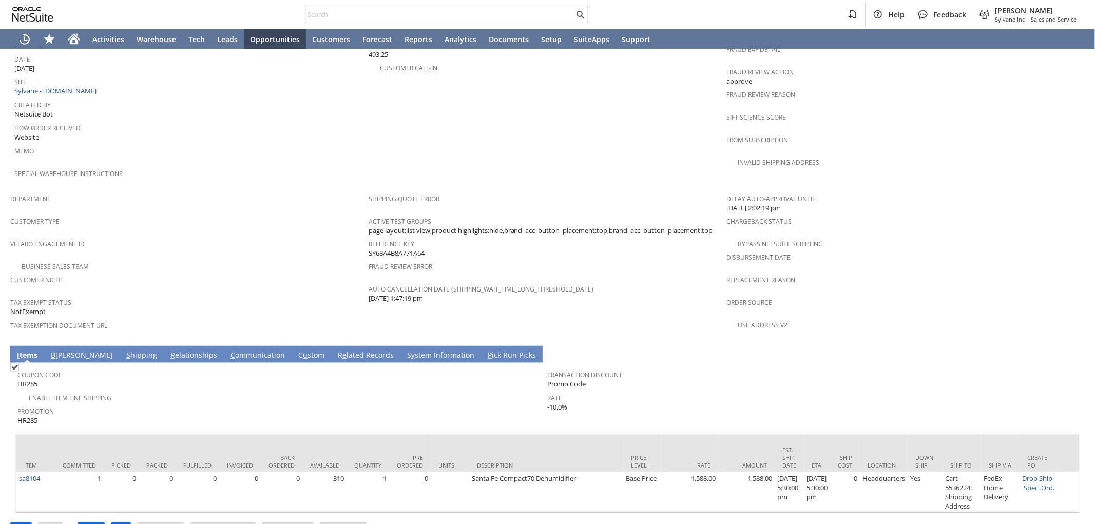
scroll to position [512, 0]
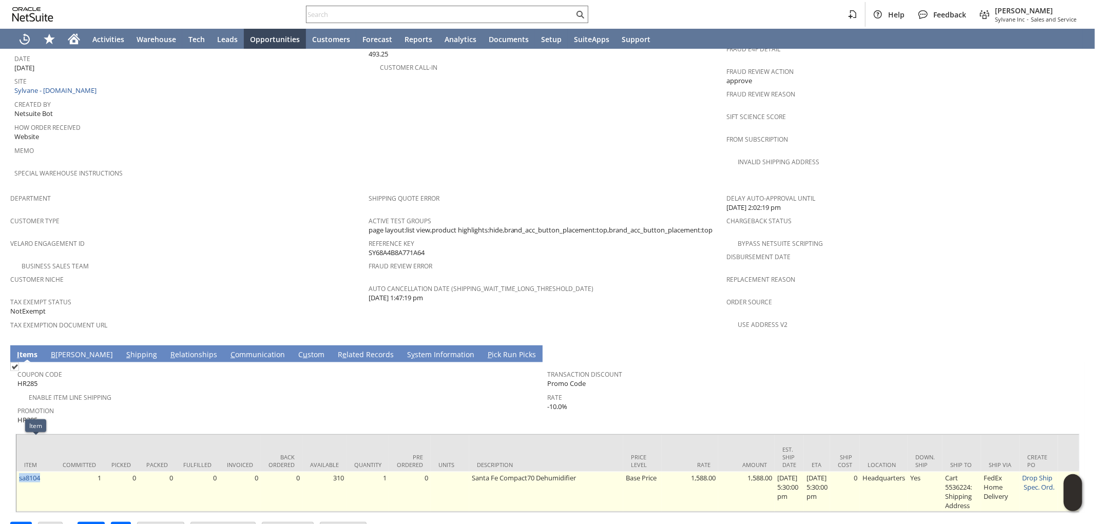
drag, startPoint x: 49, startPoint y: 447, endPoint x: 20, endPoint y: 449, distance: 29.3
click at [20, 472] on td "sa8104" at bounding box center [35, 492] width 39 height 40
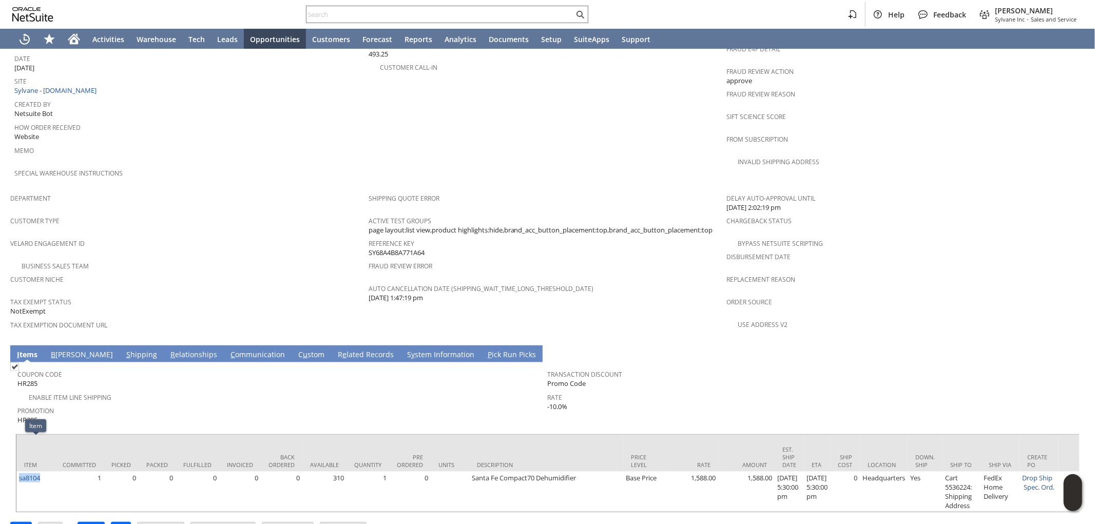
copy link "sa8104"
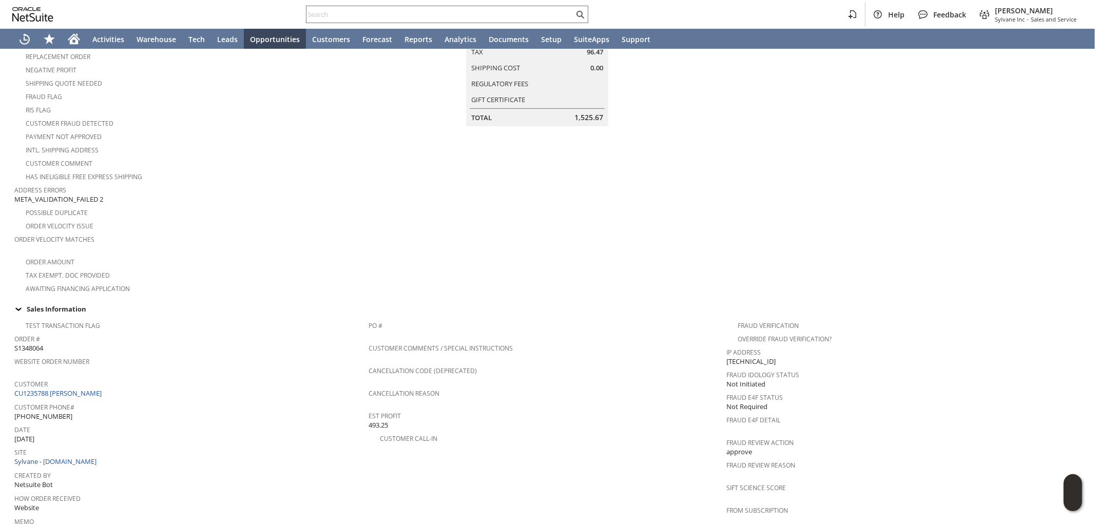
scroll to position [113, 0]
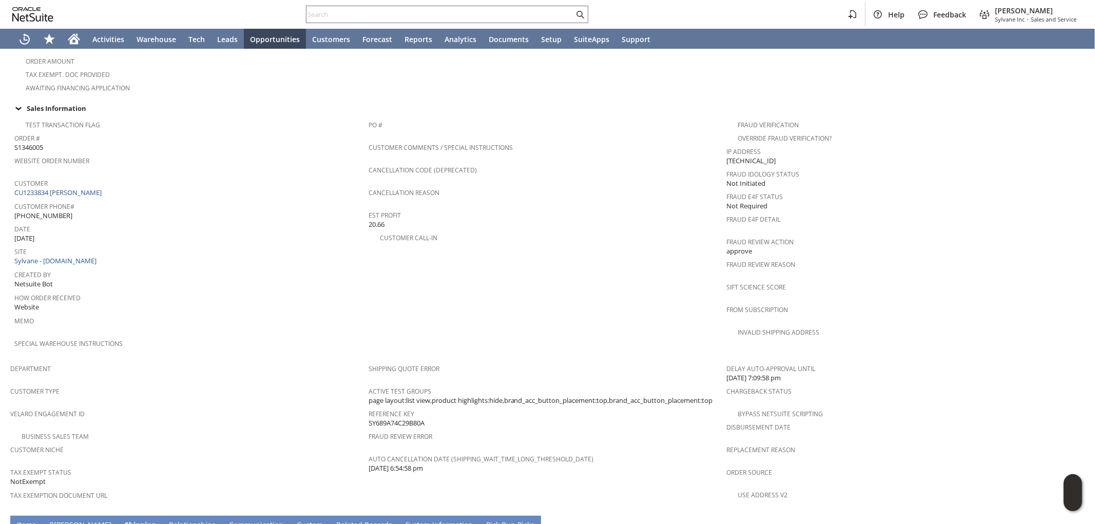
scroll to position [511, 0]
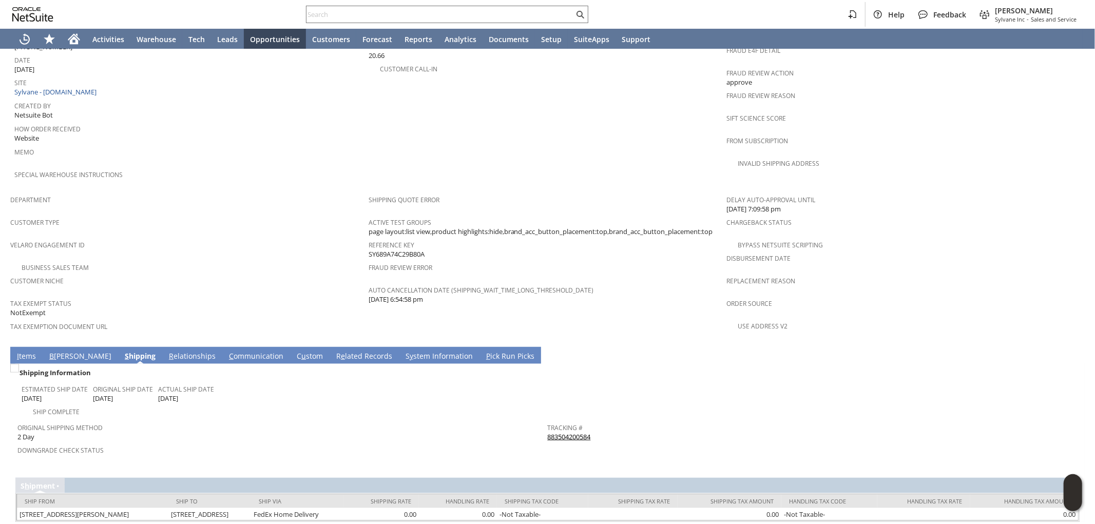
click at [26, 351] on link "I tems" at bounding box center [26, 356] width 24 height 11
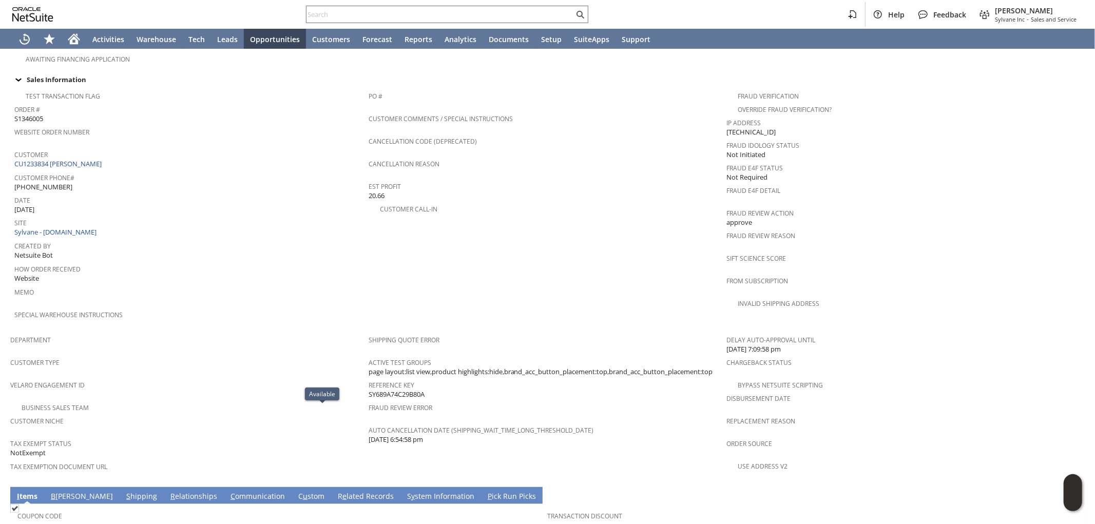
scroll to position [330, 0]
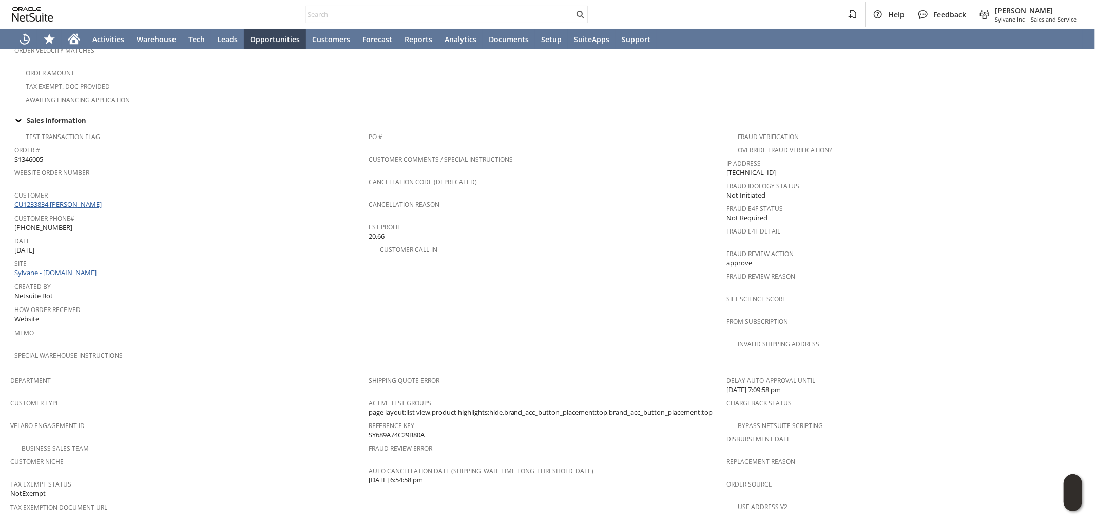
click at [75, 200] on link "CU1233834 [PERSON_NAME]" at bounding box center [59, 204] width 90 height 9
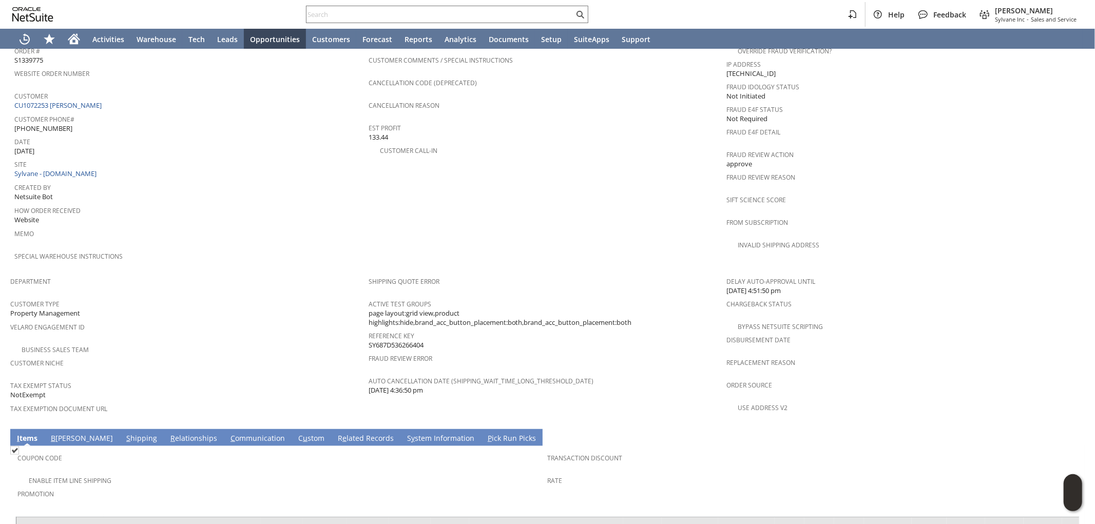
scroll to position [399, 0]
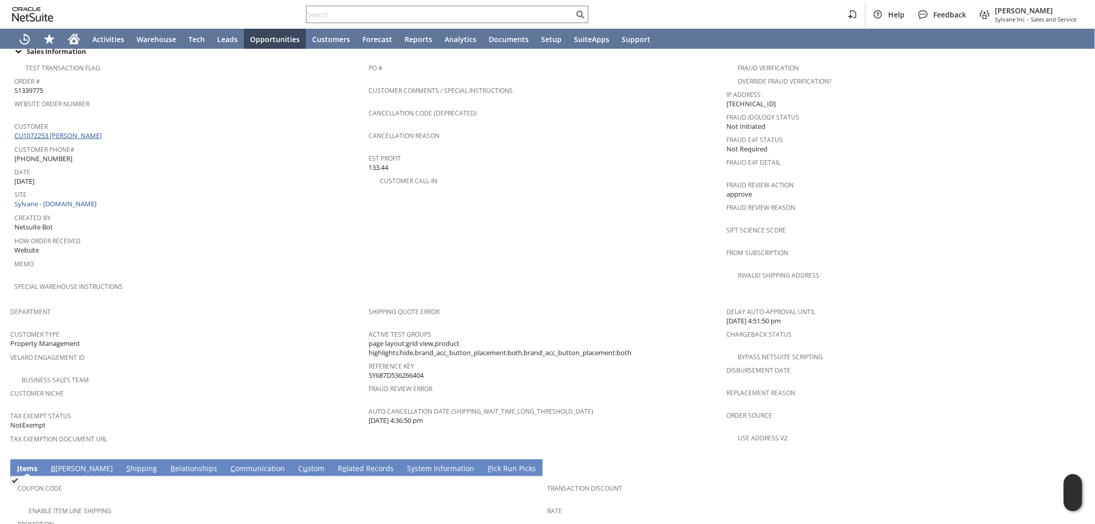
click at [74, 131] on link "CU1072253 chris knopping" at bounding box center [59, 135] width 90 height 9
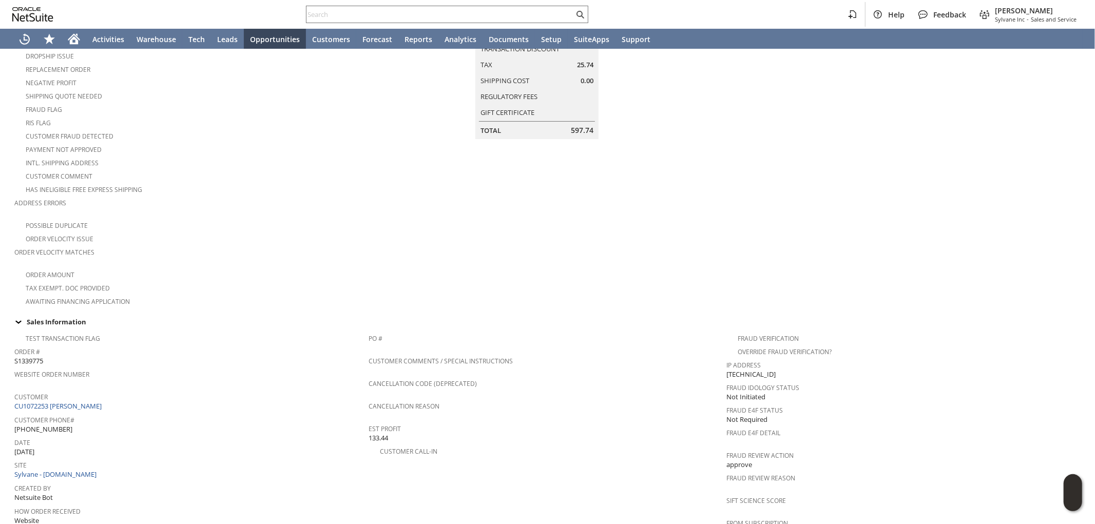
scroll to position [0, 0]
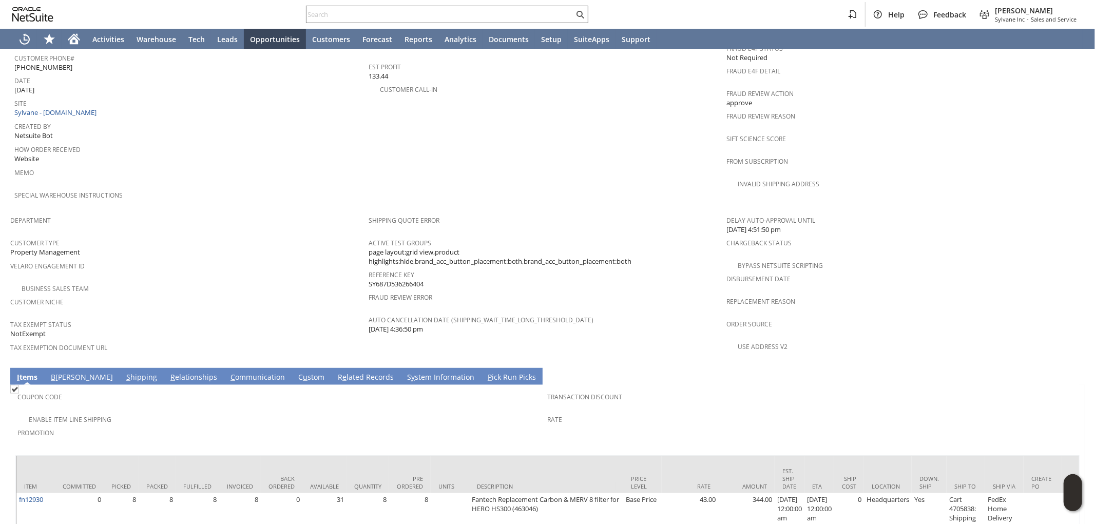
scroll to position [513, 0]
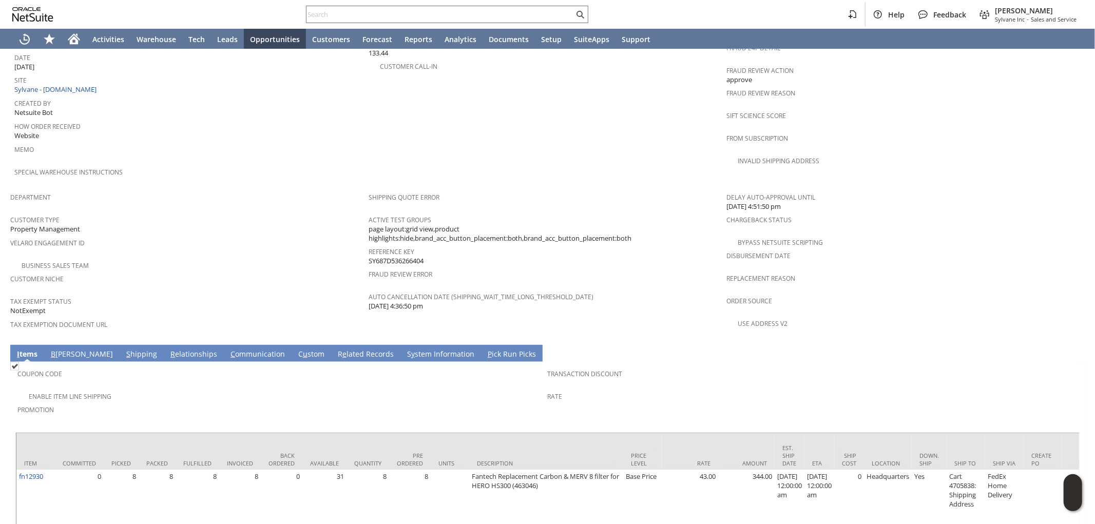
drag, startPoint x: 424, startPoint y: 234, endPoint x: 367, endPoint y: 234, distance: 56.5
click at [369, 244] on div "Reference Key SY687D536266404" at bounding box center [545, 255] width 353 height 22
copy span "SY687D536266404"
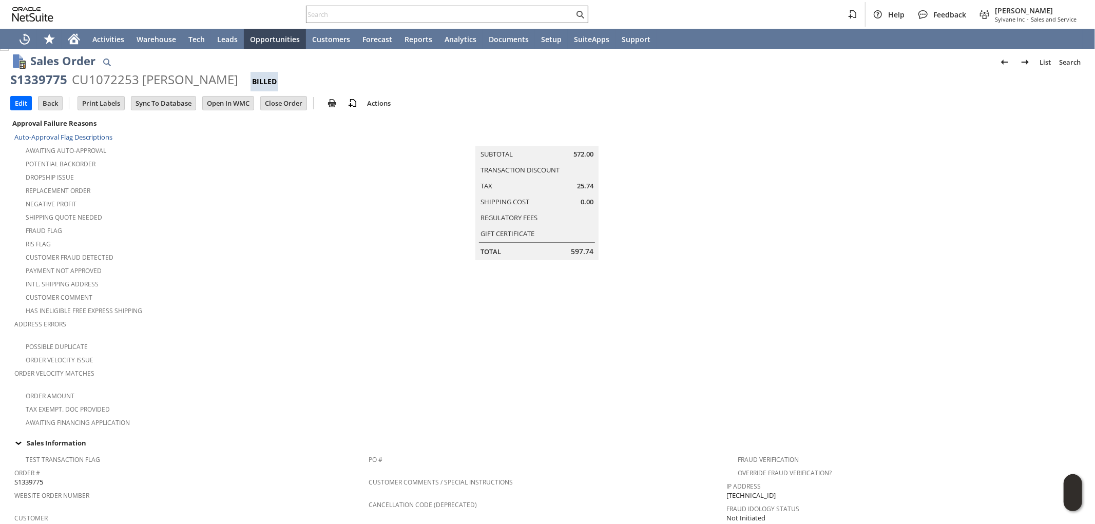
scroll to position [0, 0]
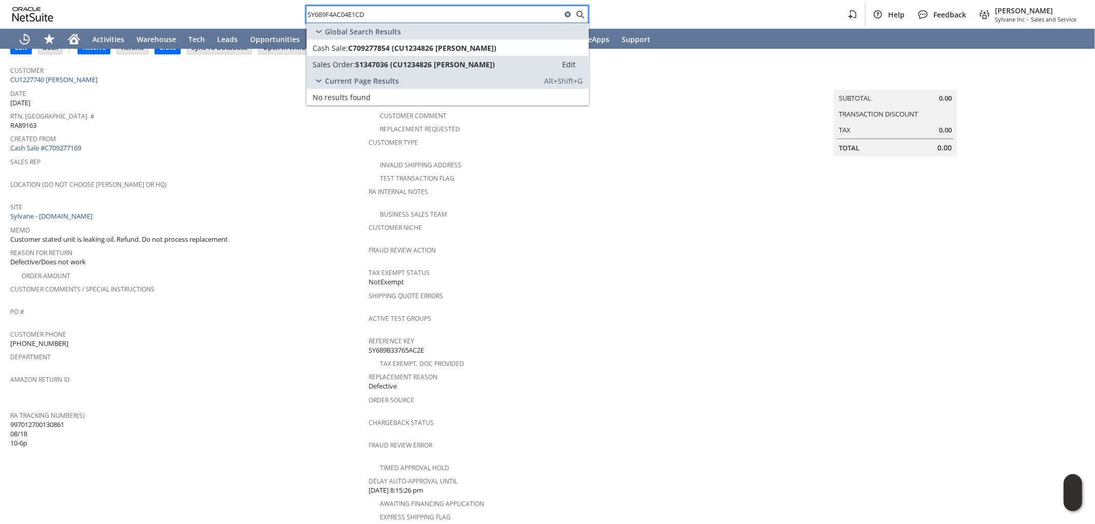
scroll to position [52, 0]
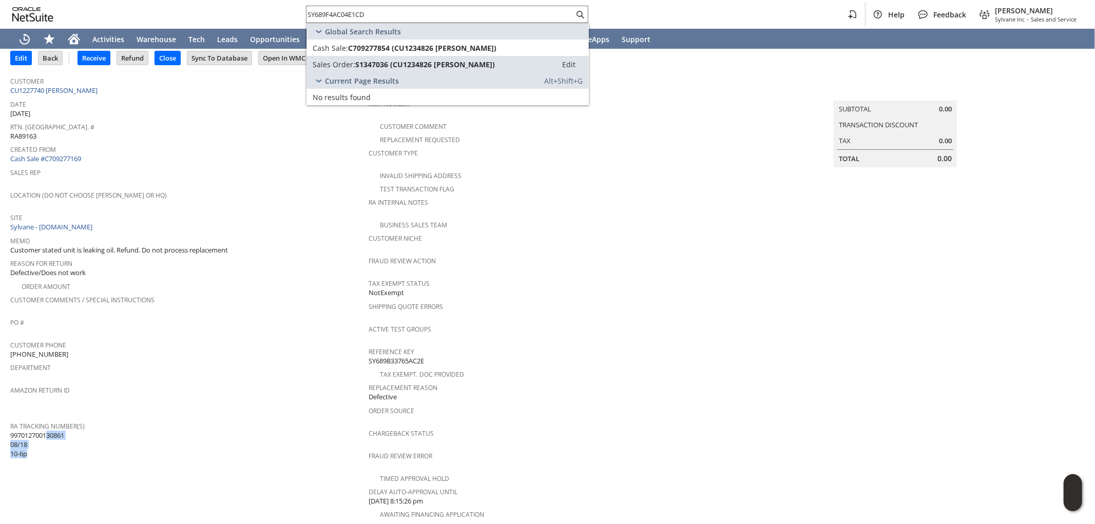
drag, startPoint x: 42, startPoint y: 420, endPoint x: 10, endPoint y: 417, distance: 32.0
click at [15, 419] on div "RA Tracking Number(s) 997012700130861 08/18 10-6p" at bounding box center [186, 439] width 353 height 40
click at [11, 431] on span "997012700130861 08/18 10-6p" at bounding box center [37, 445] width 54 height 28
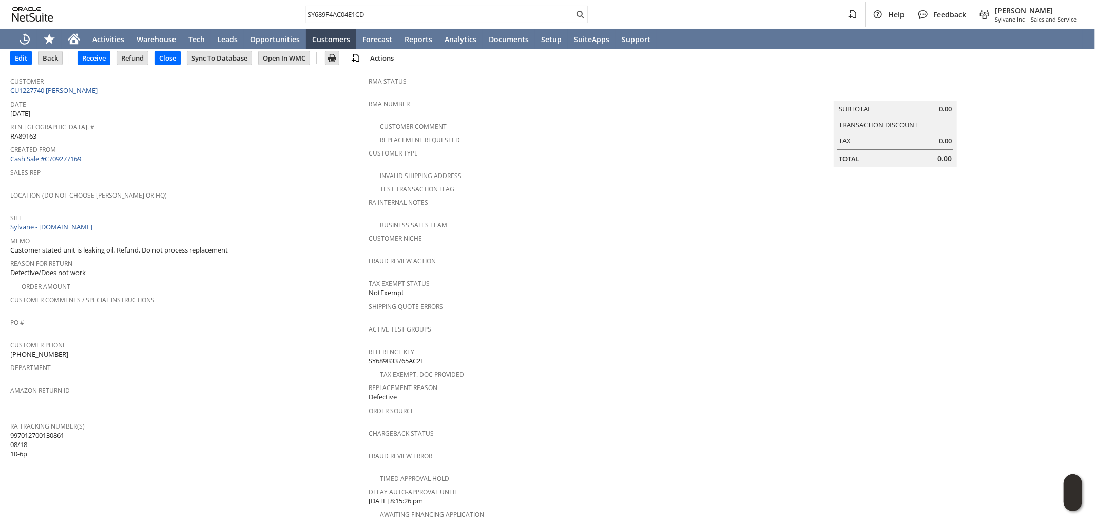
drag, startPoint x: 11, startPoint y: 417, endPoint x: 66, endPoint y: 419, distance: 55.0
click at [64, 431] on span "997012700130861 08/18 10-6p" at bounding box center [37, 445] width 54 height 28
copy span "997012700130861"
click at [76, 91] on link "CU1227740 Paul C Tenney" at bounding box center [55, 90] width 90 height 9
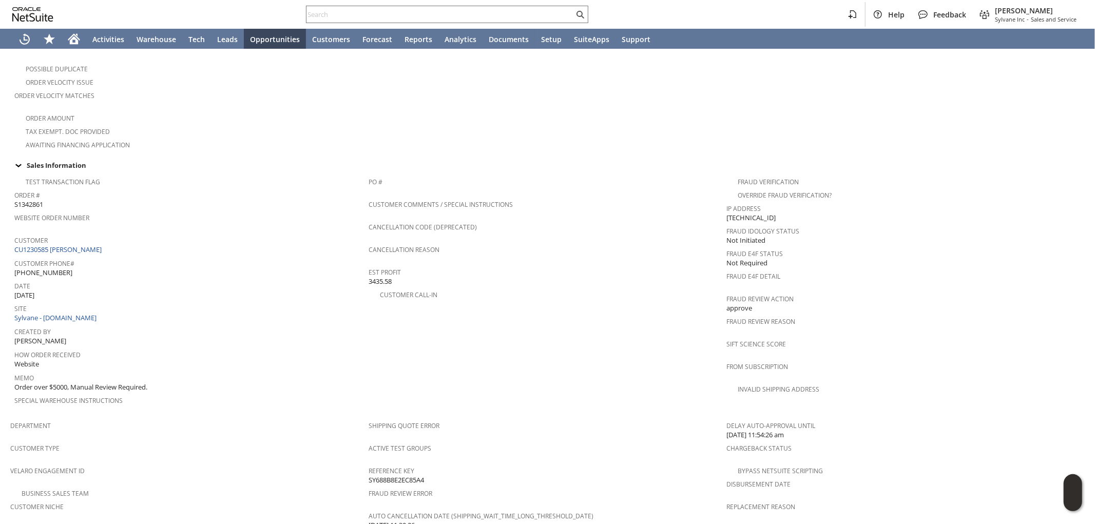
scroll to position [570, 0]
